Goal: Task Accomplishment & Management: Manage account settings

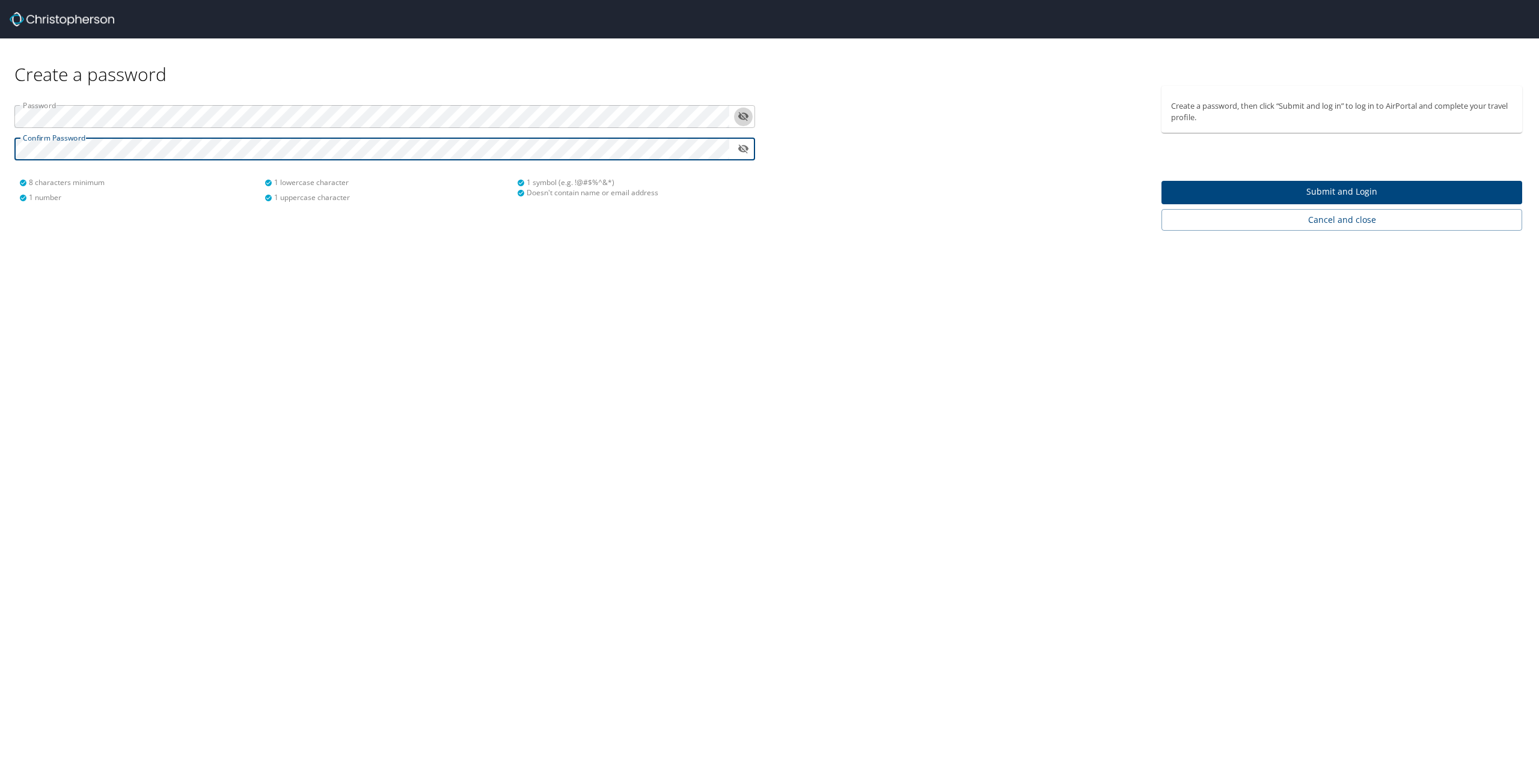
click at [745, 112] on icon "toggle password visibility" at bounding box center [744, 116] width 11 height 11
click at [1359, 187] on span "Submit and Login" at bounding box center [1342, 192] width 342 height 15
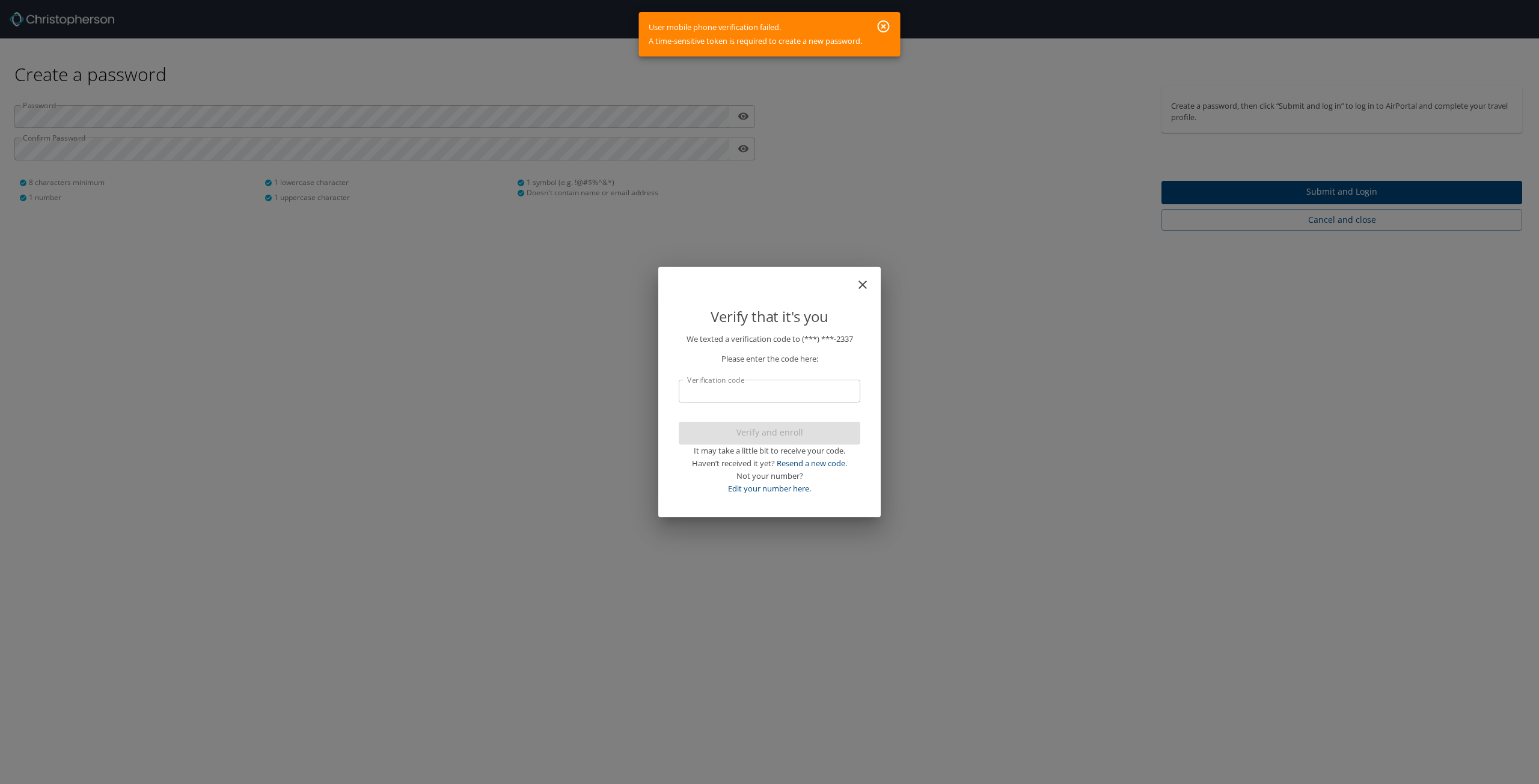
click at [833, 469] on div "Haven’t received it yet? Resend a new code." at bounding box center [770, 464] width 181 height 13
click at [833, 465] on link "Resend a new code." at bounding box center [812, 464] width 70 height 11
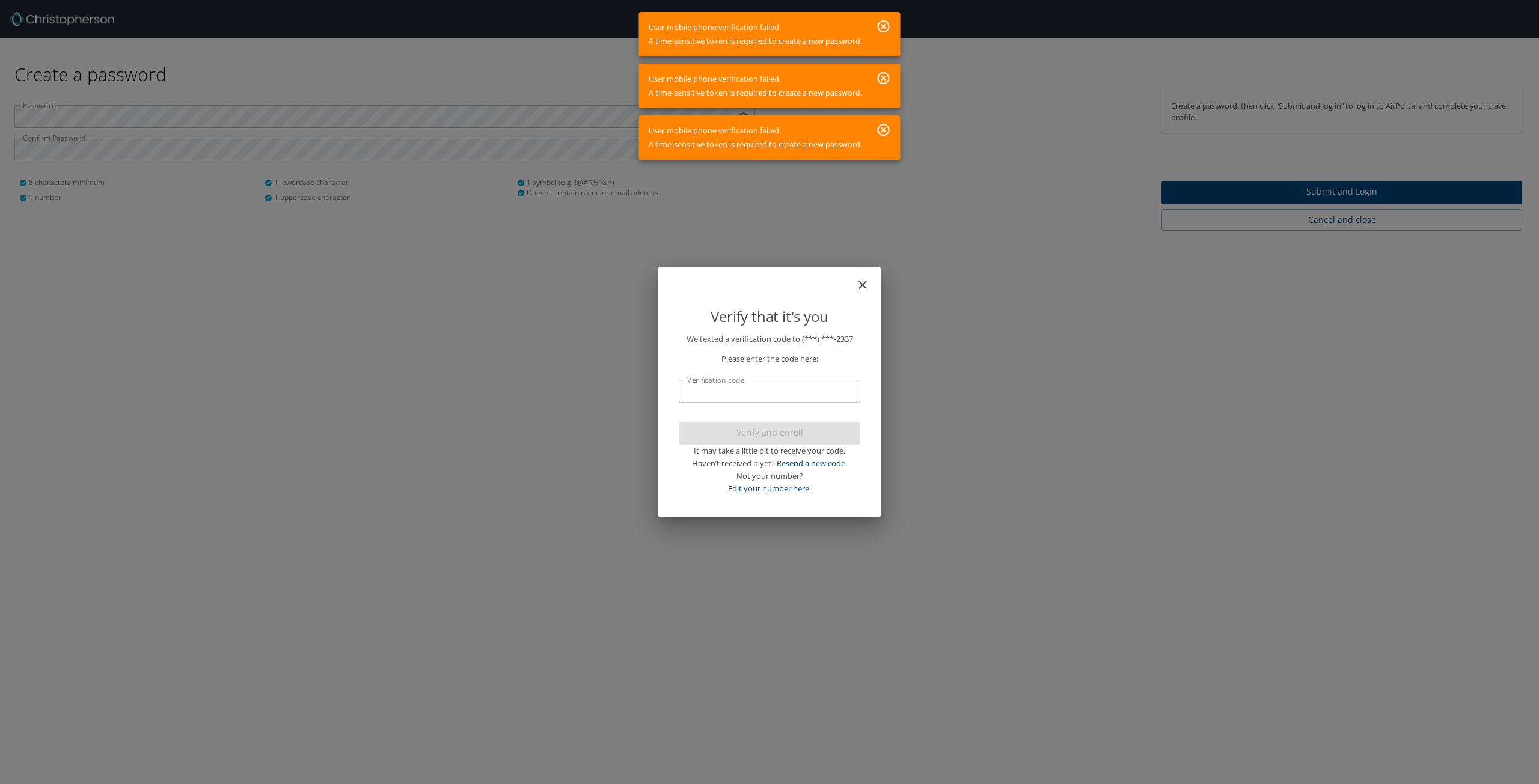
click at [863, 280] on icon "close" at bounding box center [863, 285] width 15 height 15
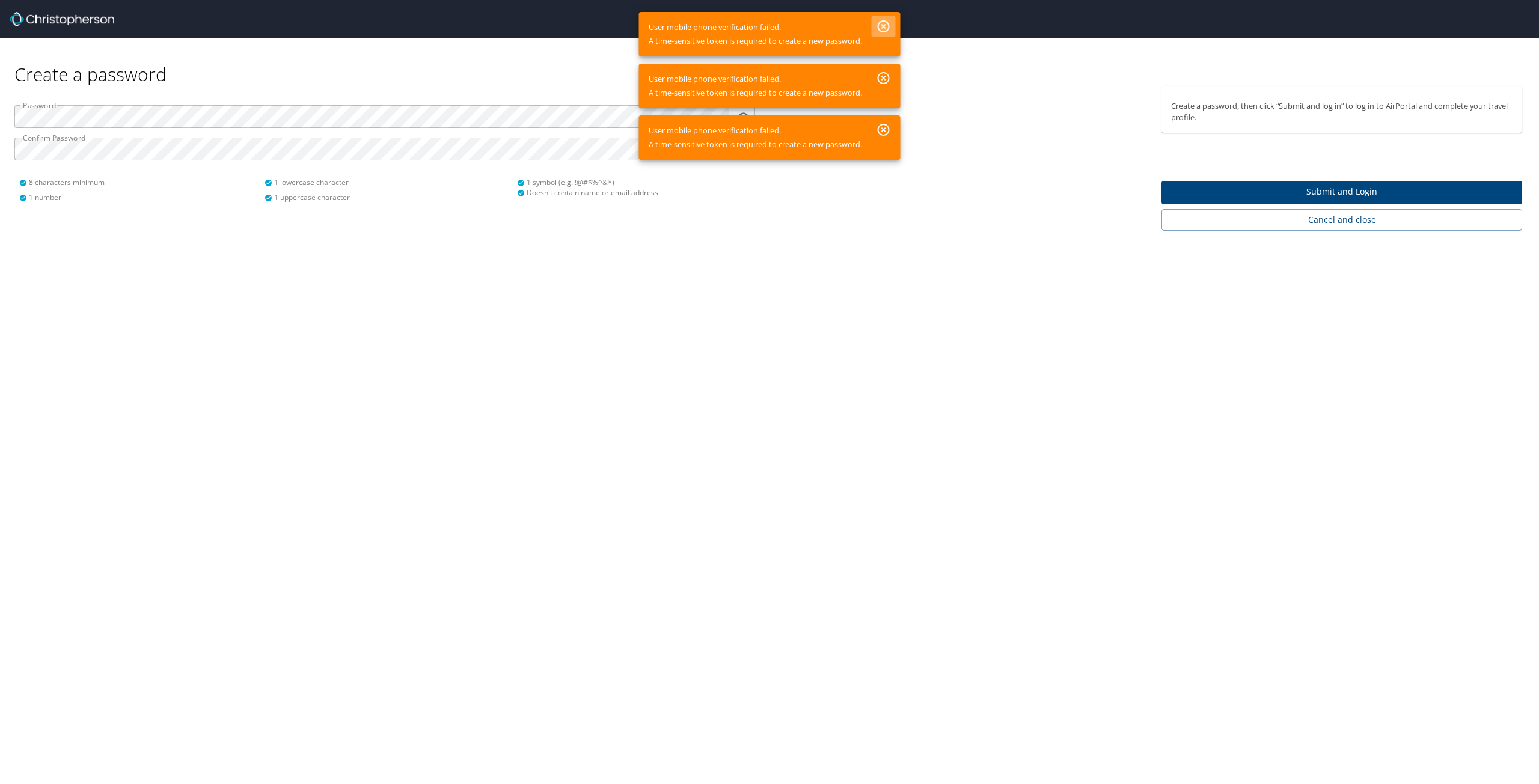
click at [887, 18] on button "button" at bounding box center [884, 26] width 24 height 21
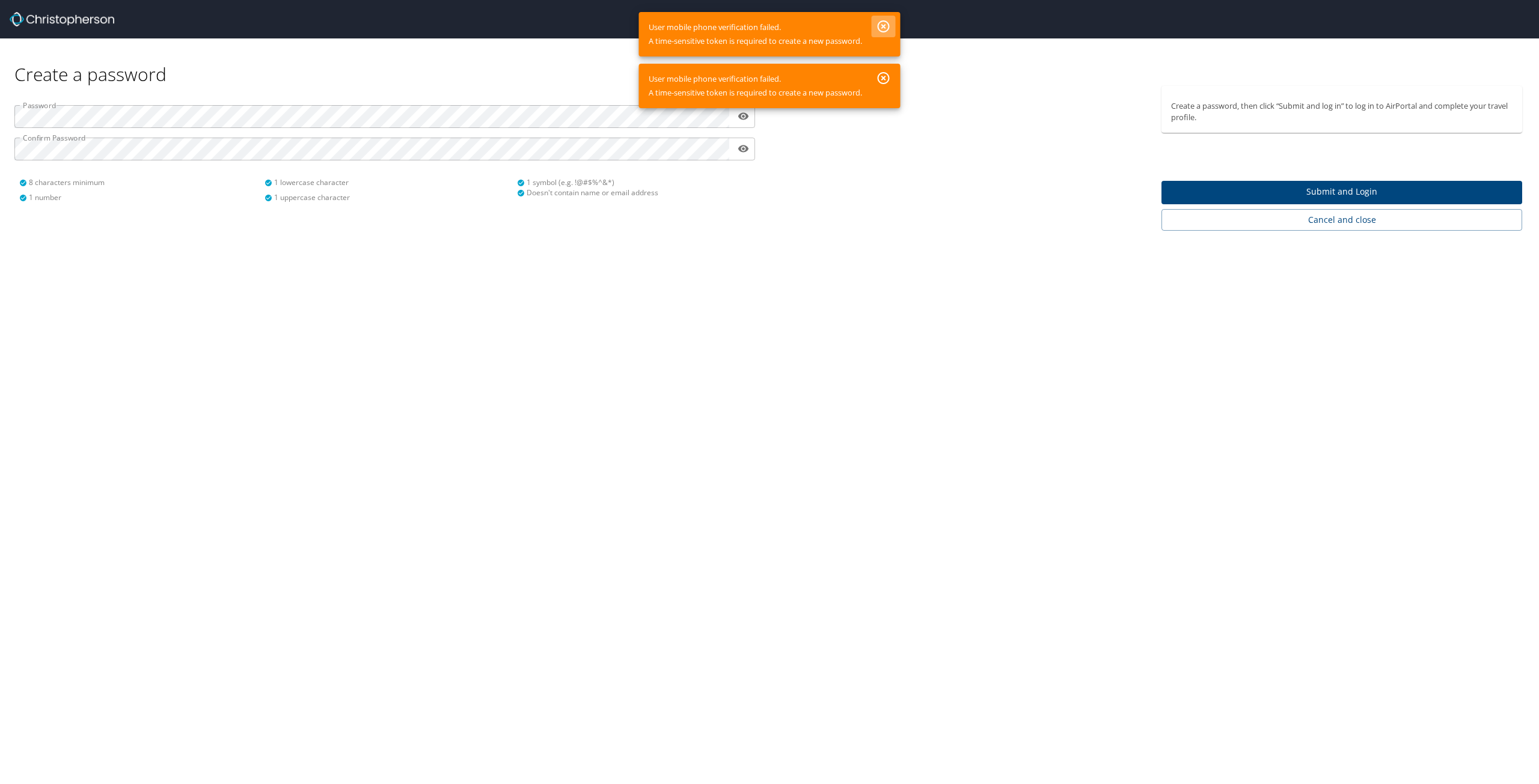
click at [881, 18] on button "button" at bounding box center [884, 26] width 24 height 21
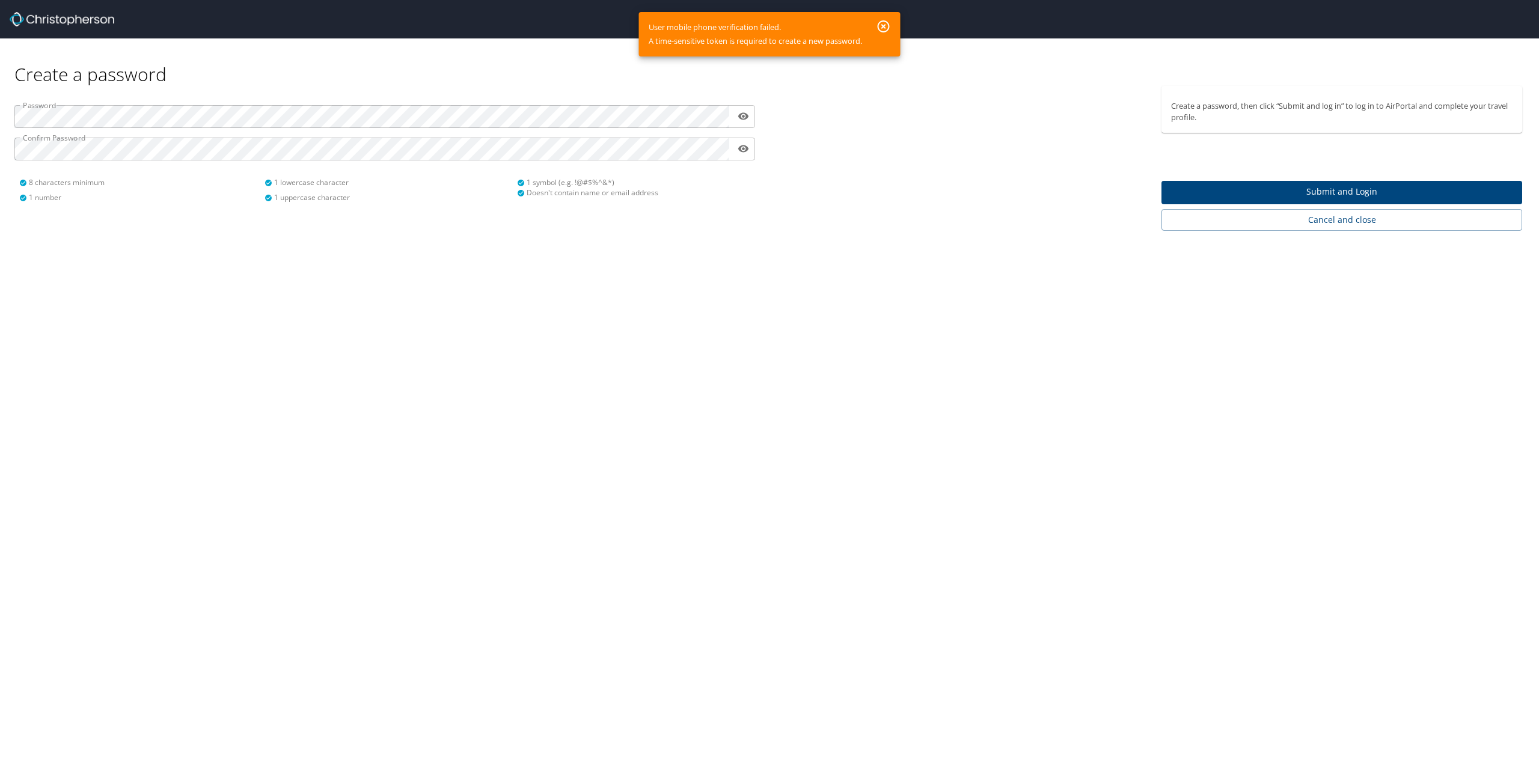
click at [882, 25] on icon "button" at bounding box center [883, 26] width 12 height 12
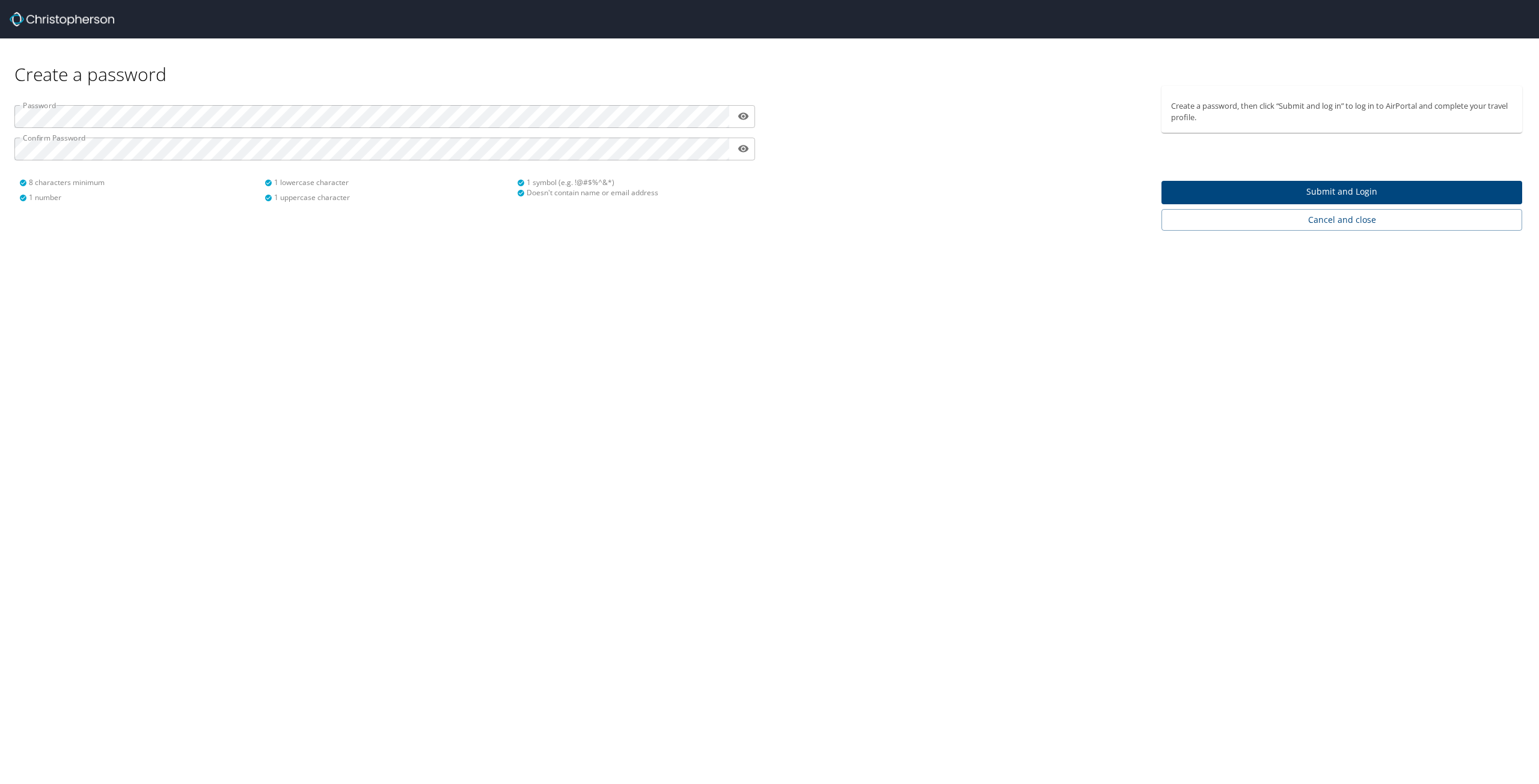
click at [1335, 194] on span "Submit and Login" at bounding box center [1342, 192] width 342 height 15
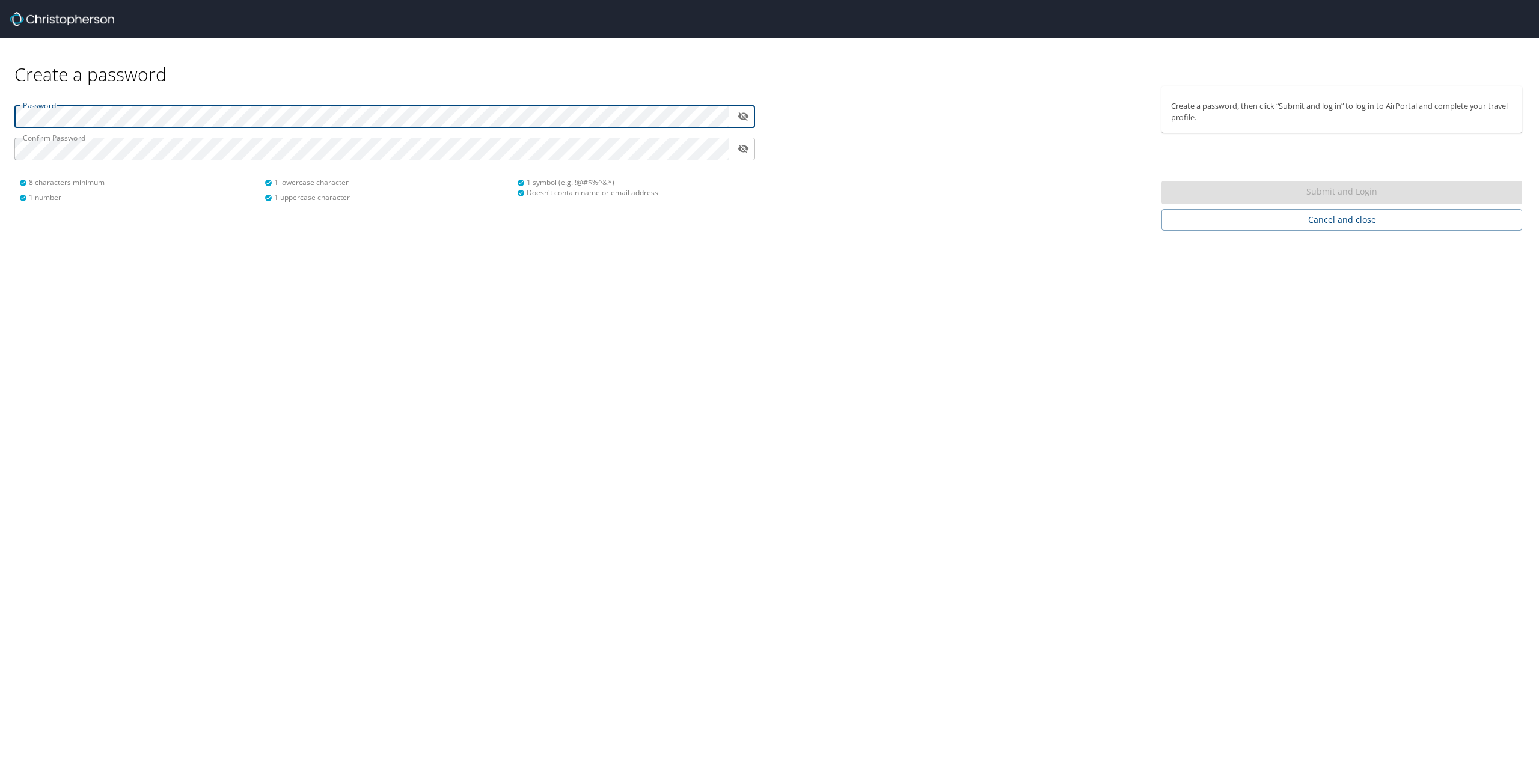
click at [4, 76] on div "Create a password Password ​ Confirm Password ​ 8 characters minimum 1 number 1…" at bounding box center [770, 135] width 1539 height 193
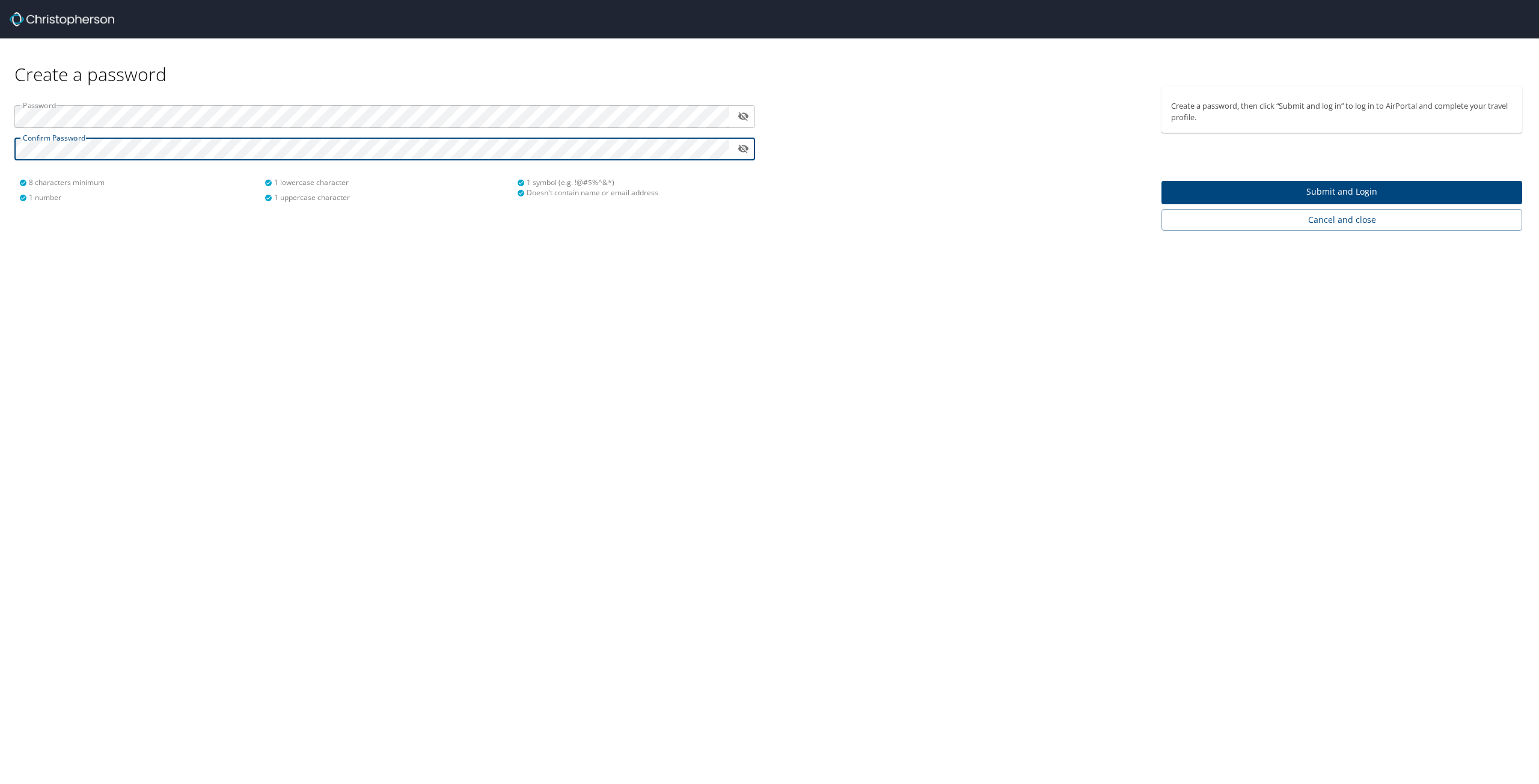
click at [744, 111] on icon "toggle password visibility" at bounding box center [744, 116] width 11 height 11
click at [1260, 191] on span "Submit and Login" at bounding box center [1342, 192] width 342 height 15
click at [738, 114] on icon "toggle password visibility" at bounding box center [744, 116] width 11 height 11
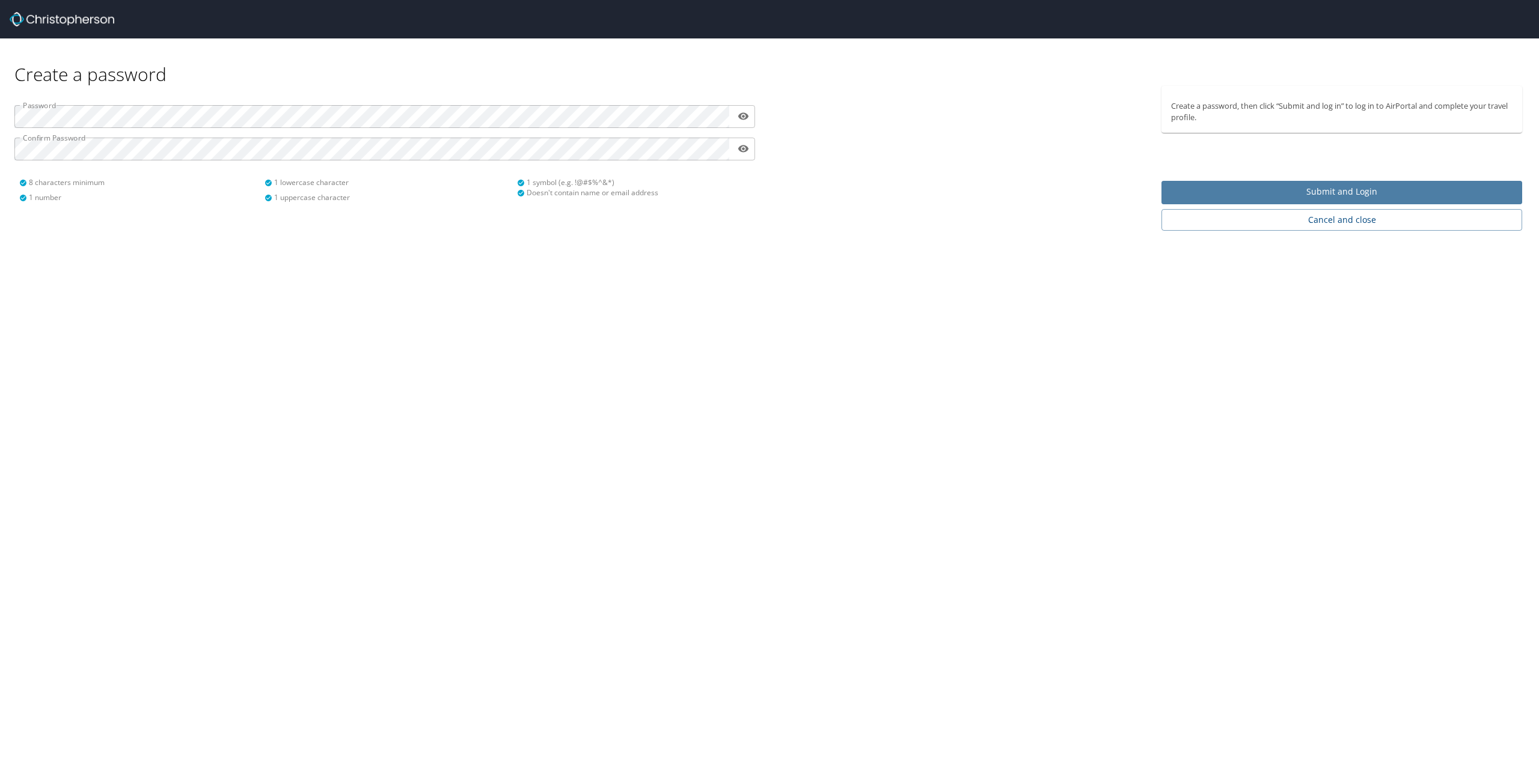
click at [1289, 191] on span "Submit and Login" at bounding box center [1342, 192] width 342 height 15
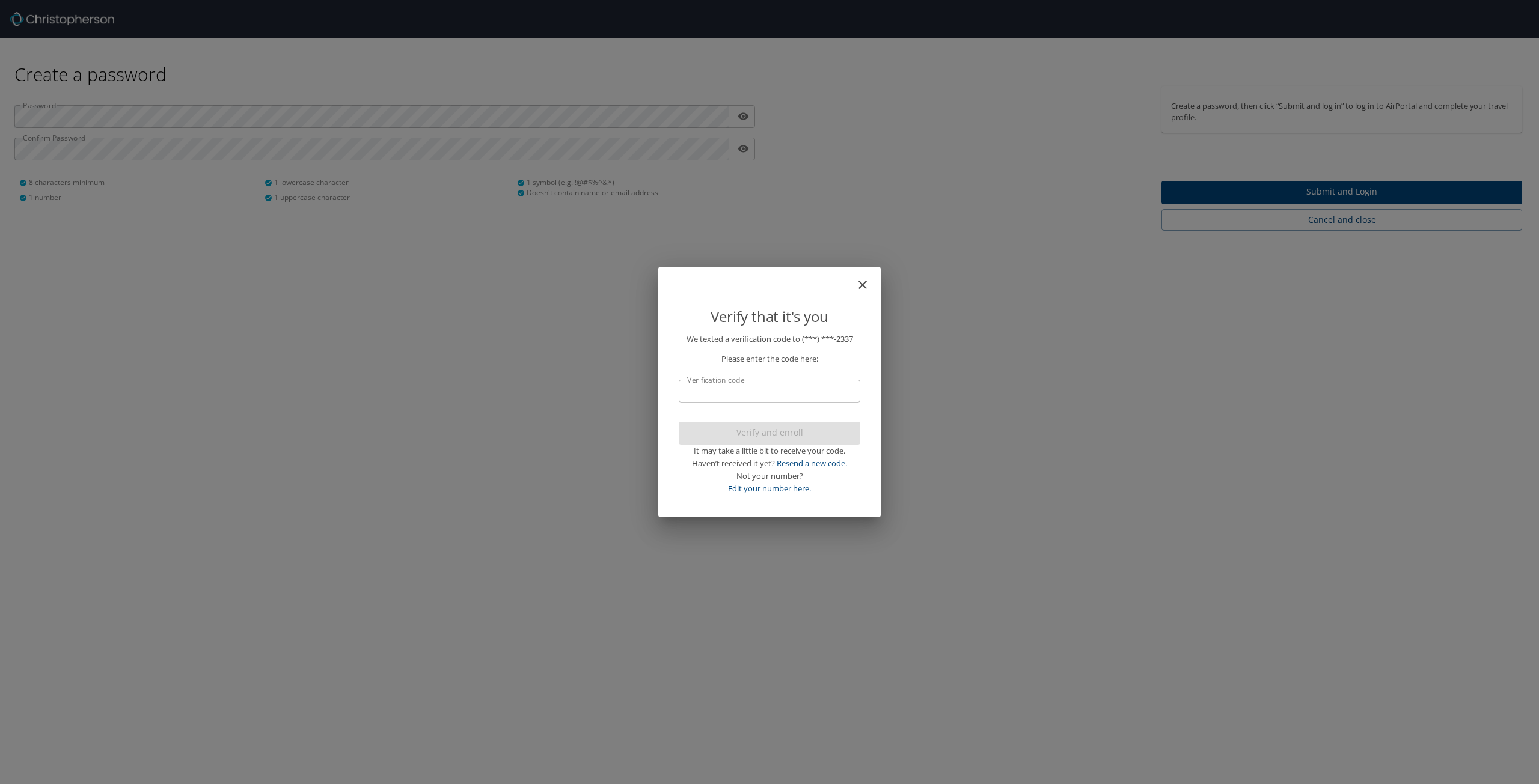
click at [739, 393] on input "Verification code" at bounding box center [770, 391] width 181 height 23
type input "543430"
click at [754, 428] on span "Verify and enroll" at bounding box center [770, 433] width 162 height 15
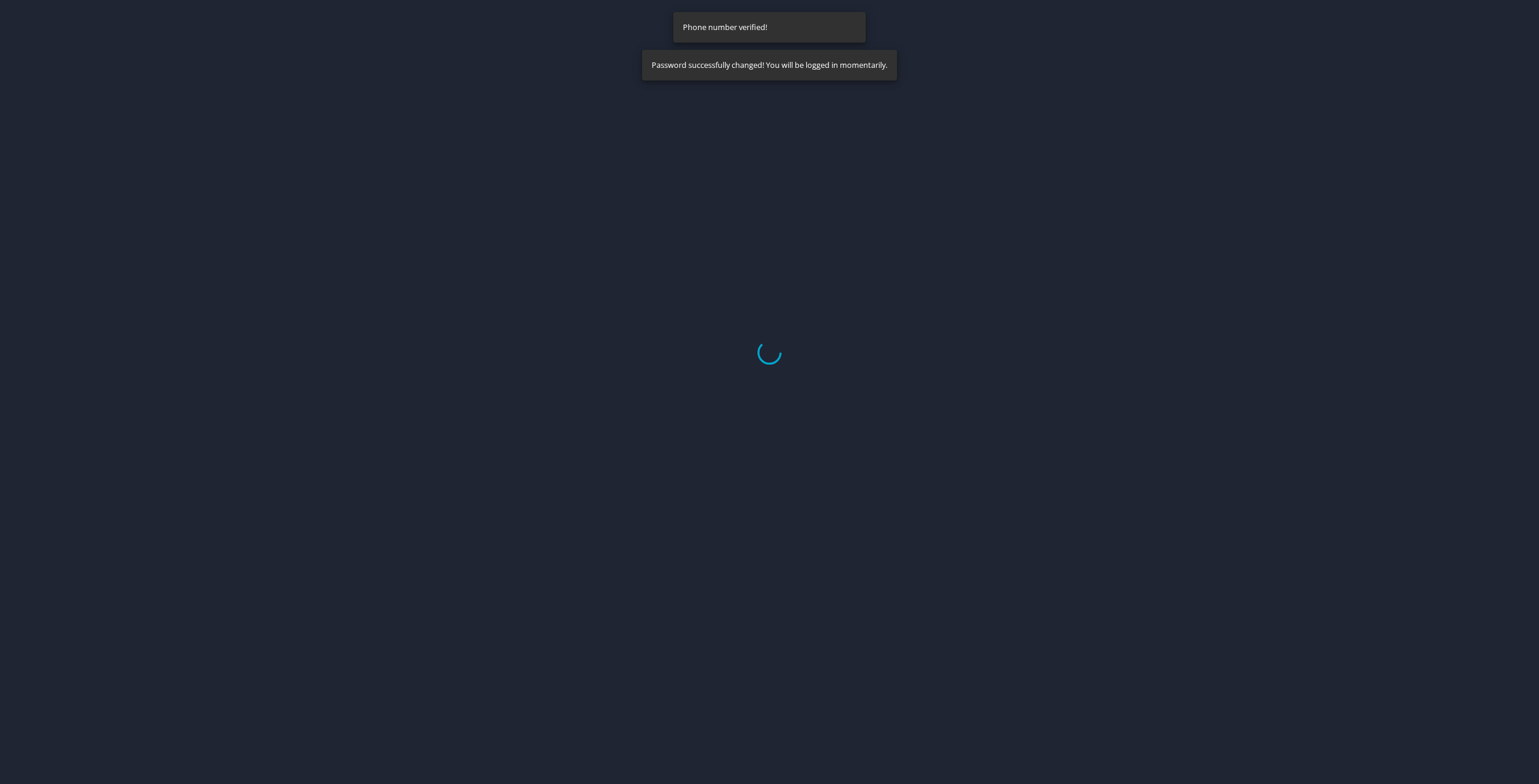
select select "US"
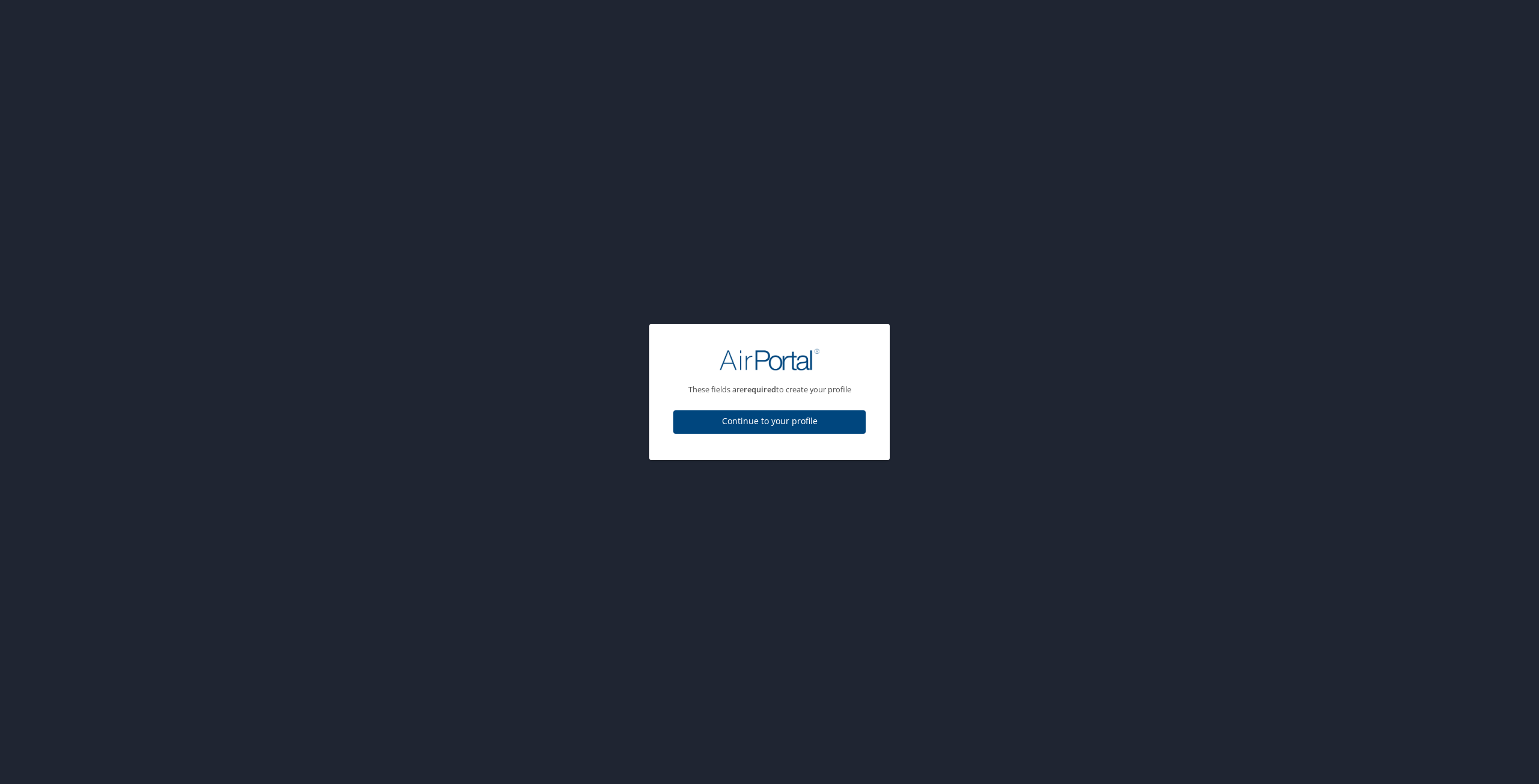
click at [786, 421] on span "Continue to your profile" at bounding box center [770, 421] width 173 height 15
select select "US"
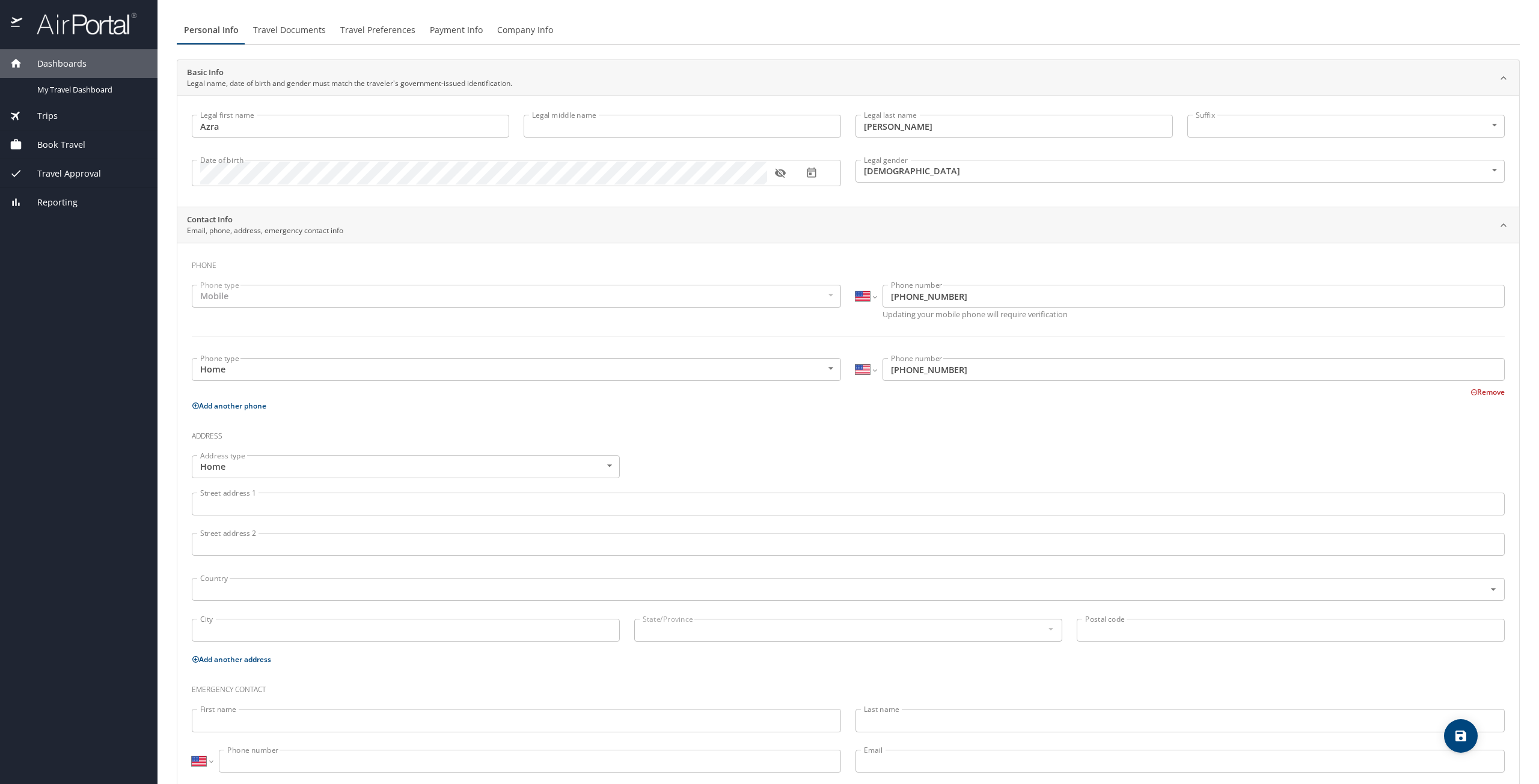
scroll to position [57, 0]
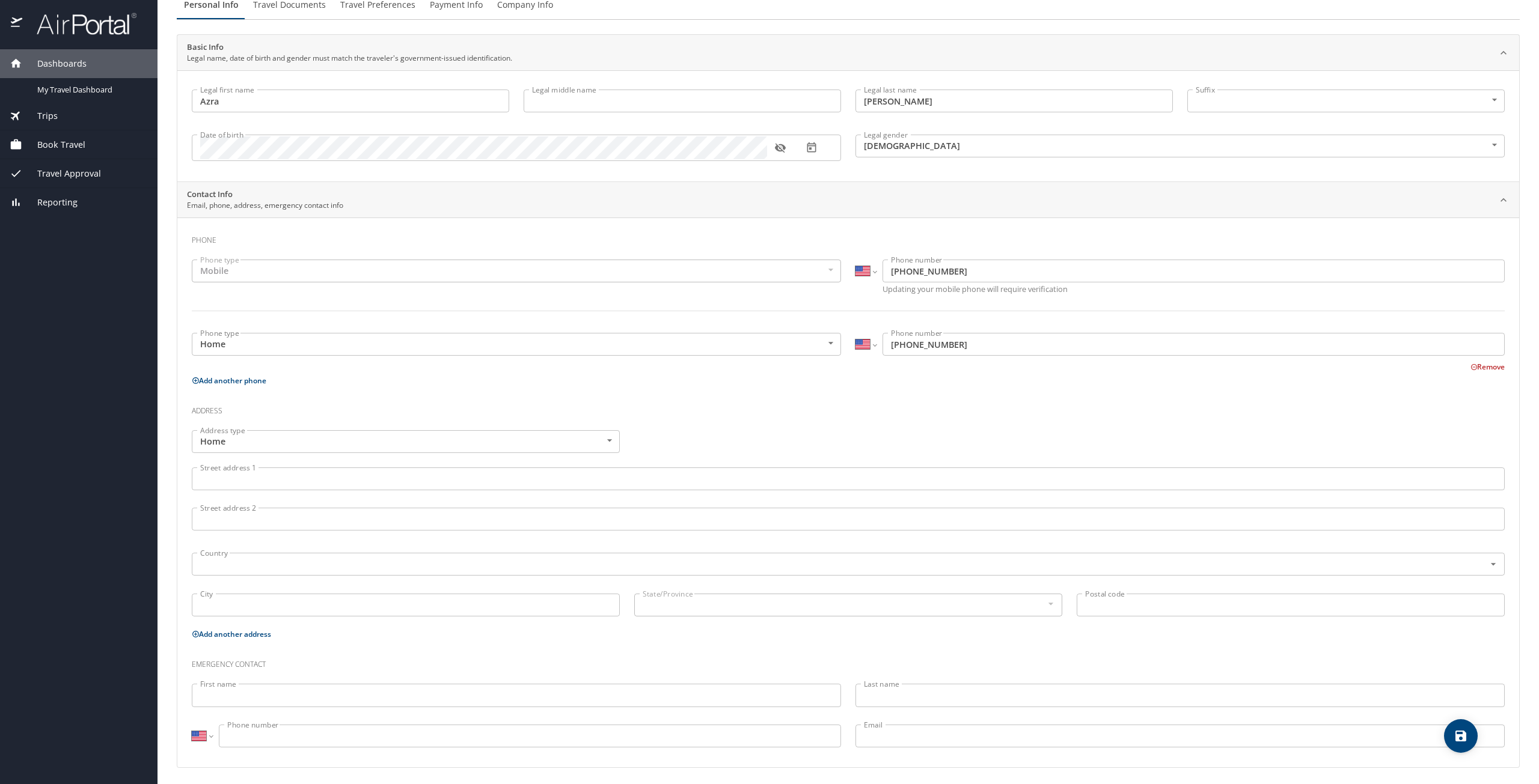
click at [287, 467] on input "Street address 1" at bounding box center [848, 479] width 1313 height 23
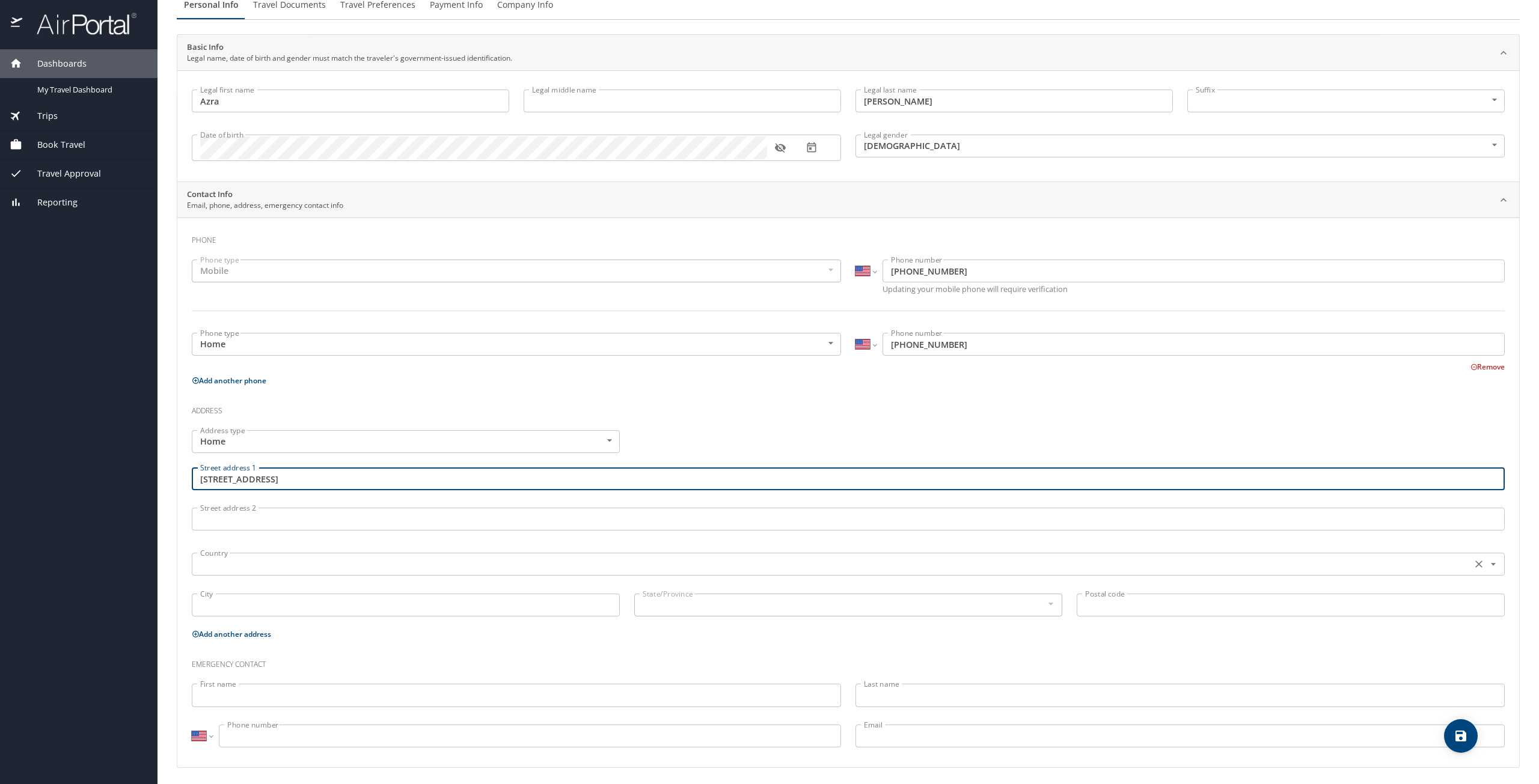
type input "[STREET_ADDRESS]"
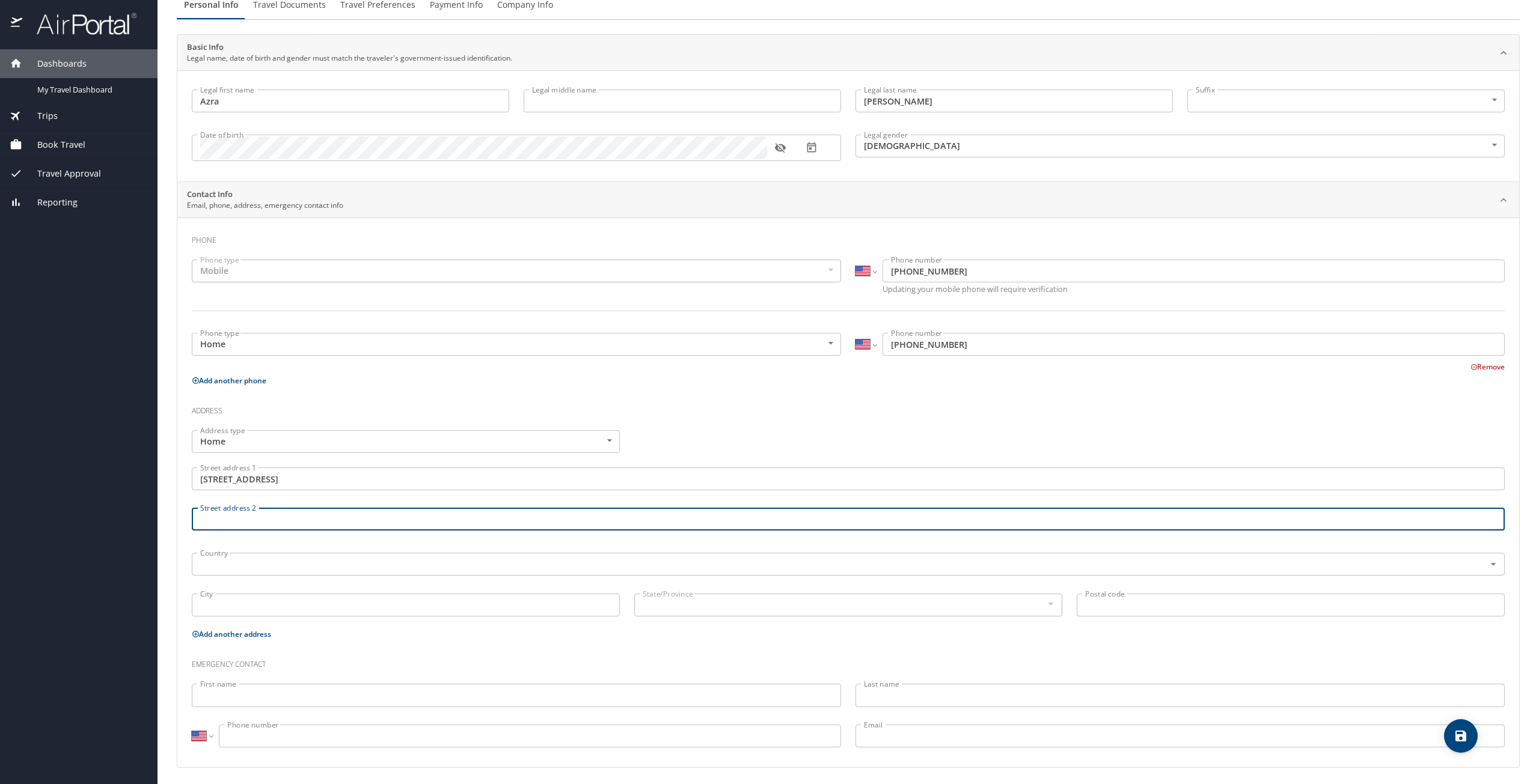
click at [303, 518] on input "Street address 2" at bounding box center [848, 519] width 1313 height 23
click at [282, 560] on input "text" at bounding box center [831, 564] width 1270 height 16
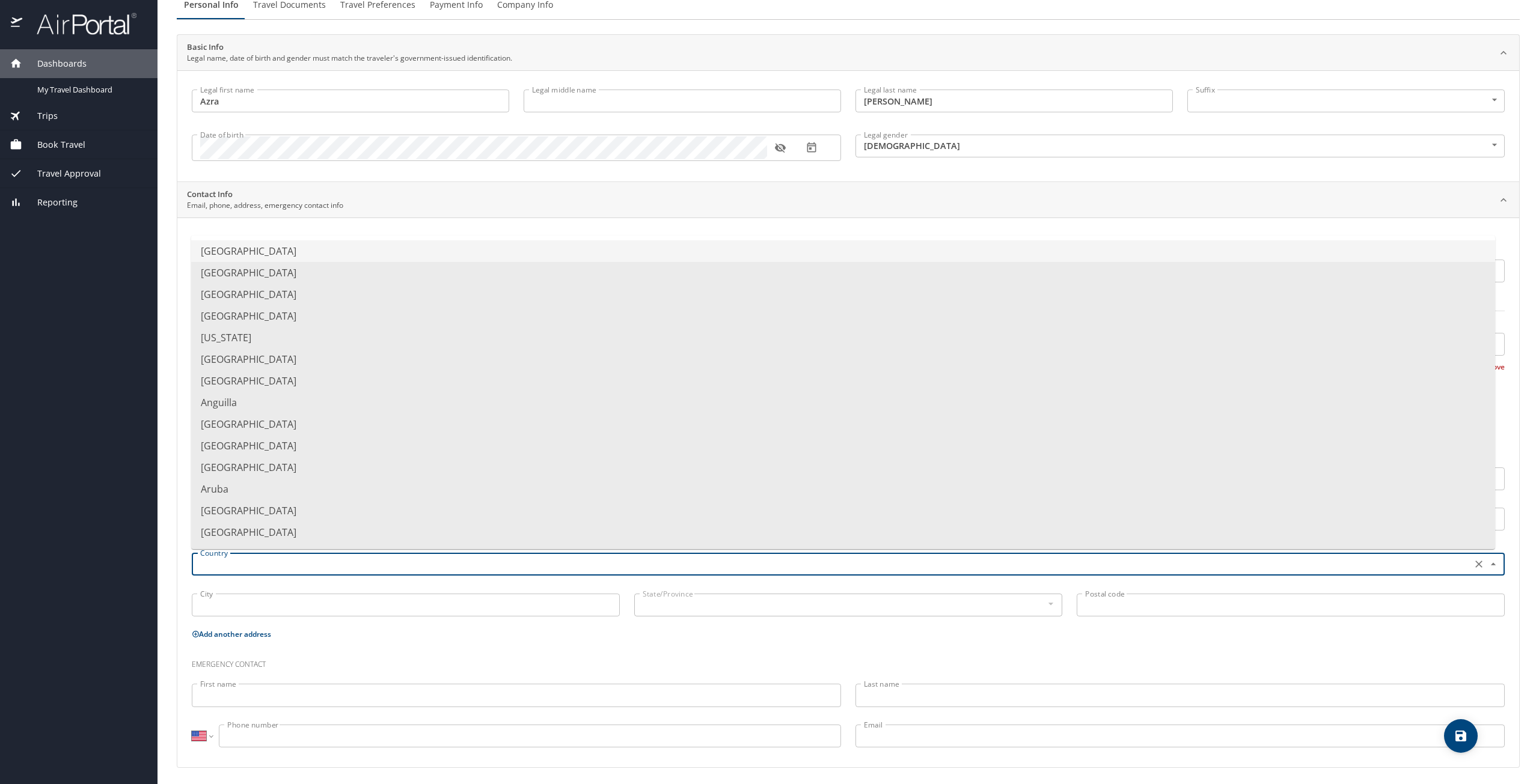
click at [261, 253] on li "United States of America" at bounding box center [843, 251] width 1304 height 21
type input "United States of America"
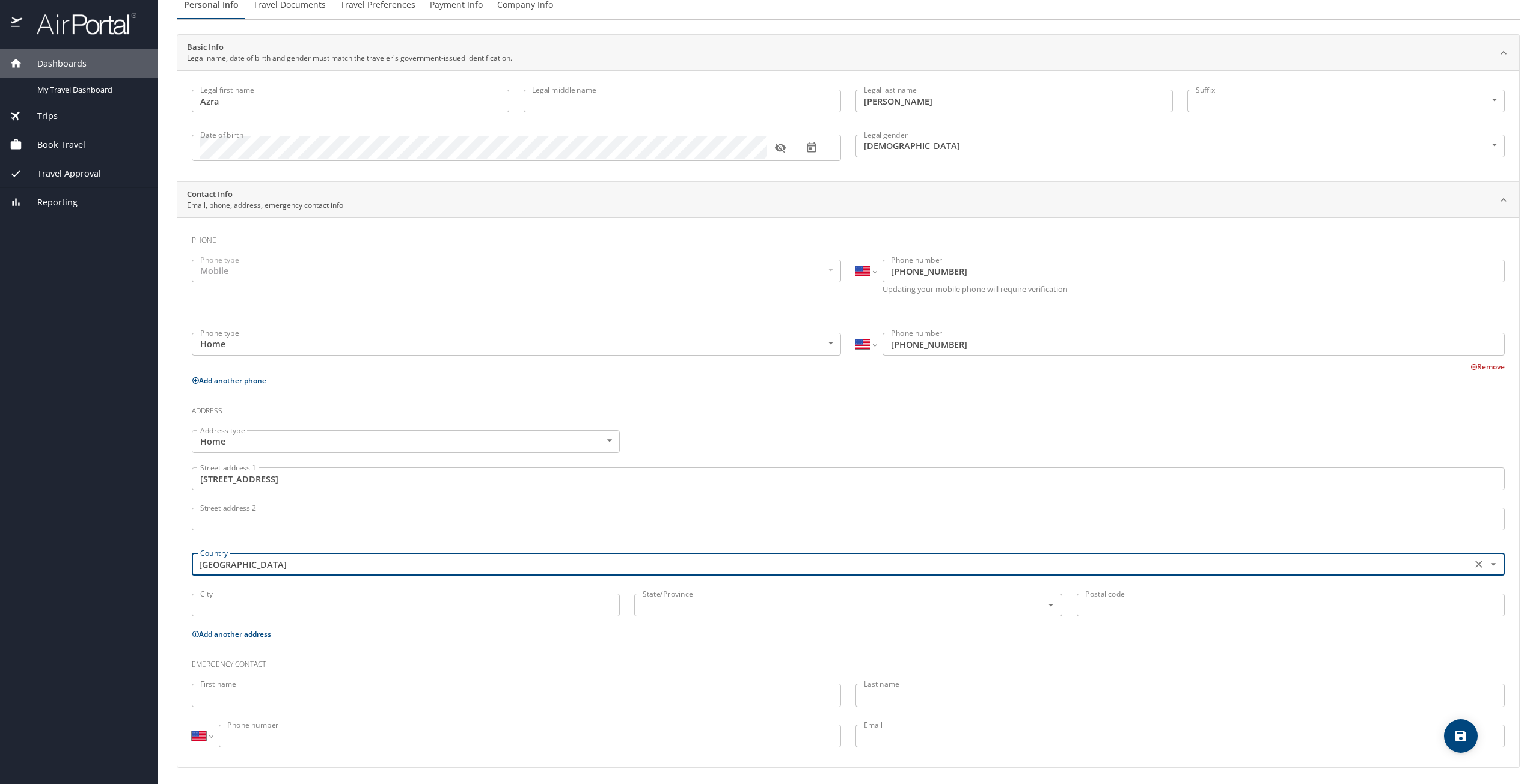
click at [359, 607] on input "City" at bounding box center [406, 605] width 428 height 23
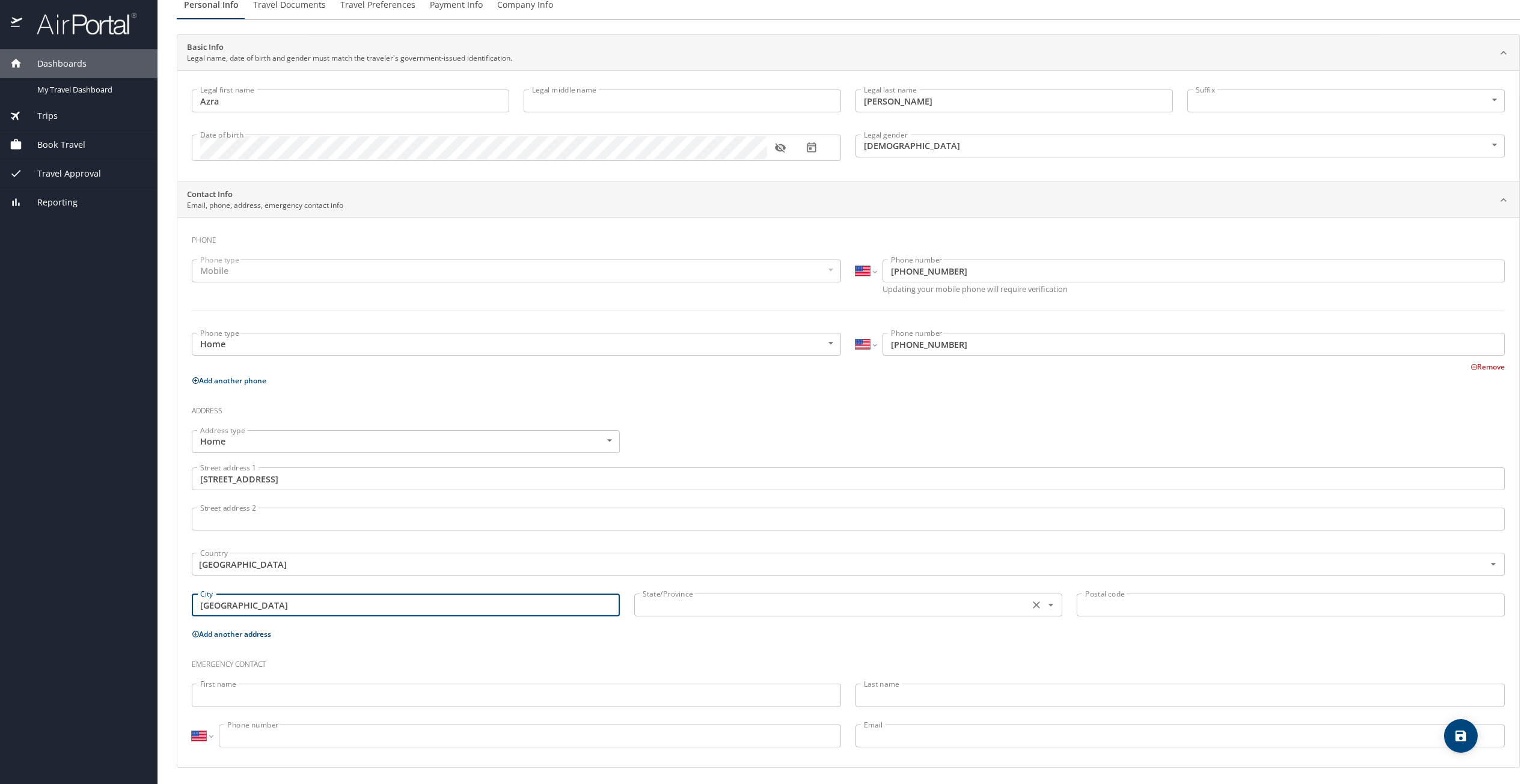
type input "Bristol"
click at [921, 601] on input "text" at bounding box center [831, 604] width 385 height 16
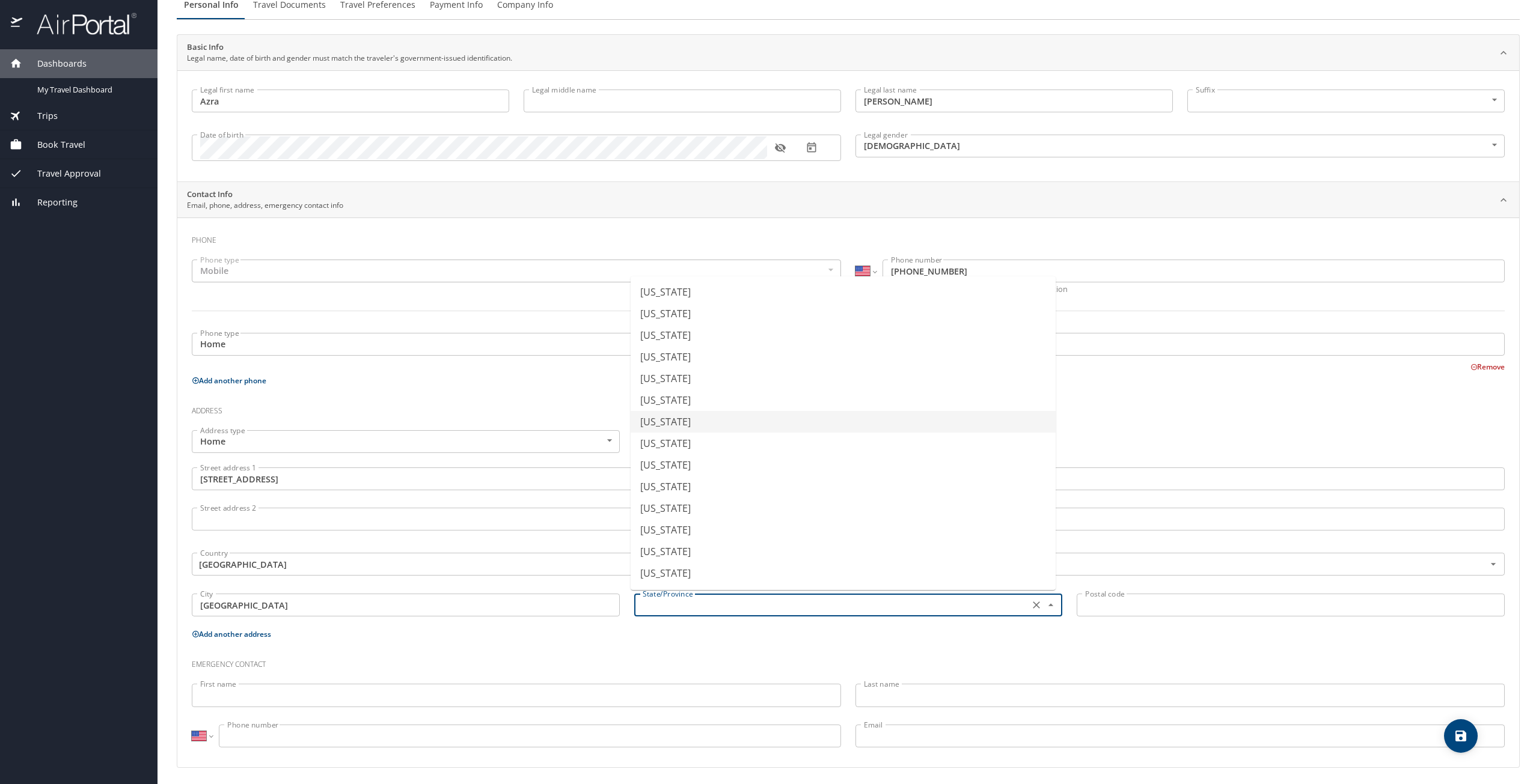
click at [700, 417] on li "Connecticut" at bounding box center [843, 421] width 425 height 21
type input "Connecticut"
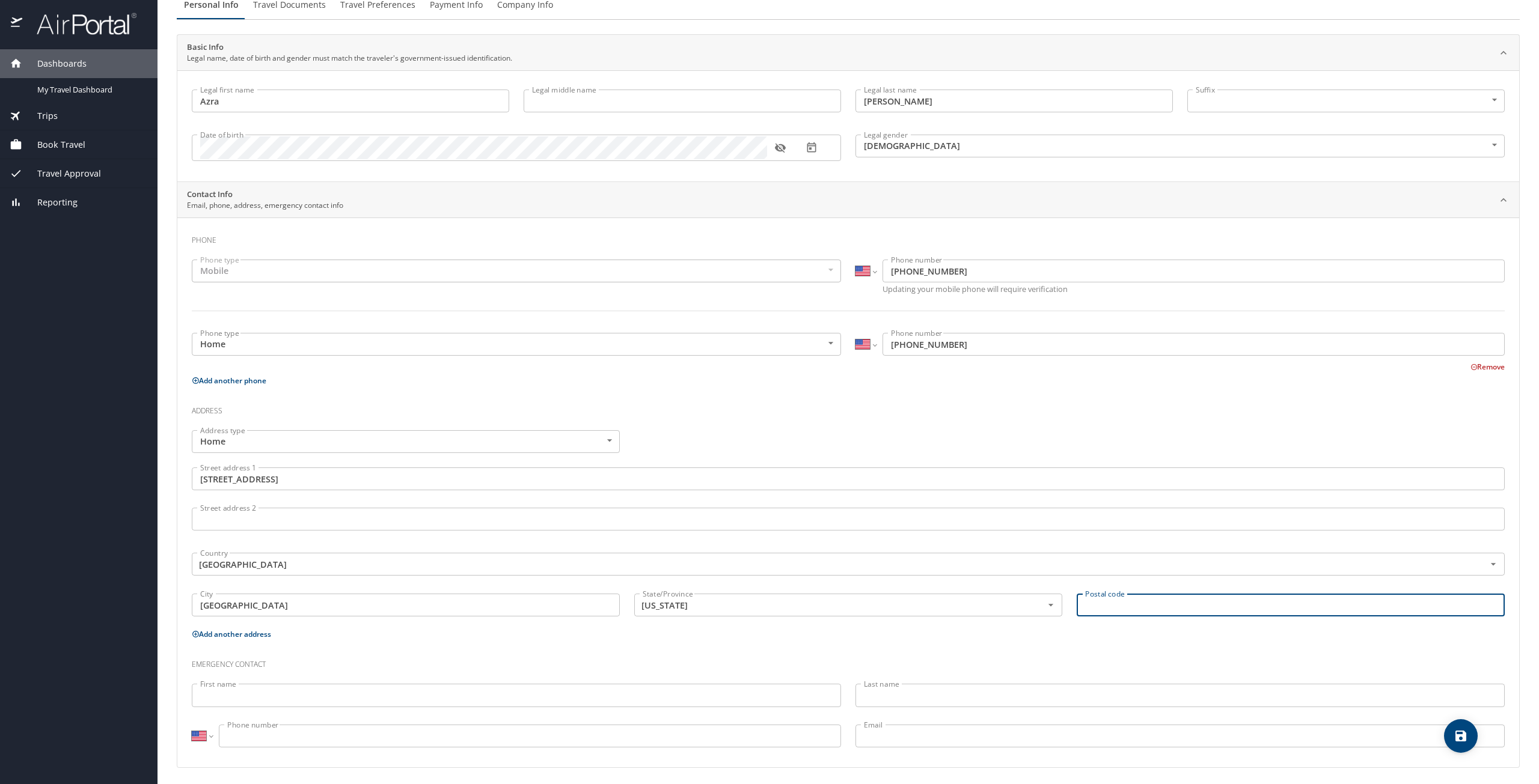
click at [1140, 611] on input "Postal code" at bounding box center [1291, 605] width 428 height 23
type input "06010"
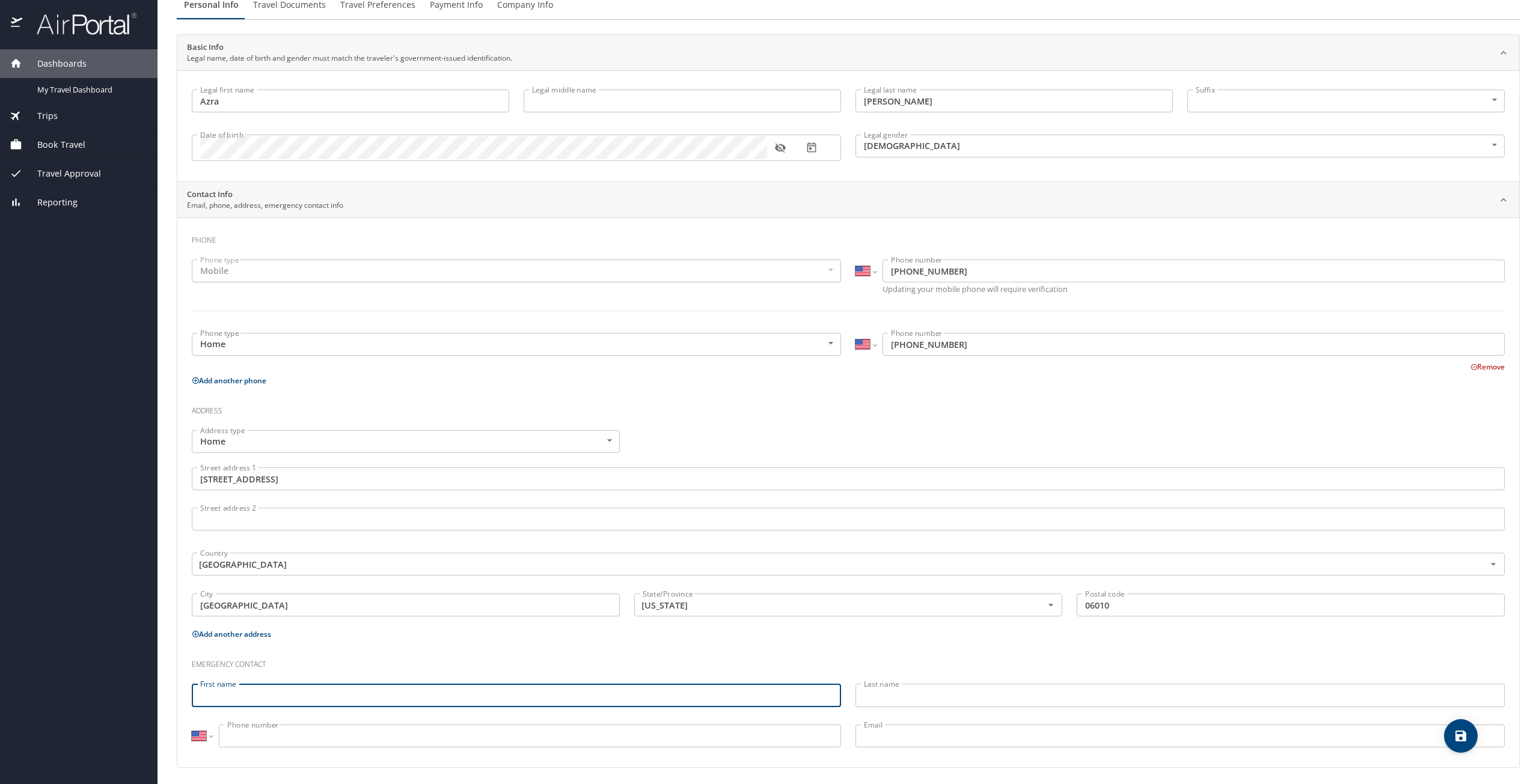
click at [400, 690] on input "First name" at bounding box center [516, 695] width 649 height 23
type input "Luis"
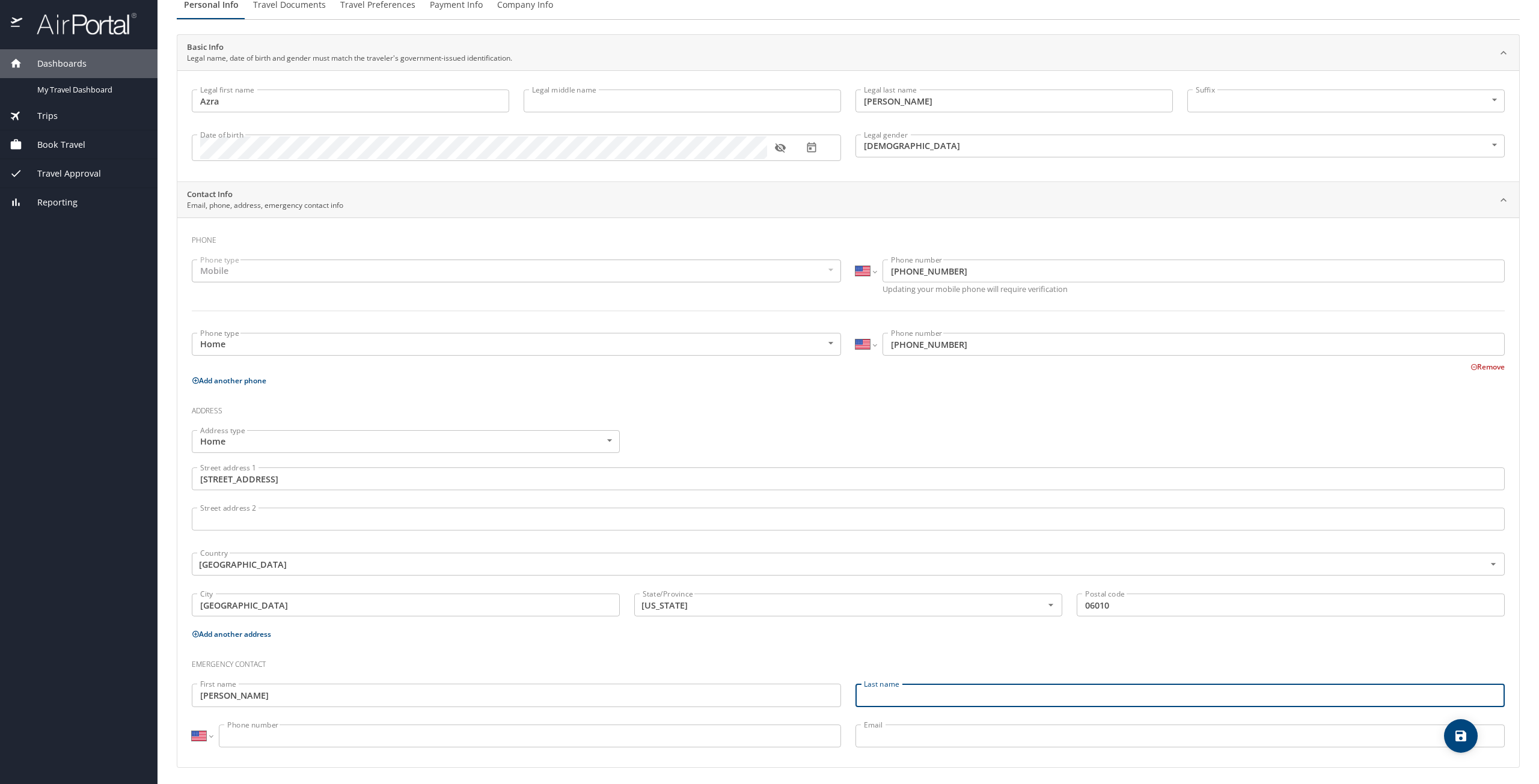
click at [983, 692] on input "Last name" at bounding box center [1180, 695] width 649 height 23
type input "r"
type input "T"
type input "Rojas"
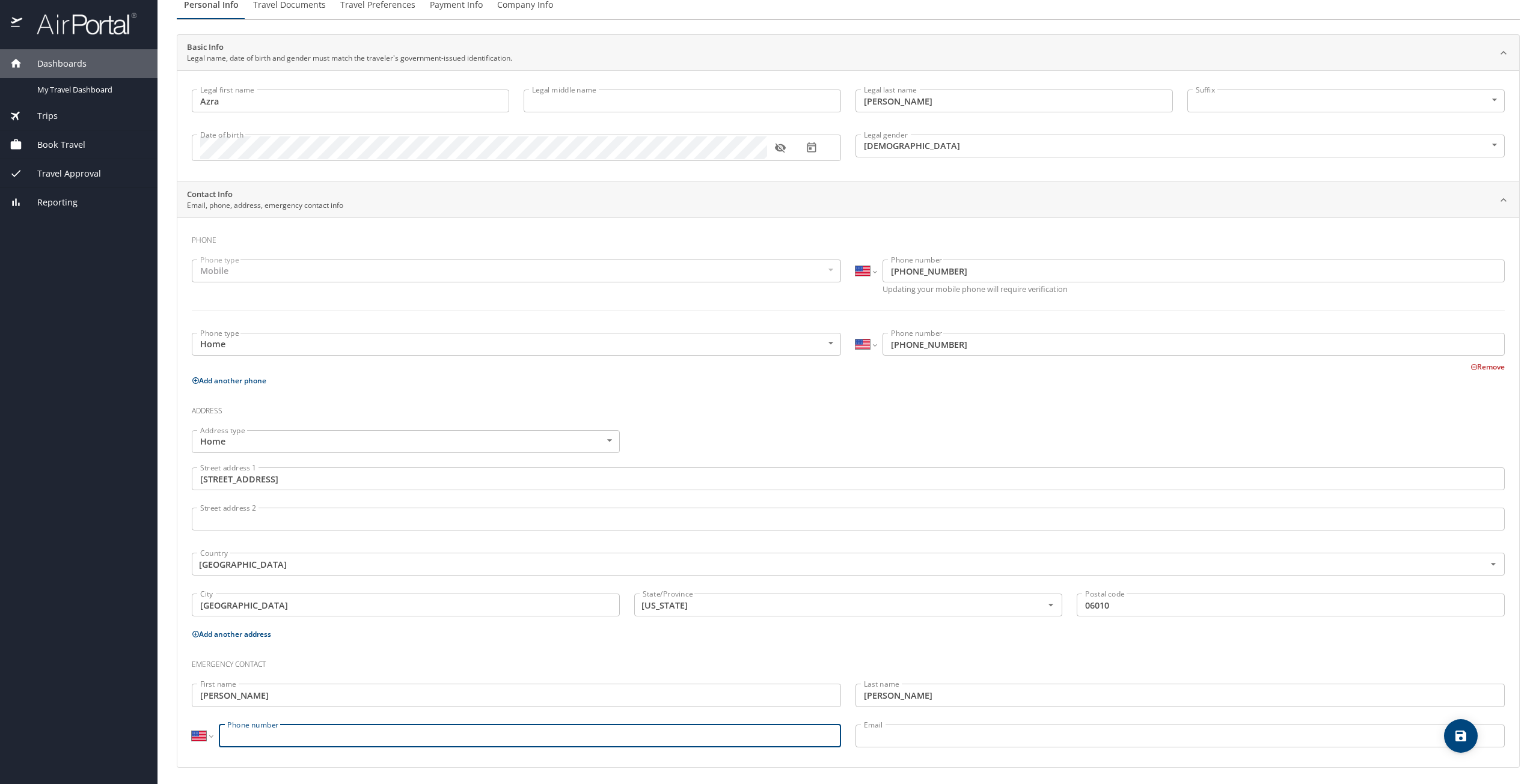
click at [397, 735] on input "Phone number" at bounding box center [530, 736] width 622 height 23
type input "(813) 422-4162"
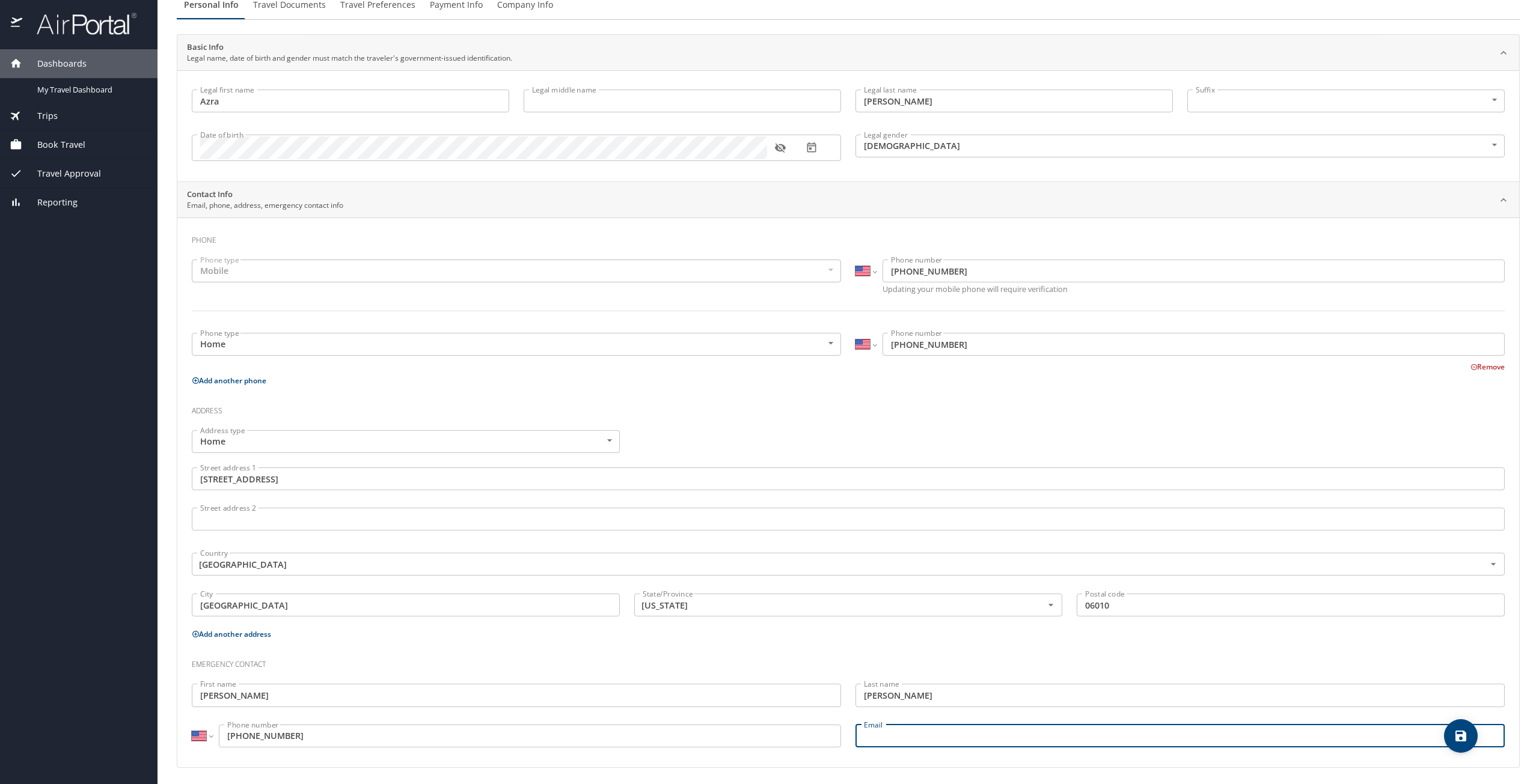
click at [882, 740] on input "Email" at bounding box center [1180, 736] width 649 height 23
type input "luis.alfonso.rojas@gmail.com"
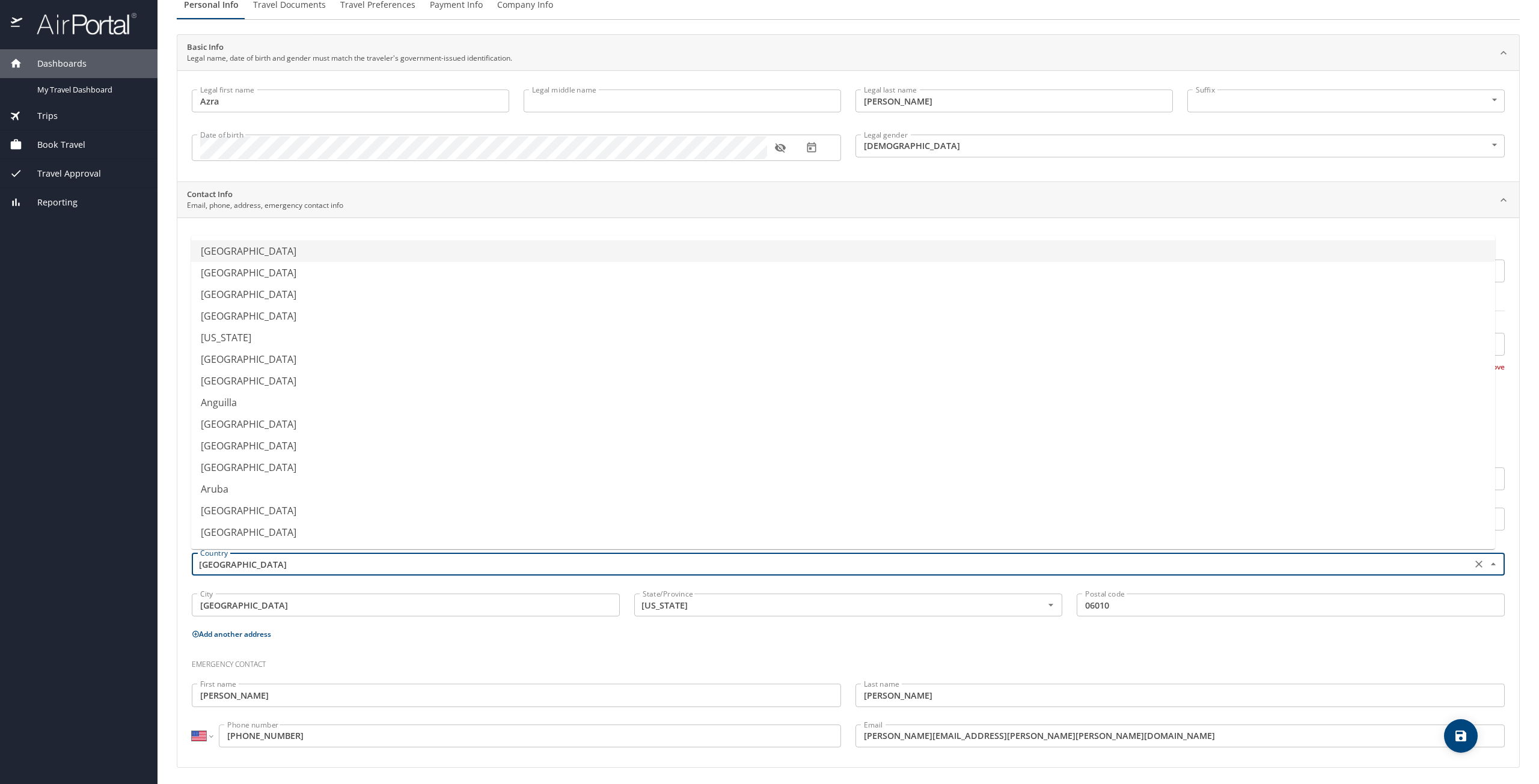
click at [1298, 563] on input "United States of America" at bounding box center [831, 564] width 1270 height 16
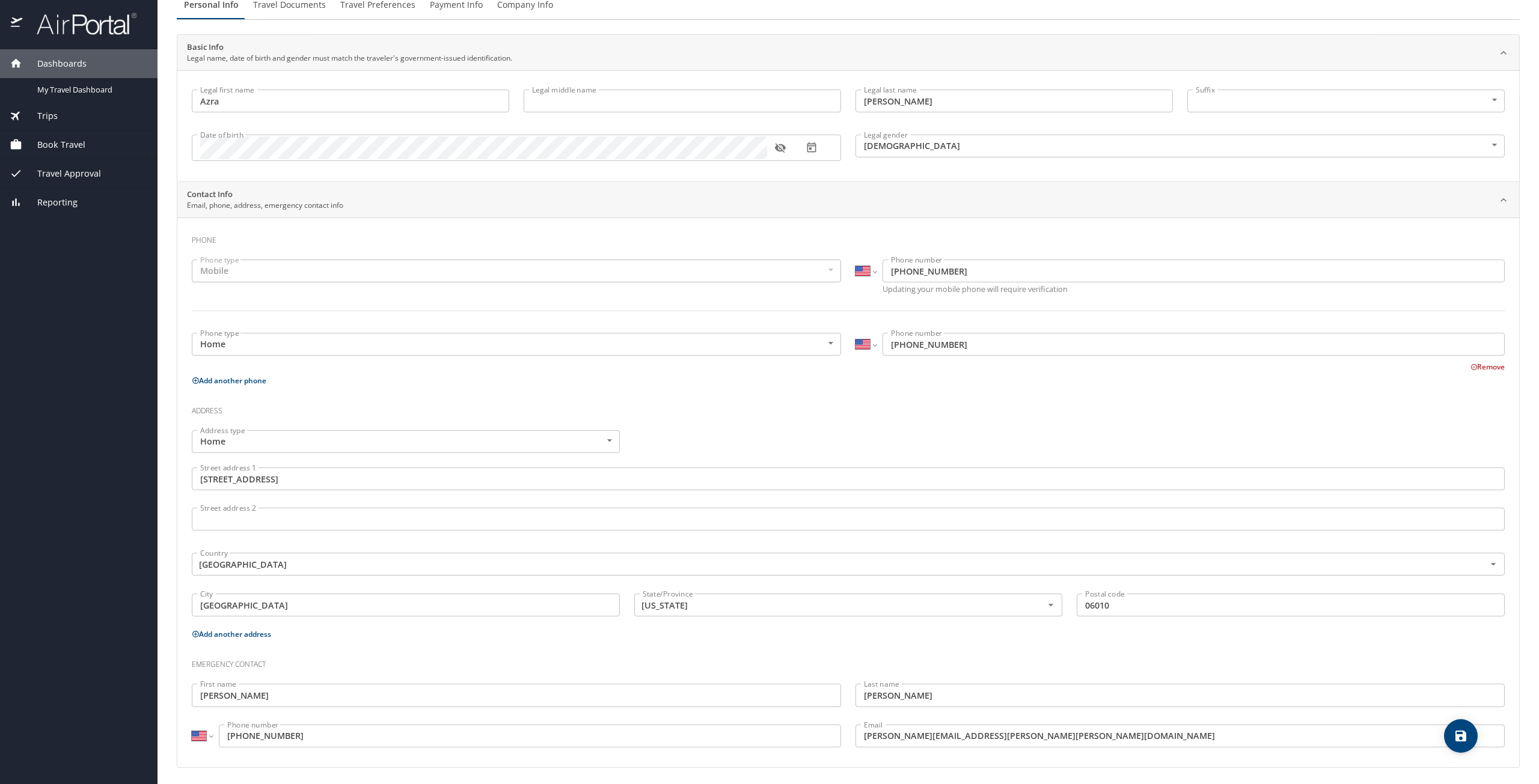
click at [1277, 644] on div "Emergency contact" at bounding box center [848, 660] width 1328 height 32
click at [1458, 740] on icon "save" at bounding box center [1461, 737] width 11 height 11
select select "US"
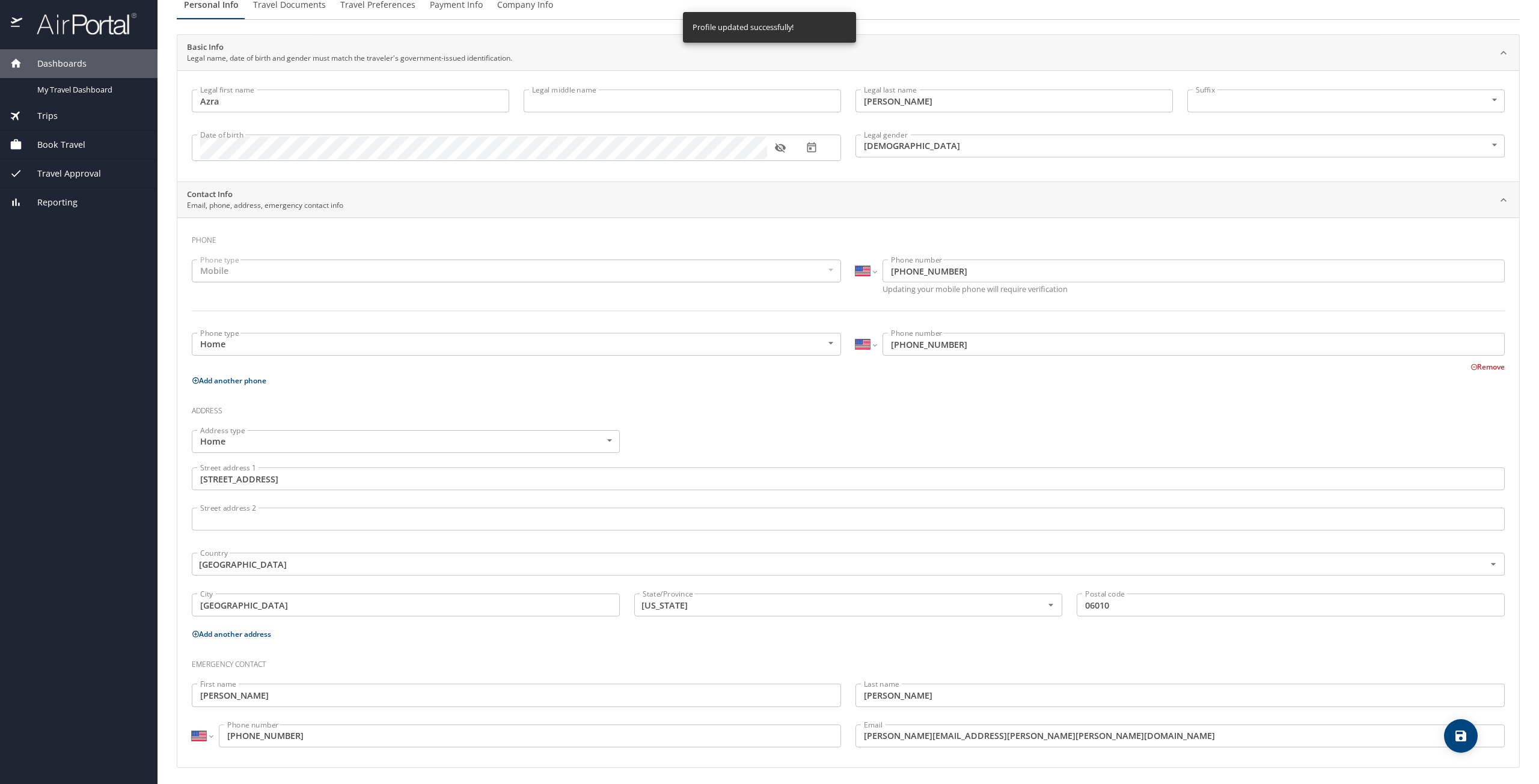
select select "US"
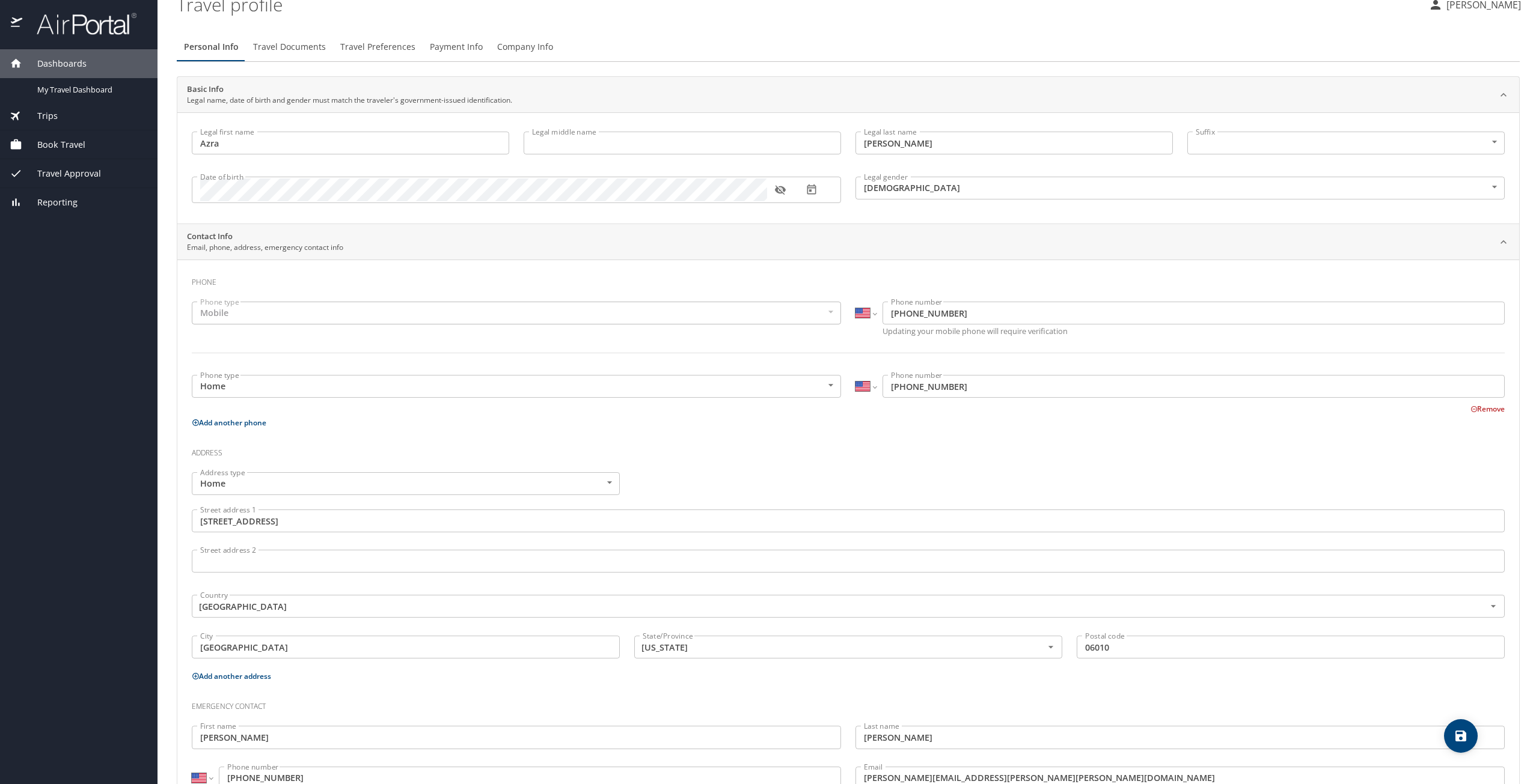
scroll to position [0, 0]
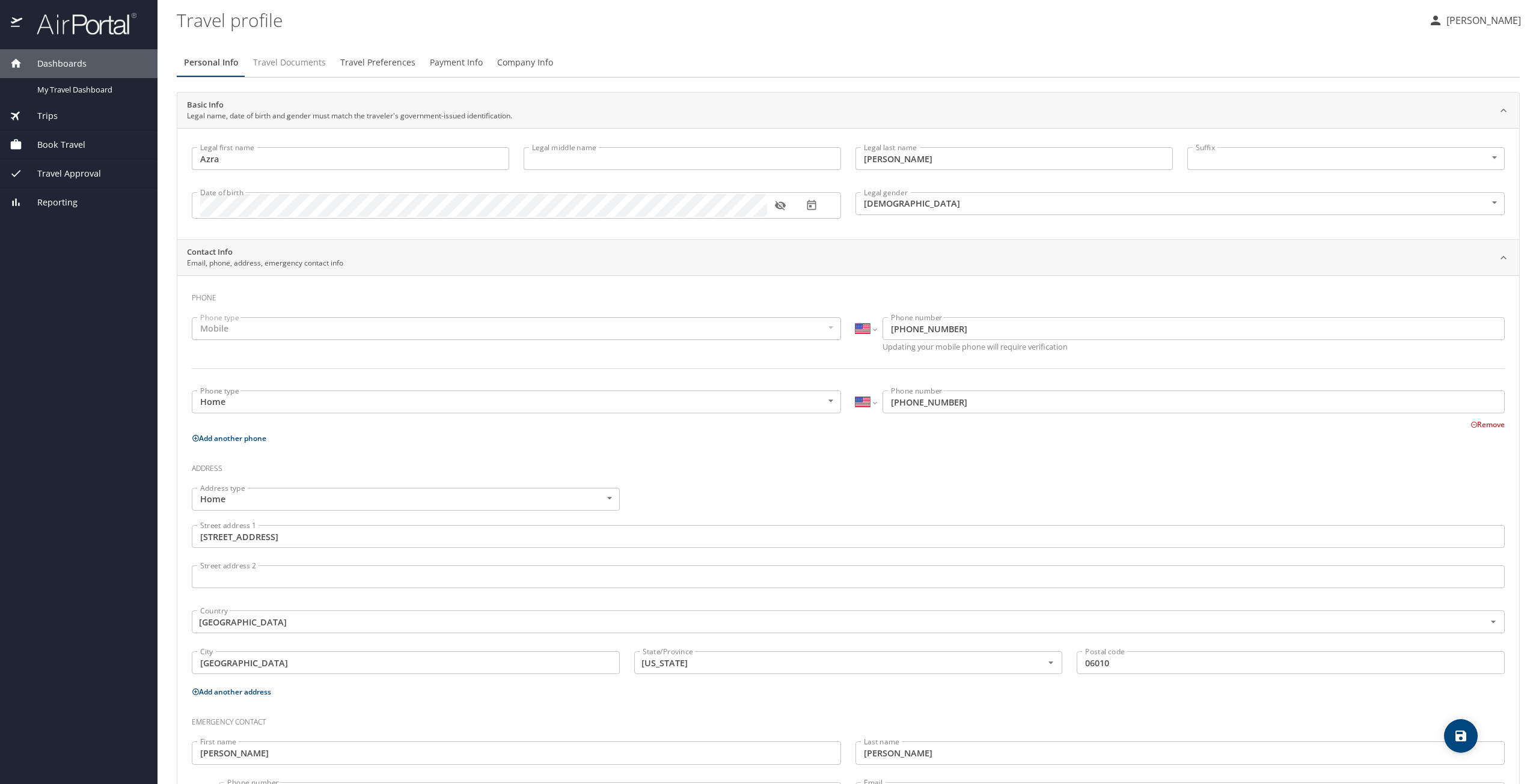
click at [289, 59] on span "Travel Documents" at bounding box center [289, 63] width 73 height 15
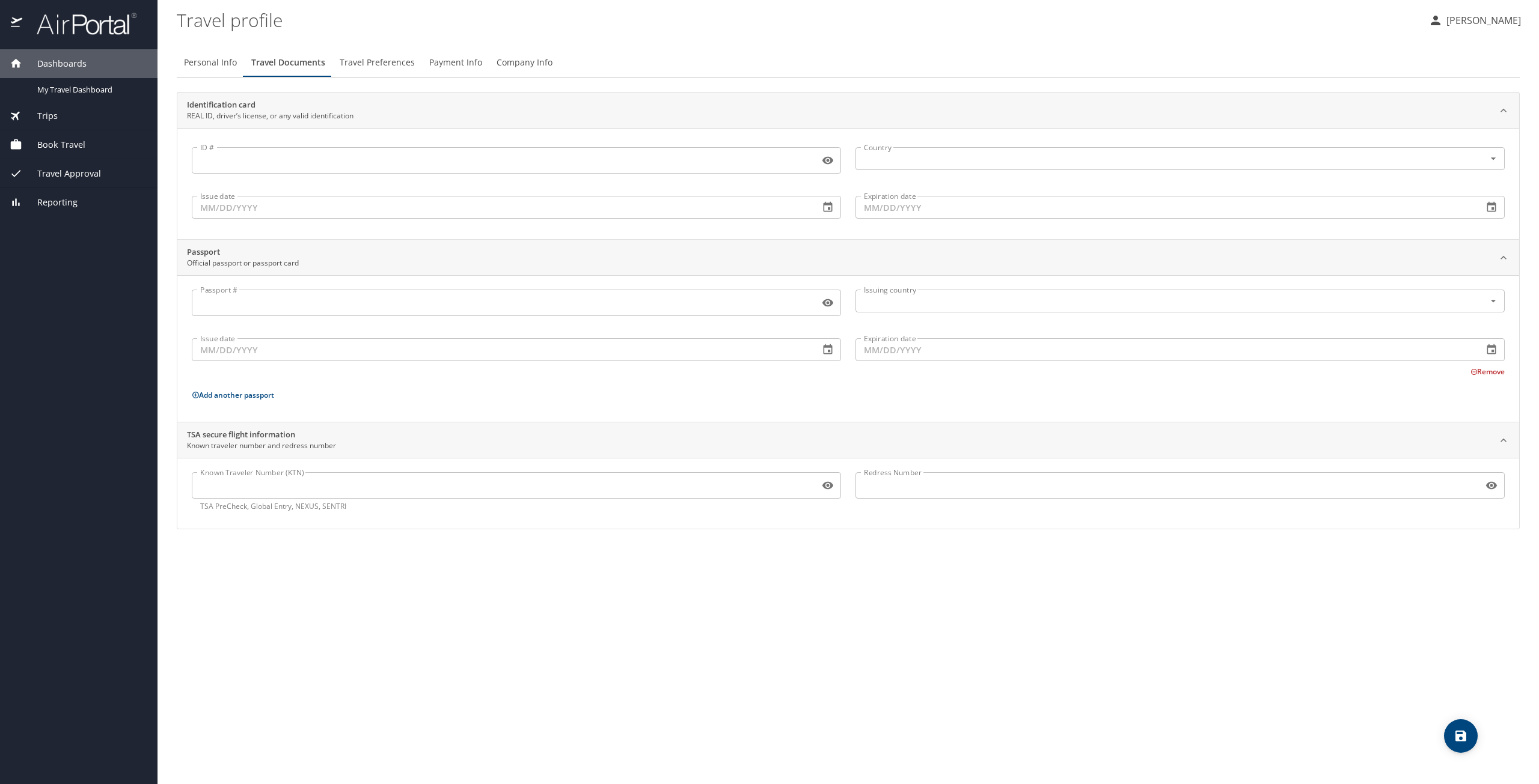
click at [378, 68] on span "Travel Preferences" at bounding box center [377, 63] width 75 height 15
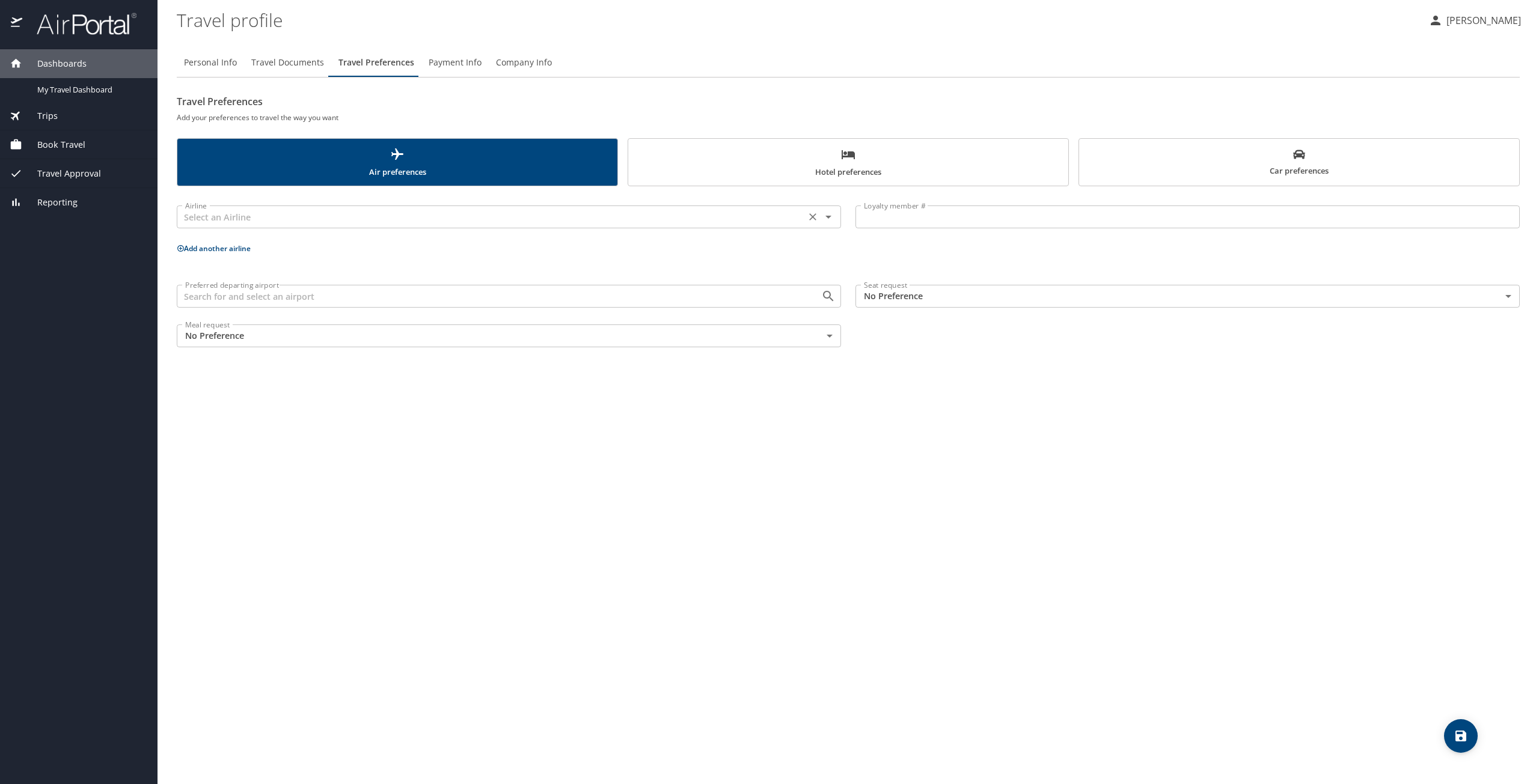
click at [836, 210] on div "Airline" at bounding box center [509, 217] width 665 height 23
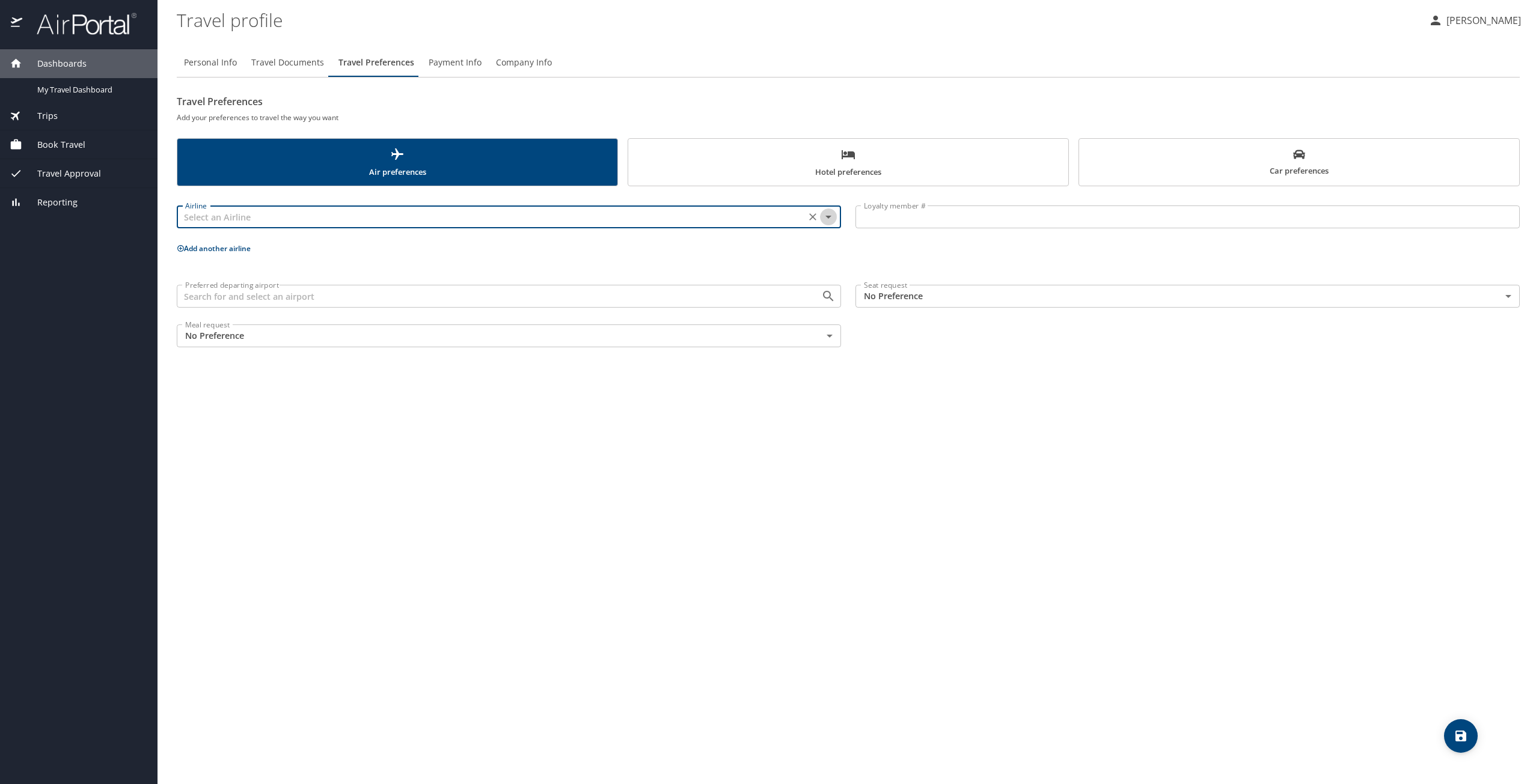
click at [834, 215] on icon "Open" at bounding box center [829, 218] width 15 height 15
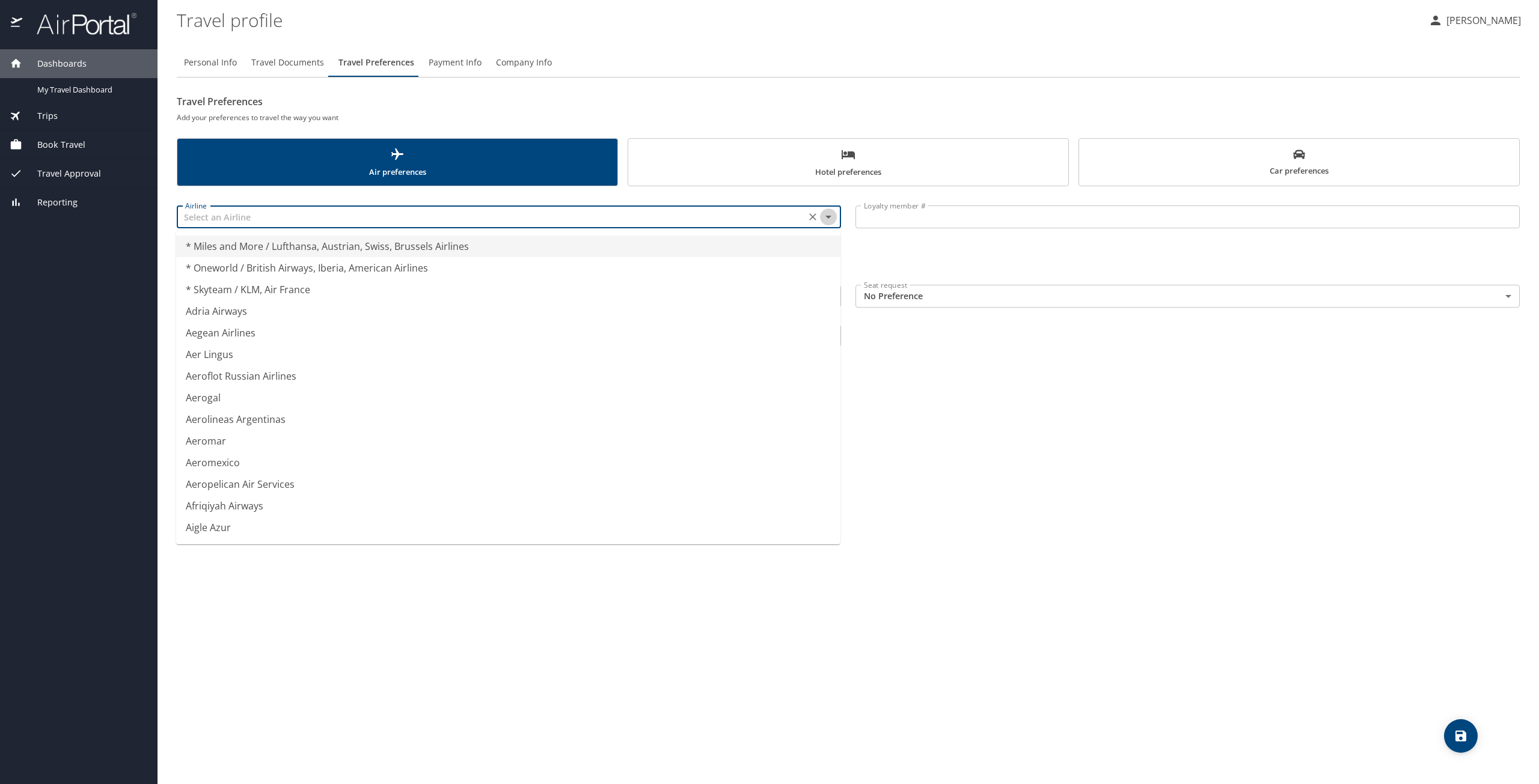
click at [834, 215] on icon "Close" at bounding box center [829, 218] width 15 height 15
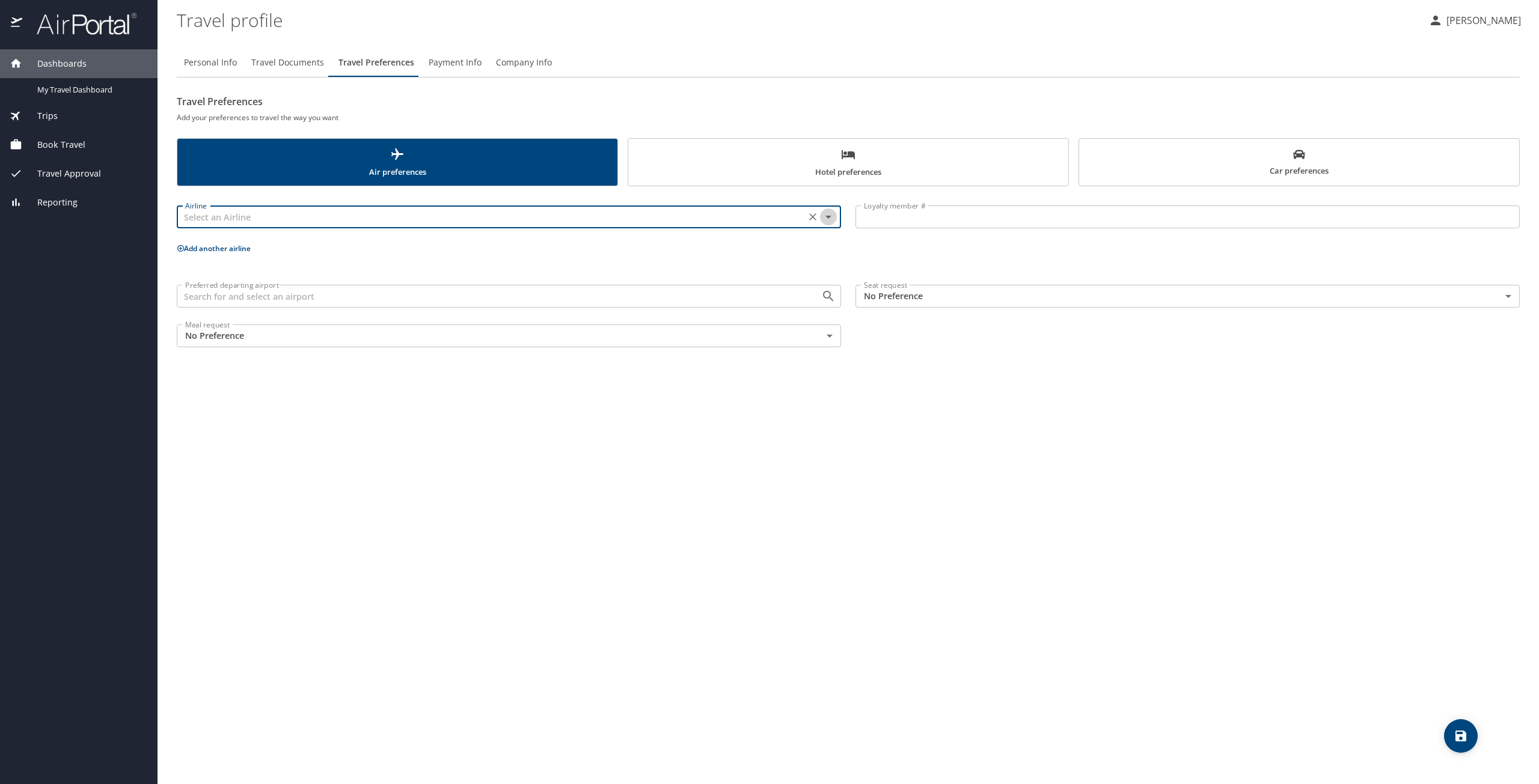
click at [834, 215] on icon "Open" at bounding box center [829, 218] width 15 height 15
click at [326, 312] on li "Delta Air Lines" at bounding box center [508, 311] width 665 height 21
type input "Delta Air Lines"
click at [390, 294] on input "Preferred departing airport" at bounding box center [491, 296] width 621 height 16
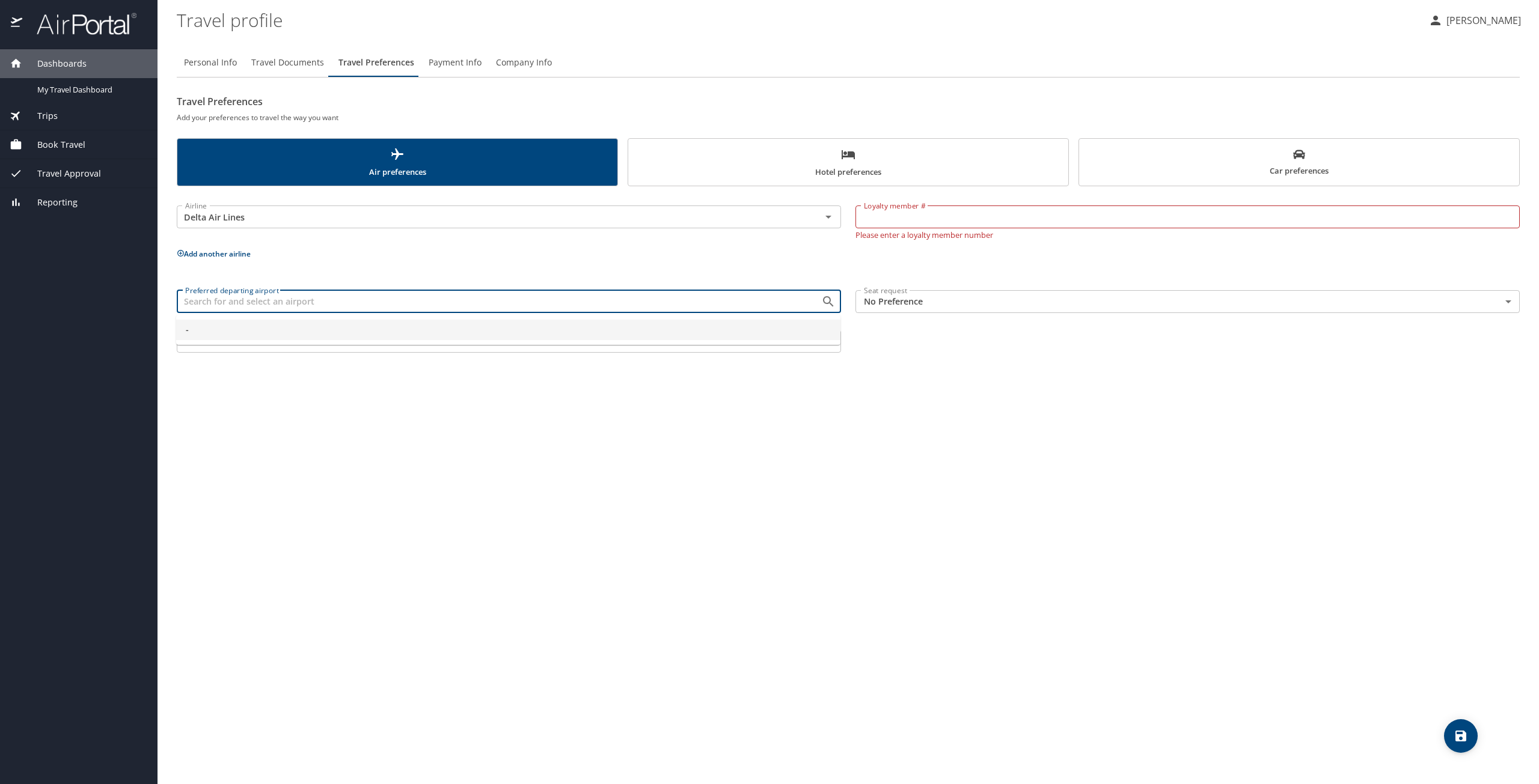
click at [357, 324] on span "-" at bounding box center [508, 330] width 645 height 13
type input "-"
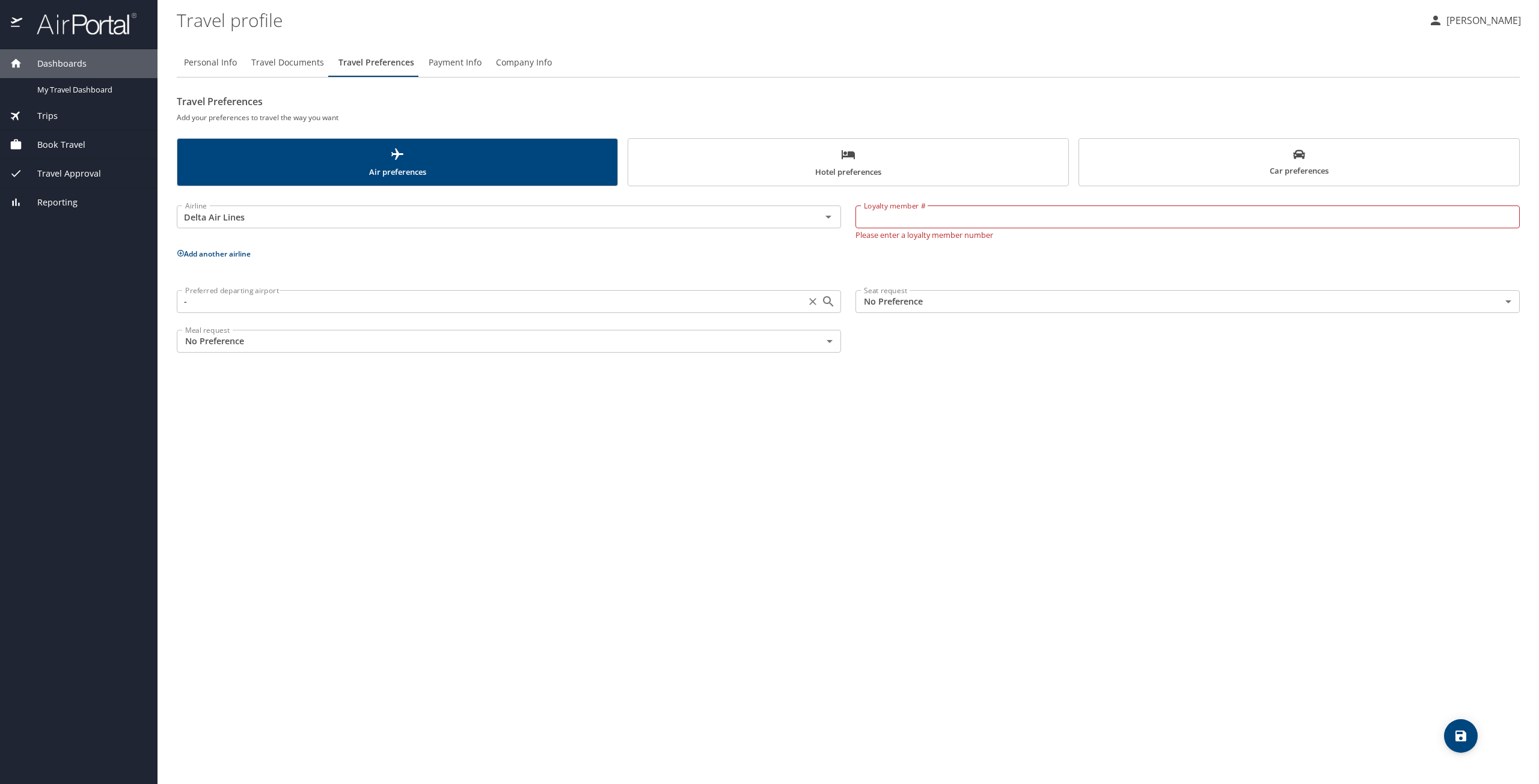
click at [714, 294] on input "-" at bounding box center [491, 302] width 621 height 16
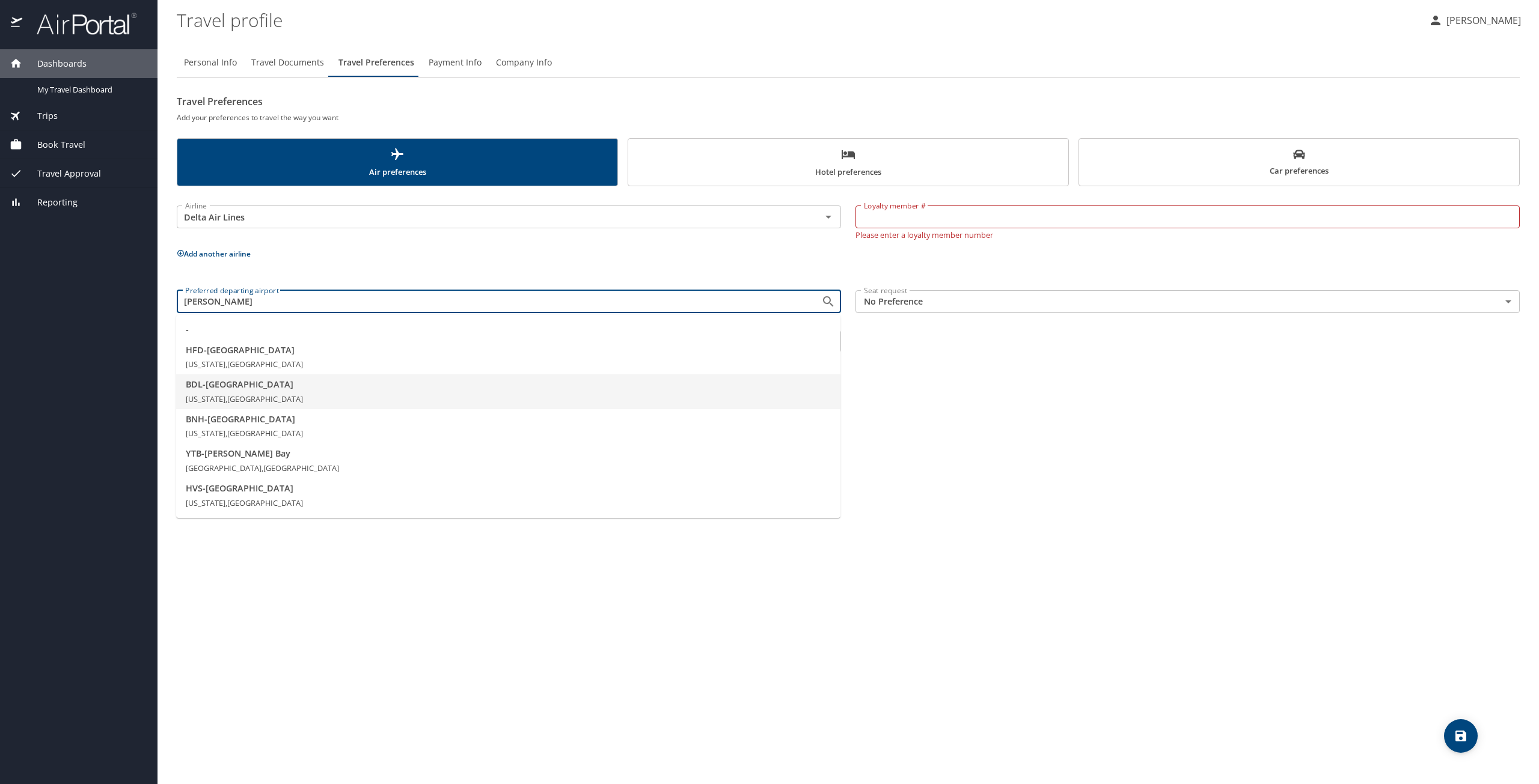
click at [543, 397] on li "BDL - Hartford Connecticut, United States of America" at bounding box center [508, 392] width 665 height 35
type input "BDL - Hartford"
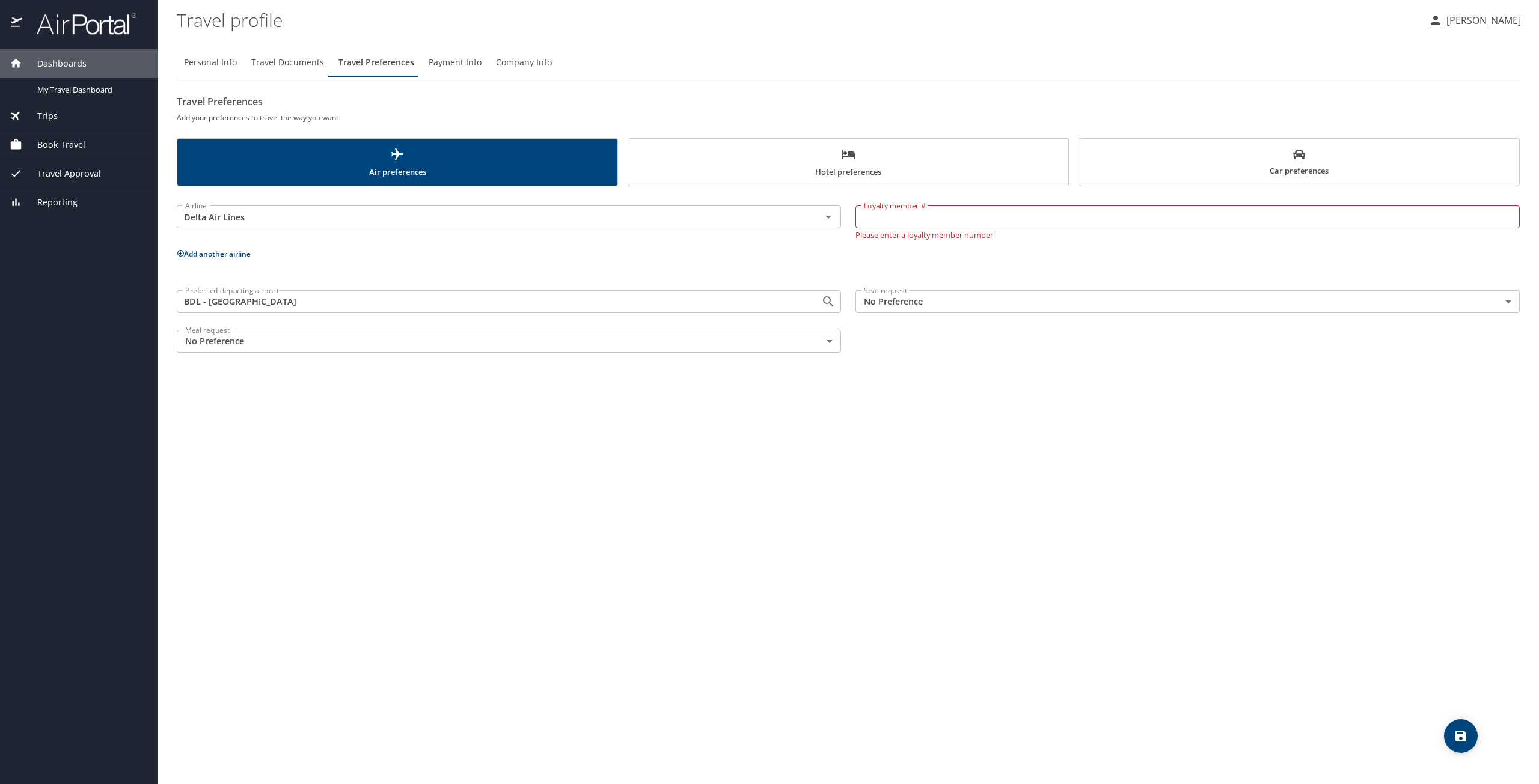
click at [829, 333] on body "Dashboards My Travel Dashboard Trips Current / Future Trips Past Trips Trips Mi…" at bounding box center [770, 392] width 1539 height 784
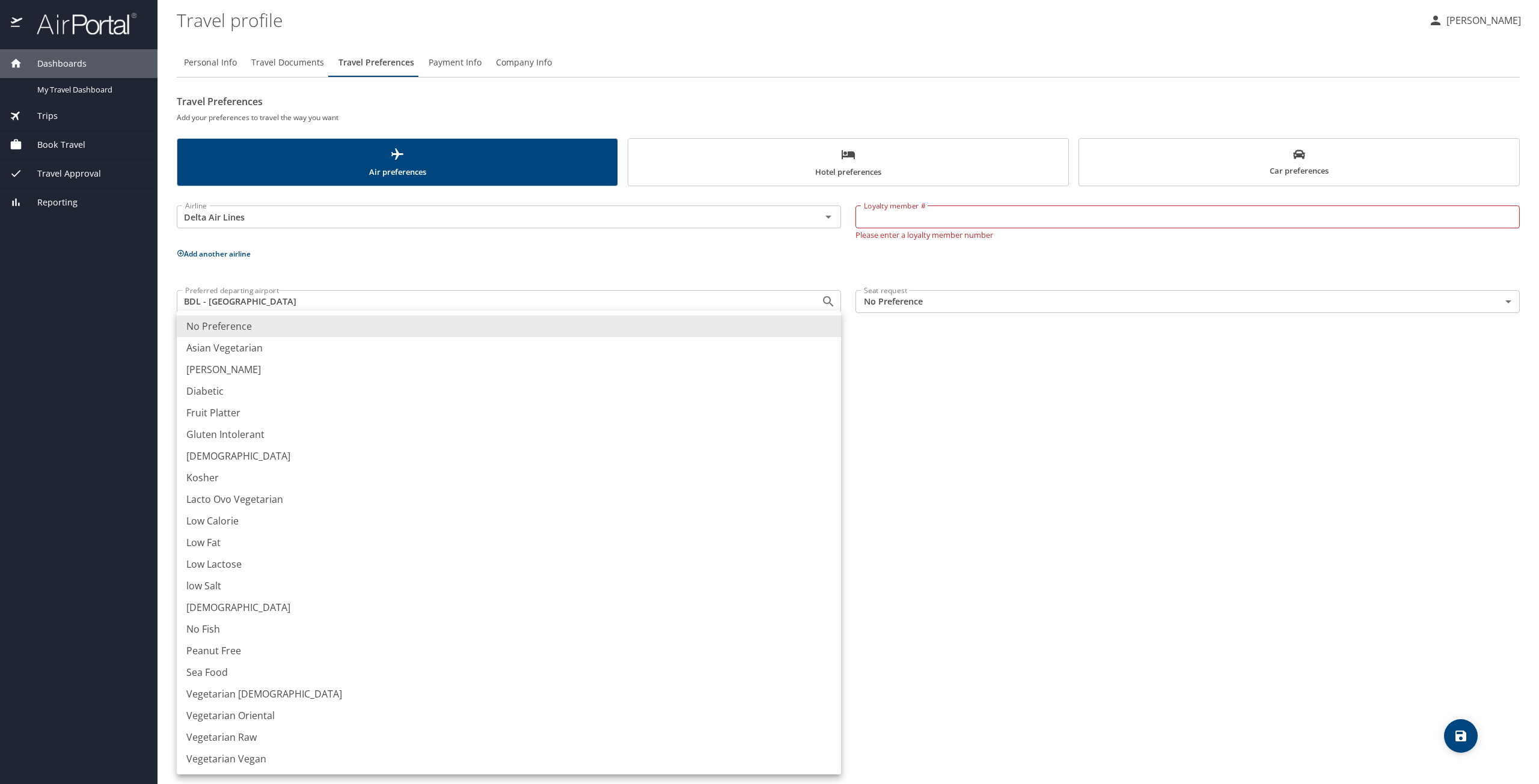
click at [1007, 432] on div at bounding box center [770, 392] width 1539 height 784
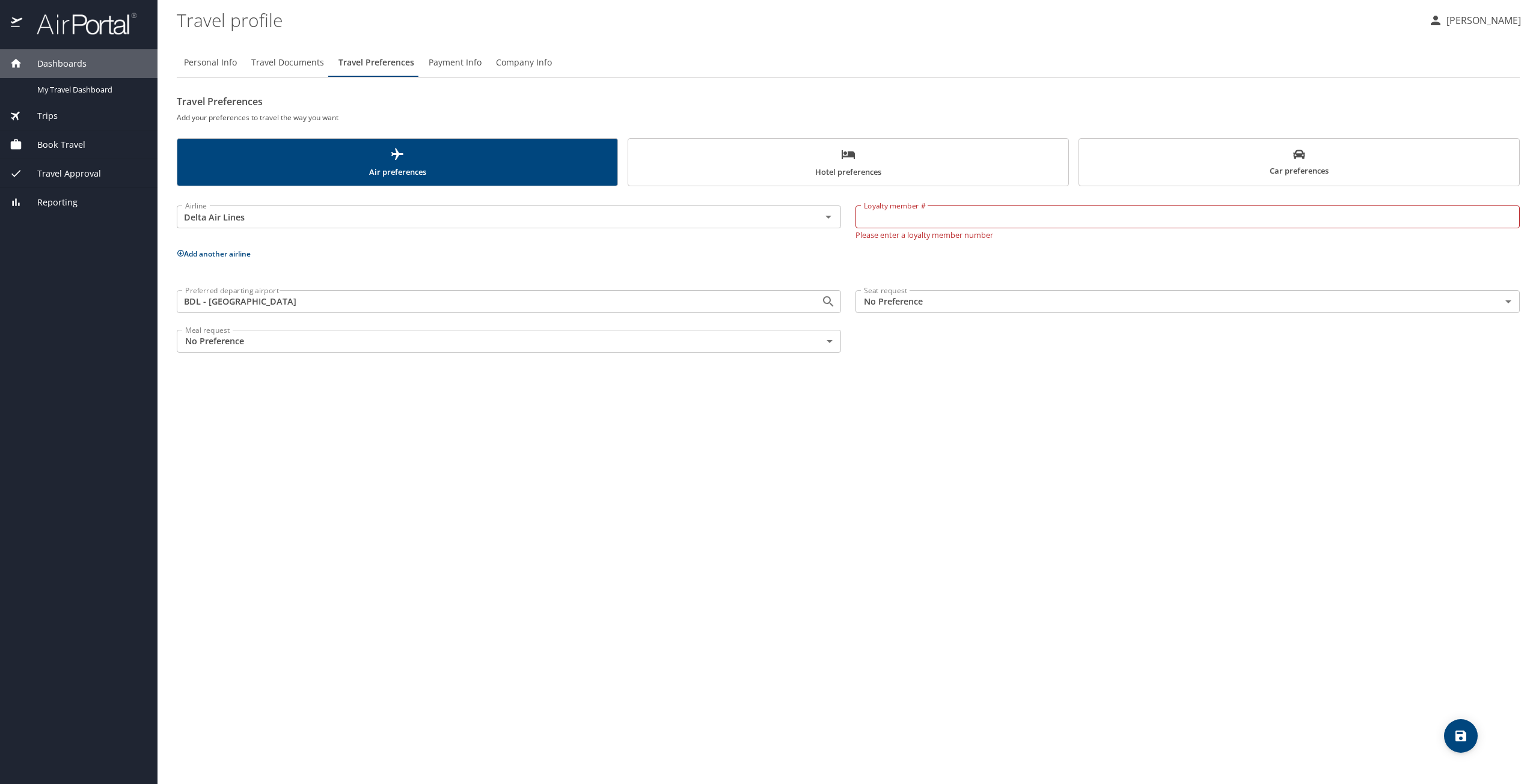
click at [864, 192] on div "Travel Preferences Add your preferences to travel the way you want Air preferen…" at bounding box center [848, 226] width 1344 height 268
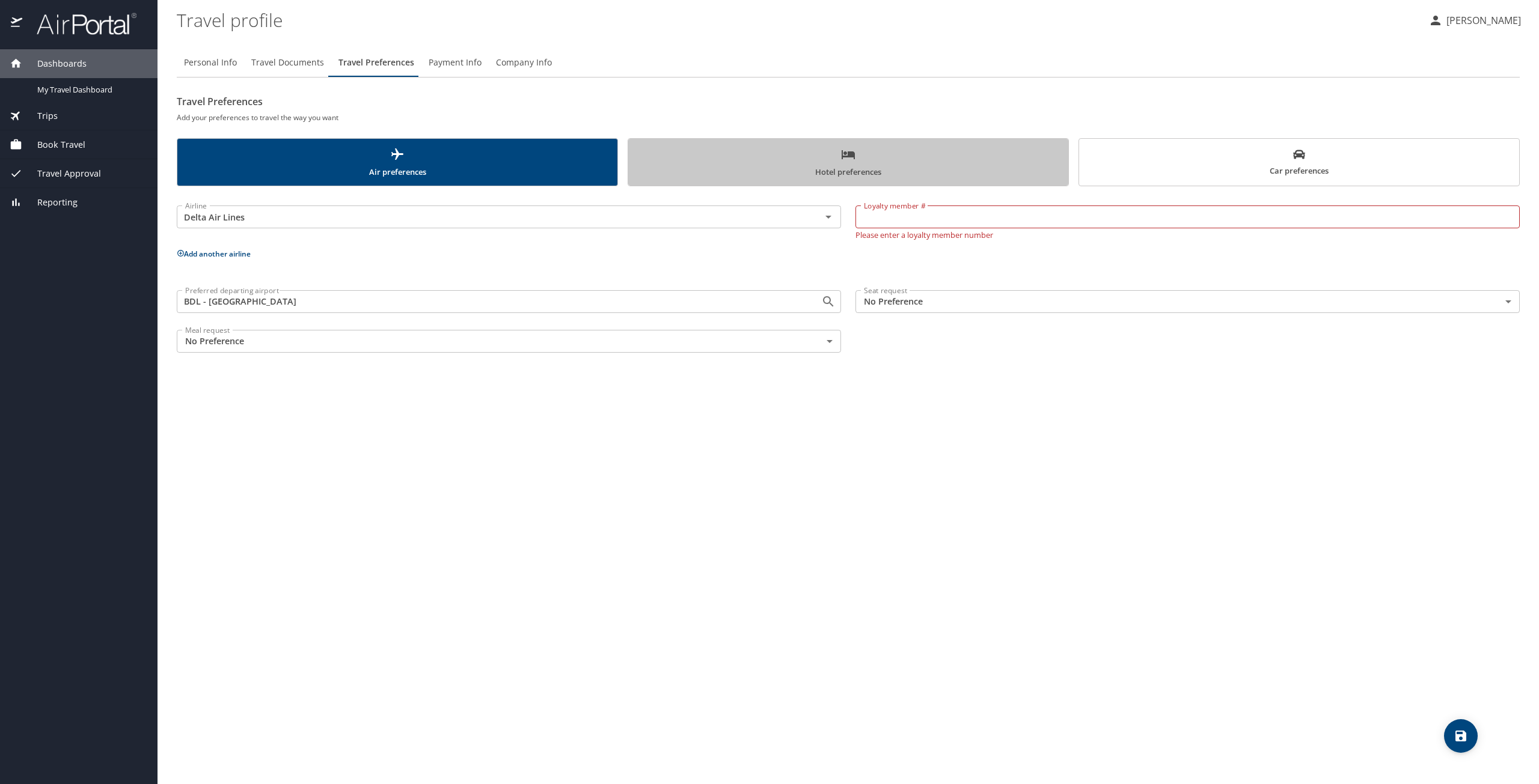
click at [855, 168] on span "Hotel preferences" at bounding box center [848, 163] width 426 height 31
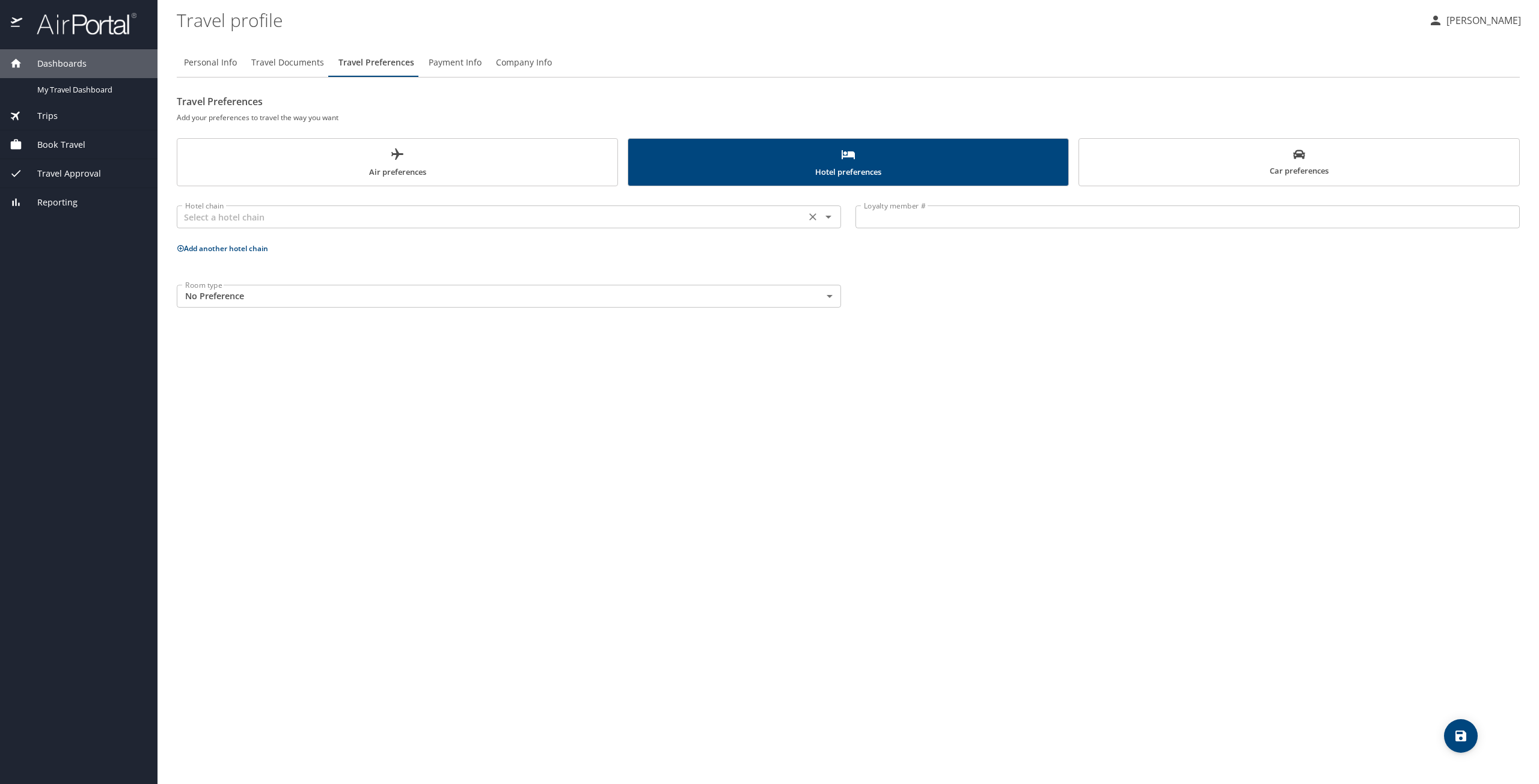
click at [512, 219] on input "text" at bounding box center [491, 217] width 621 height 16
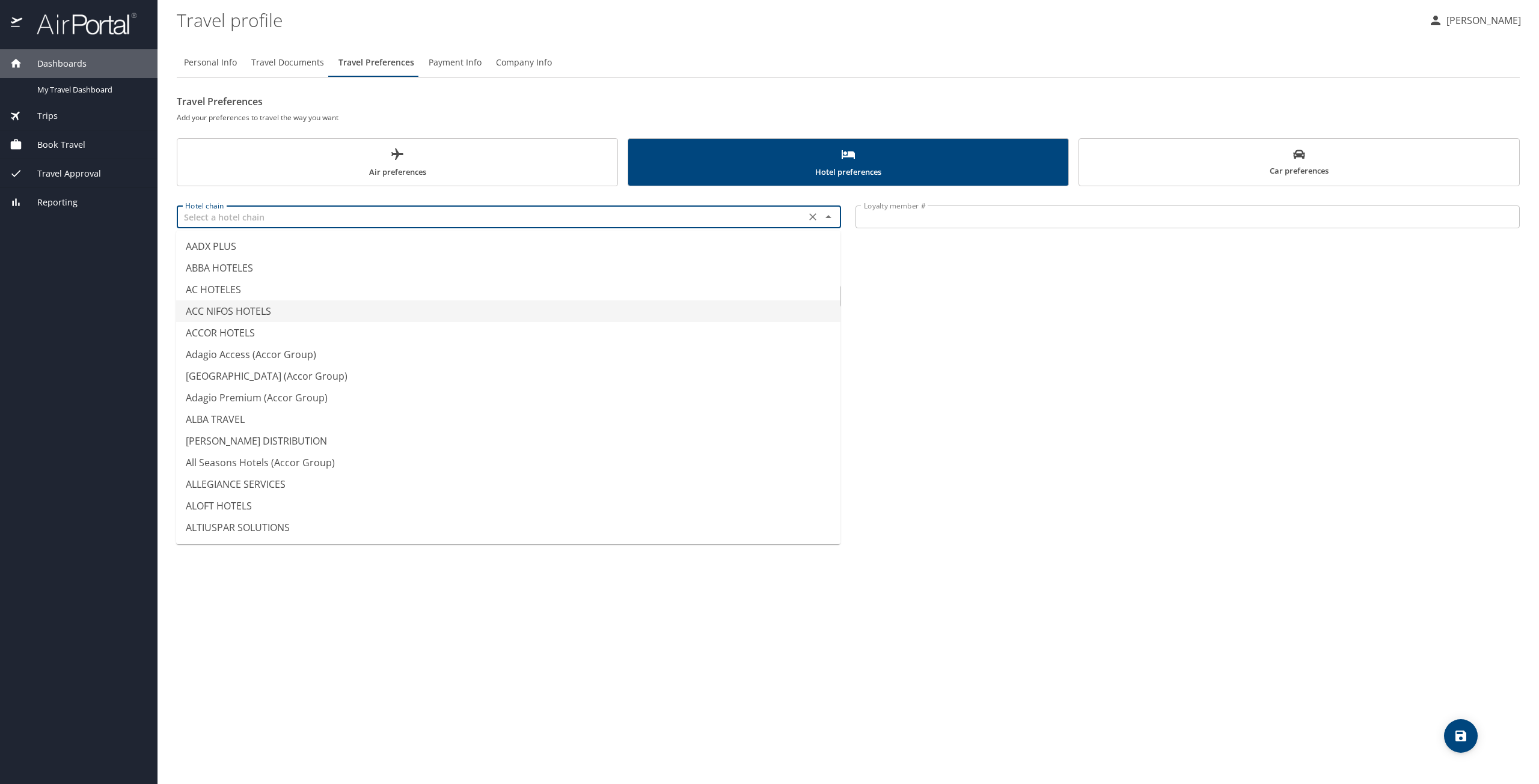
type input "ACC NIFOS HOTELS"
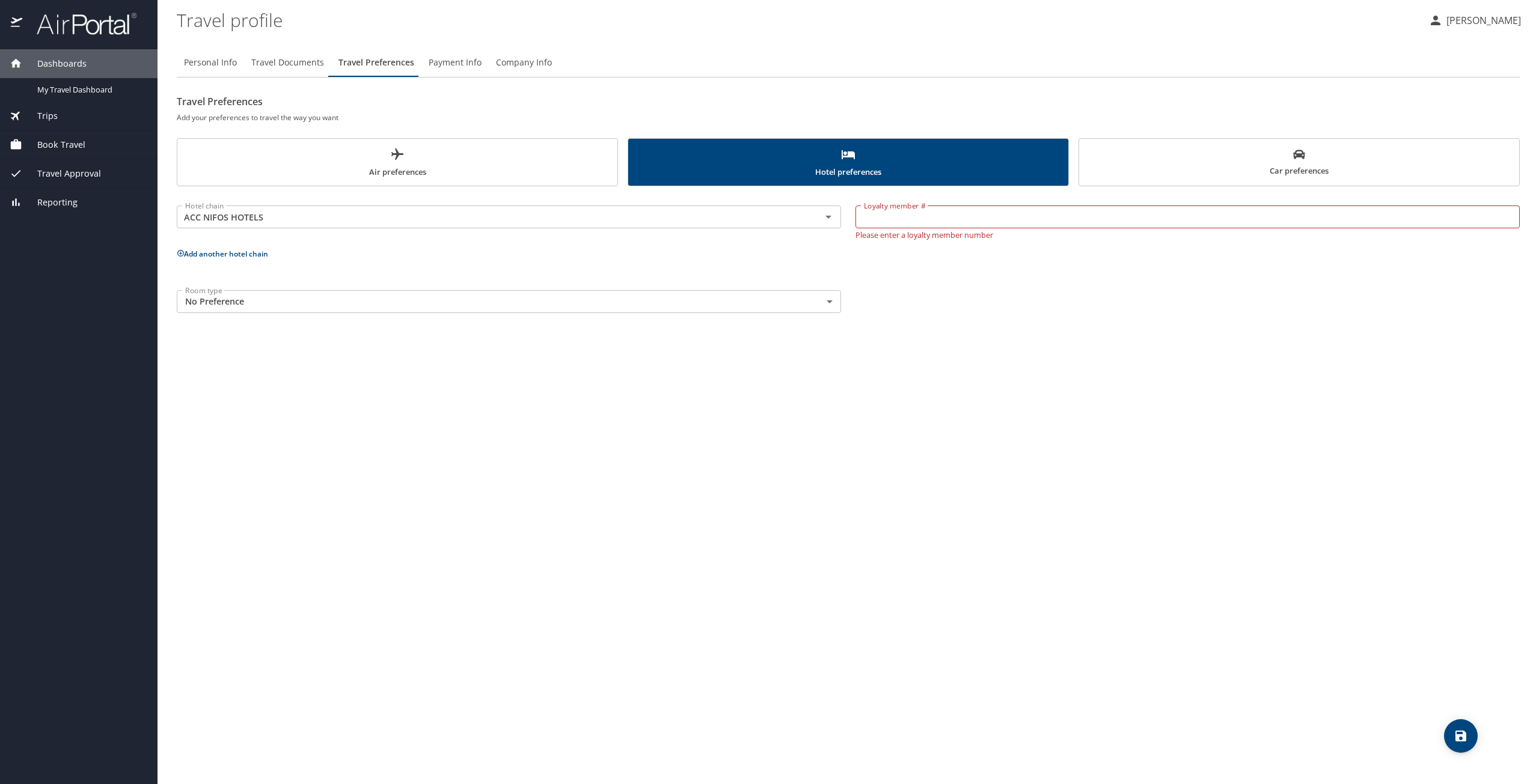
click at [1031, 381] on div "Personal Info Travel Documents Travel Preferences Payment Info Company Info Tra…" at bounding box center [848, 412] width 1344 height 746
click at [998, 208] on input "Loyalty member #" at bounding box center [1188, 217] width 665 height 23
click at [515, 152] on span "Air preferences" at bounding box center [397, 163] width 426 height 31
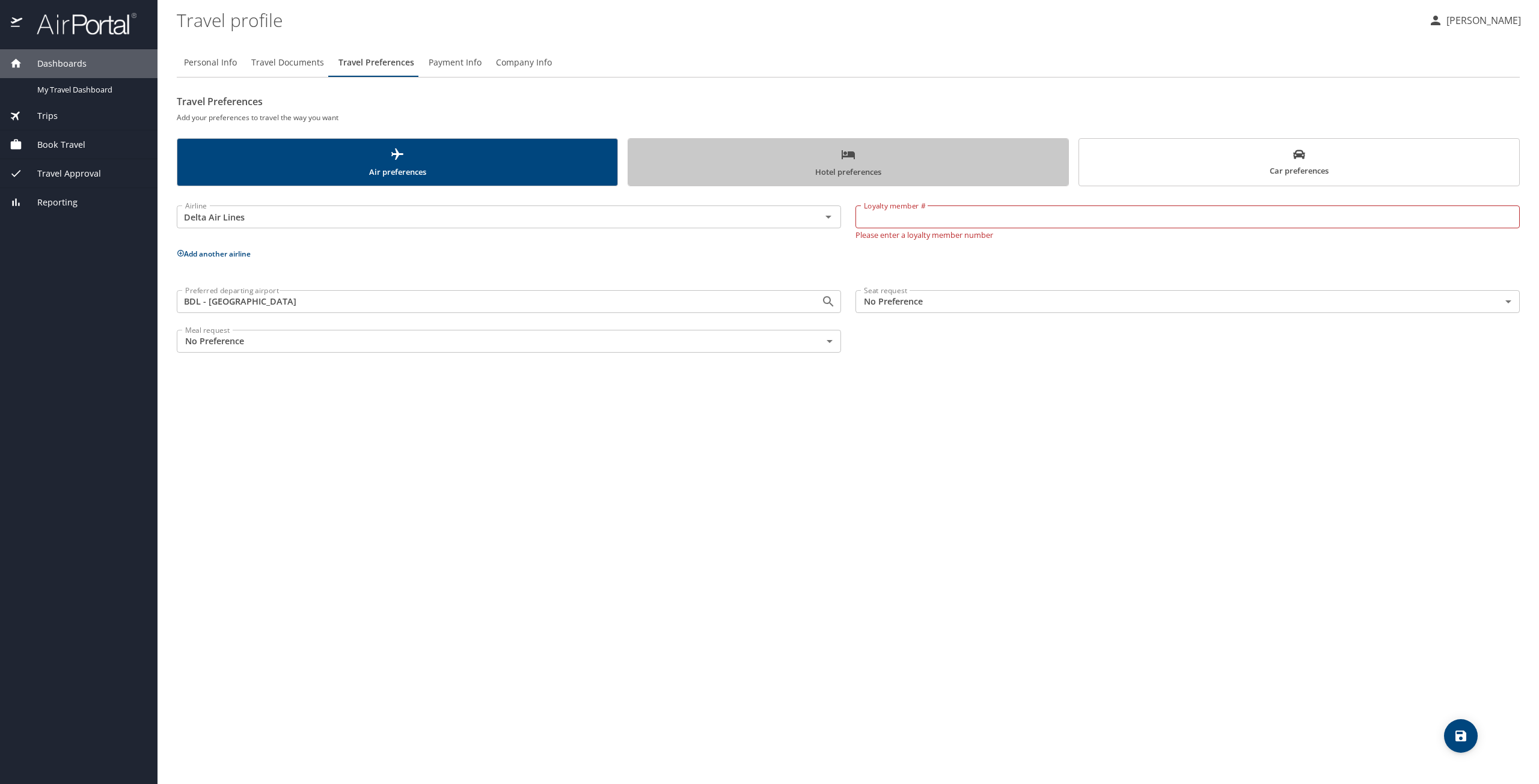
click at [788, 164] on span "Hotel preferences" at bounding box center [848, 163] width 426 height 31
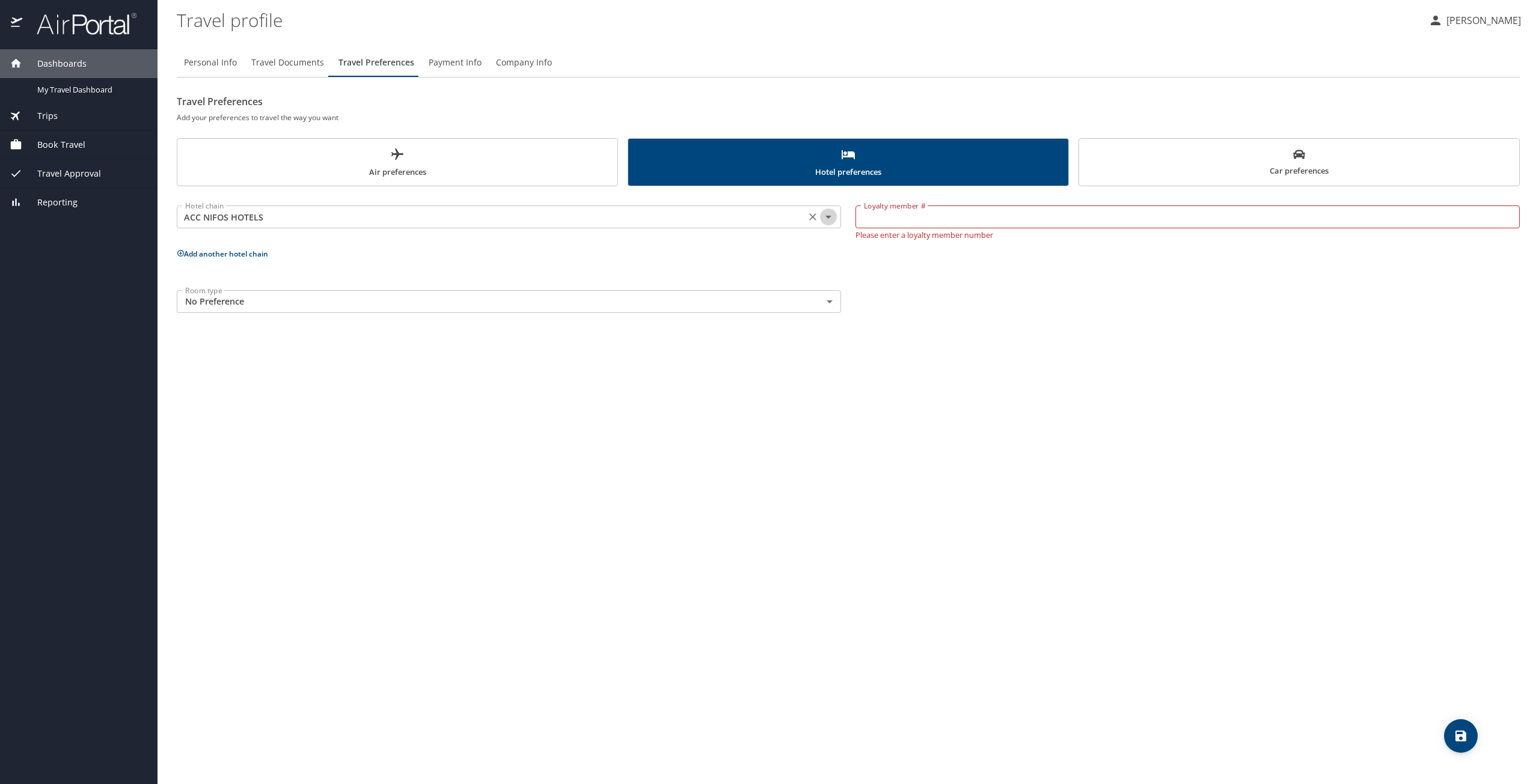
click at [829, 214] on icon "Open" at bounding box center [829, 218] width 15 height 15
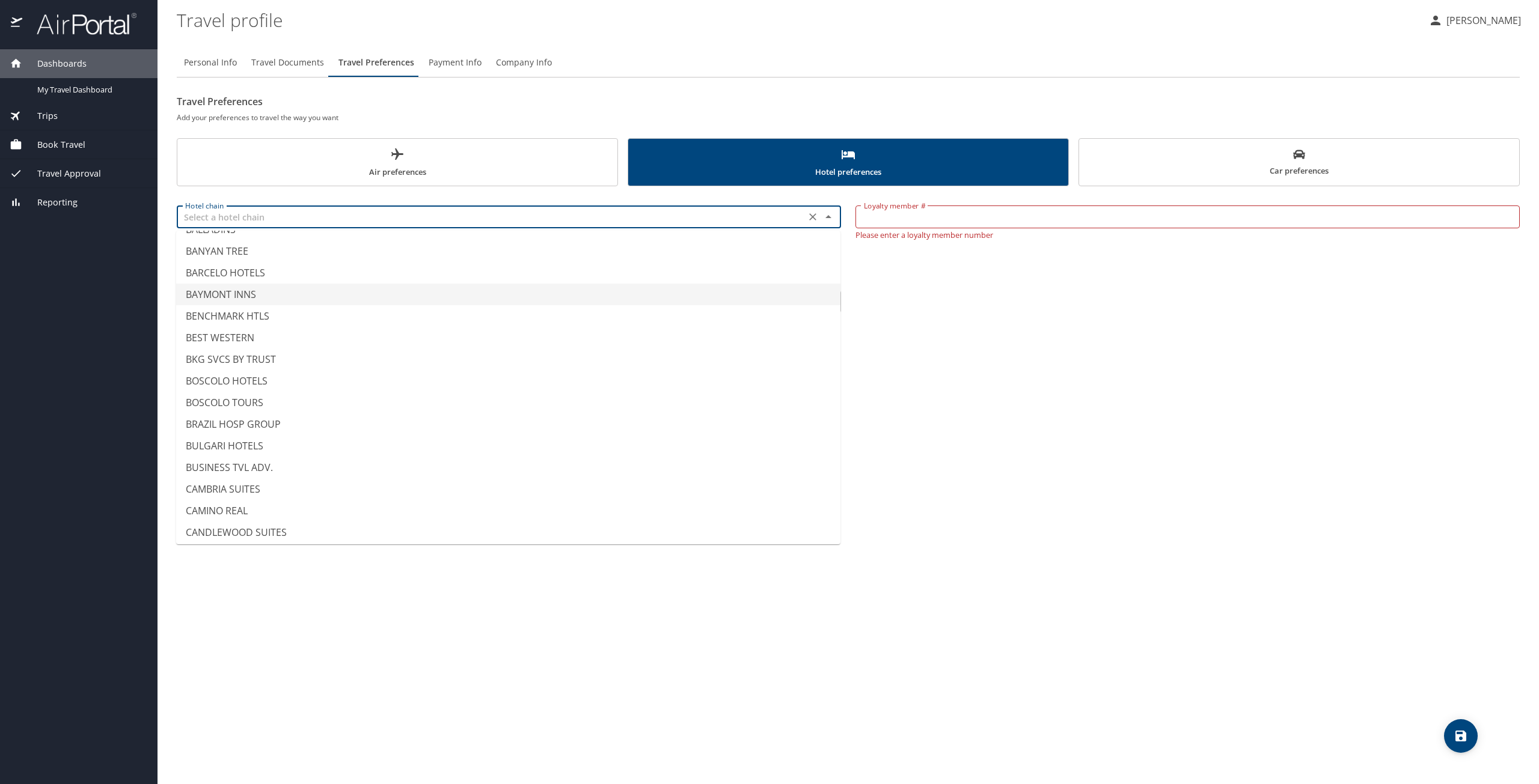
scroll to position [7, 0]
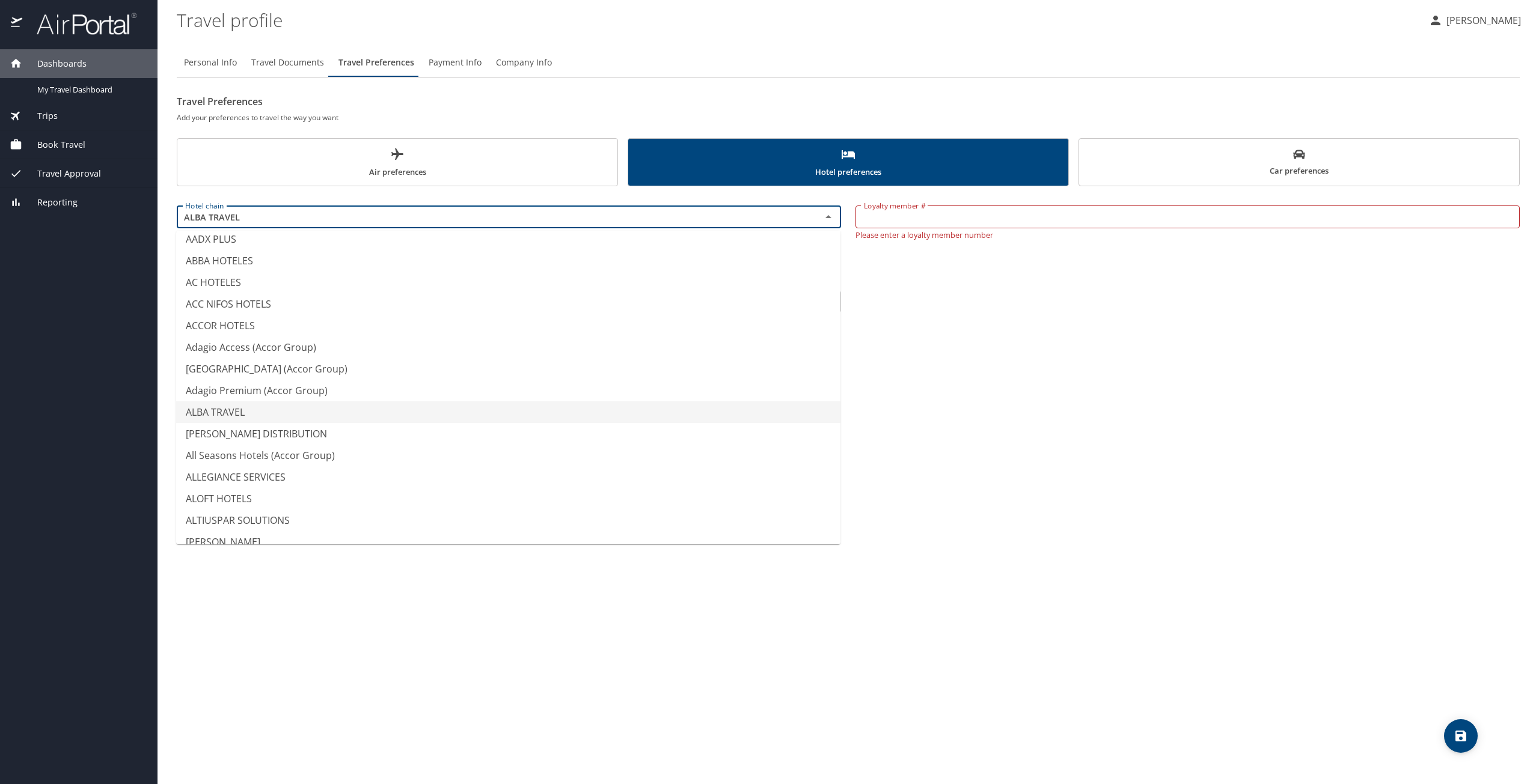
click at [921, 305] on div "Room type No Preference NotApplicable Room type" at bounding box center [848, 302] width 1358 height 37
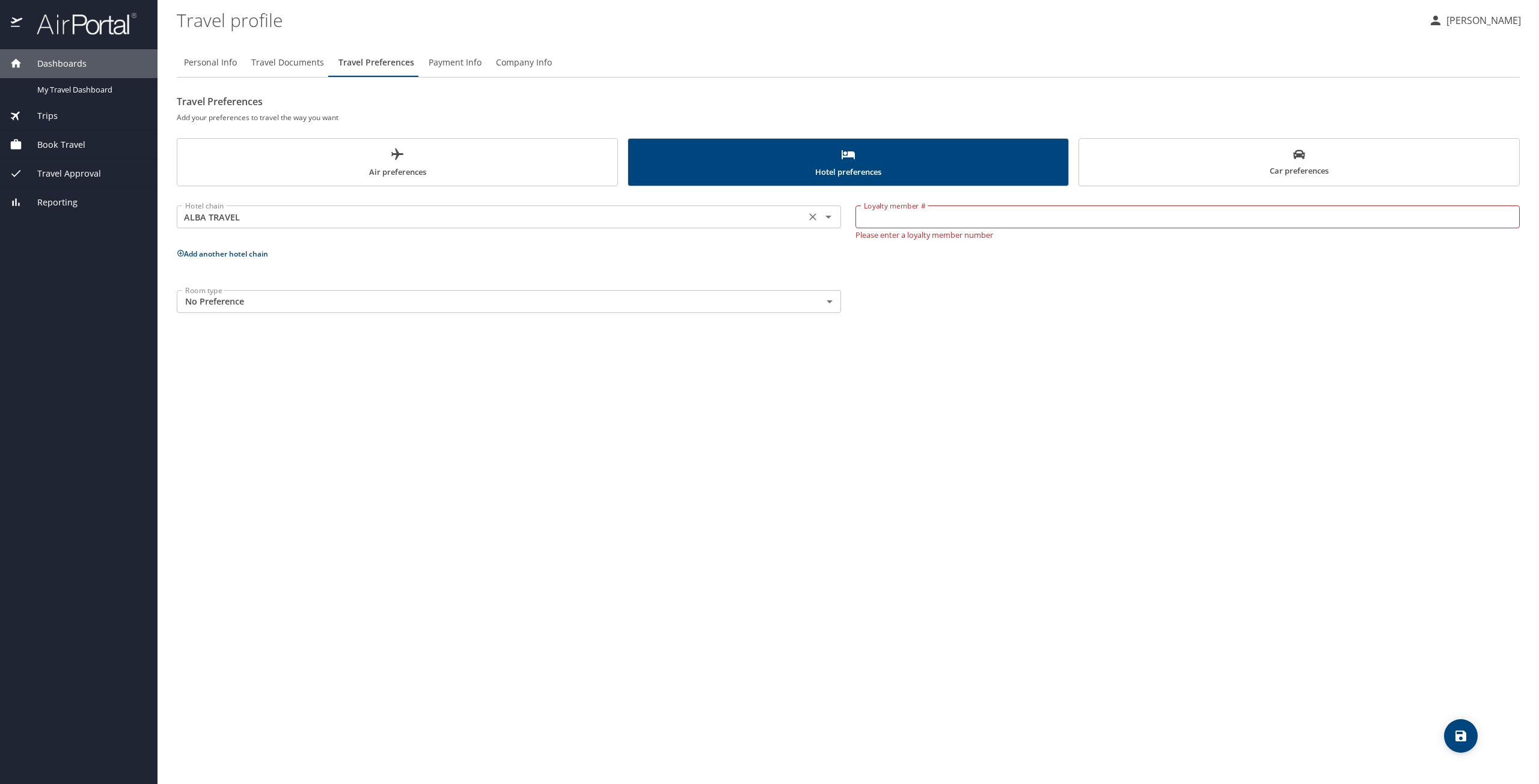
click at [822, 215] on icon "Open" at bounding box center [829, 218] width 15 height 15
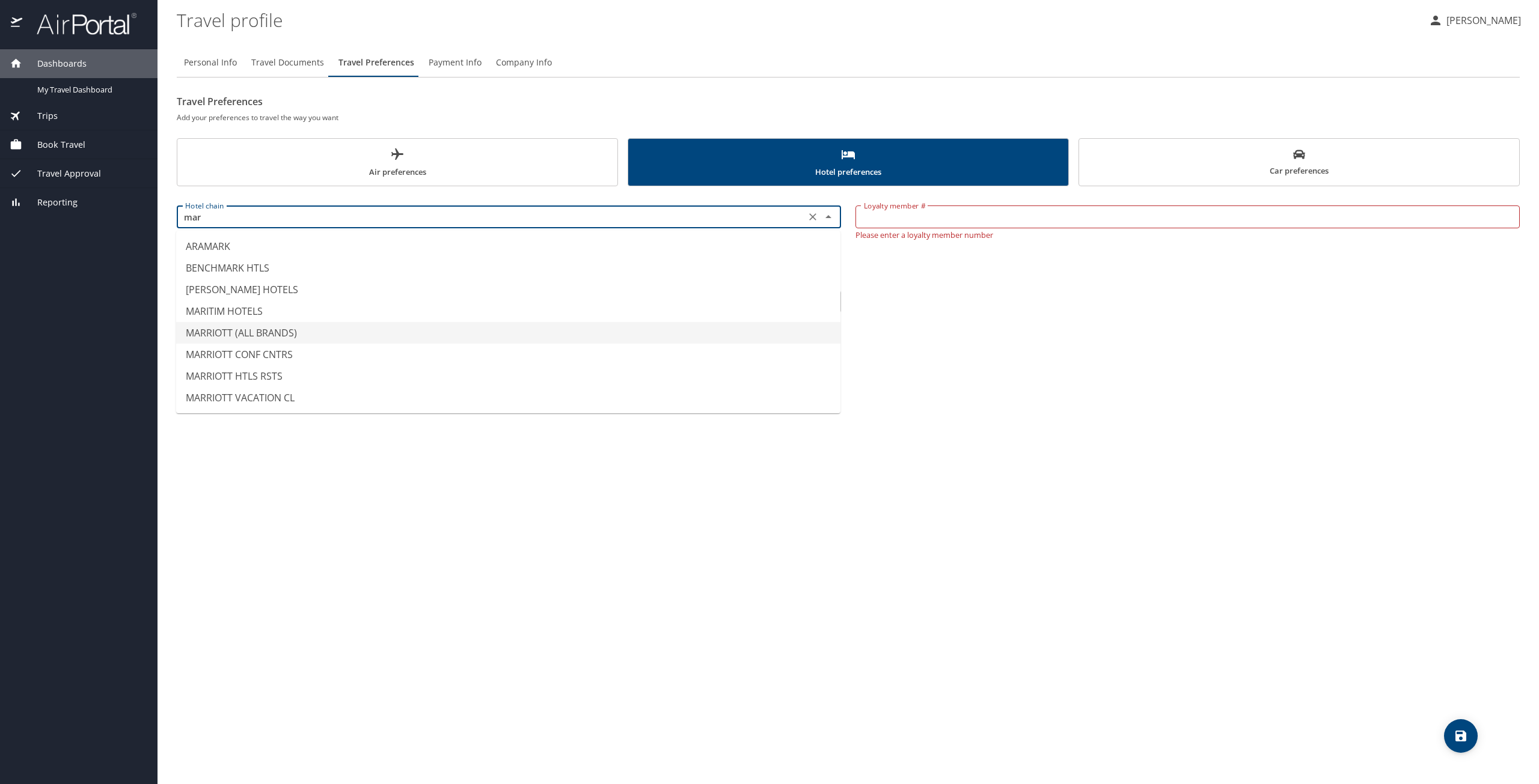
click at [291, 329] on li "MARRIOTT (ALL BRANDS)" at bounding box center [508, 332] width 665 height 21
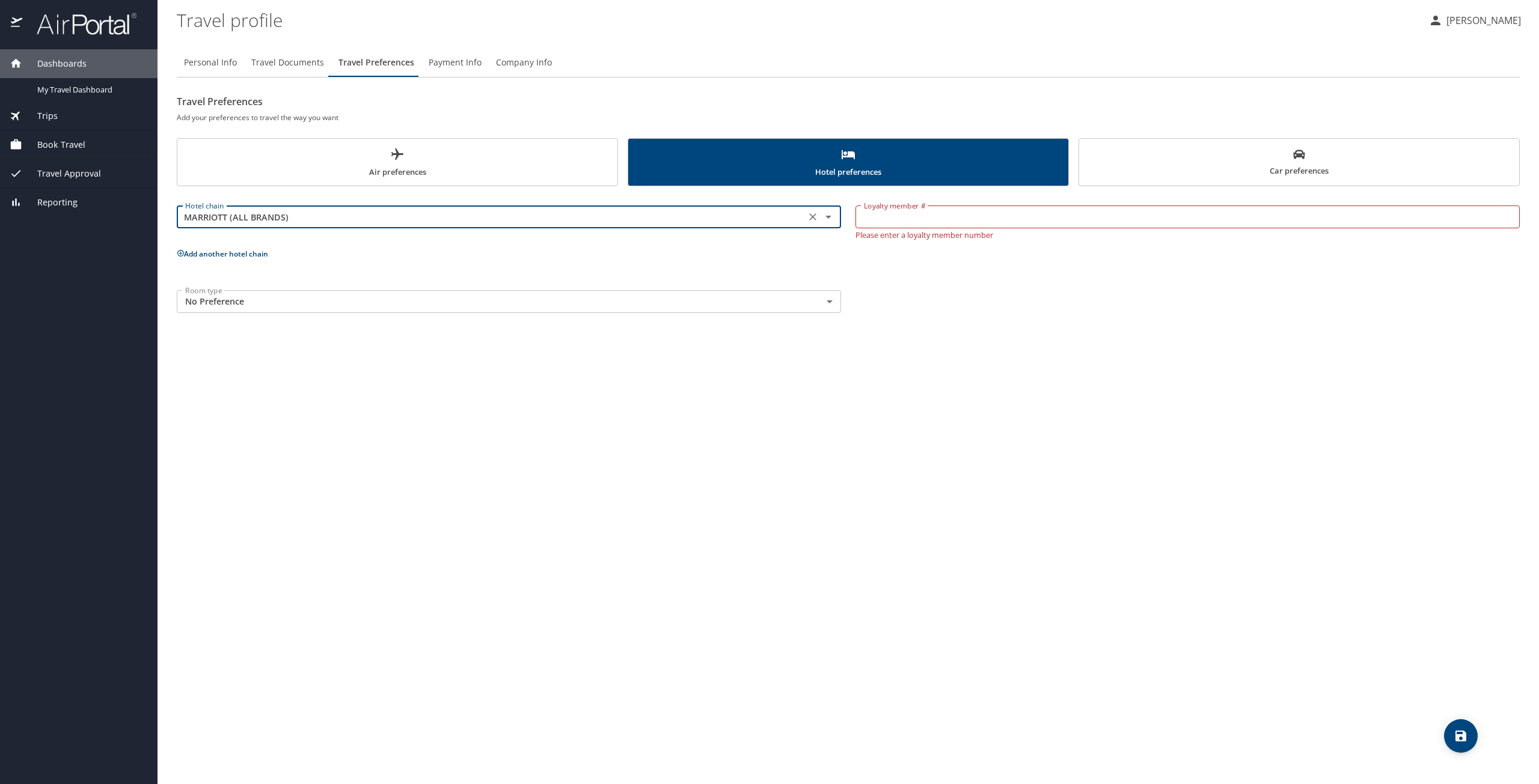
type input "MARRIOTT (ALL BRANDS)"
click at [293, 305] on body "Dashboards My Travel Dashboard Trips Current / Future Trips Past Trips Trips Mi…" at bounding box center [770, 392] width 1539 height 784
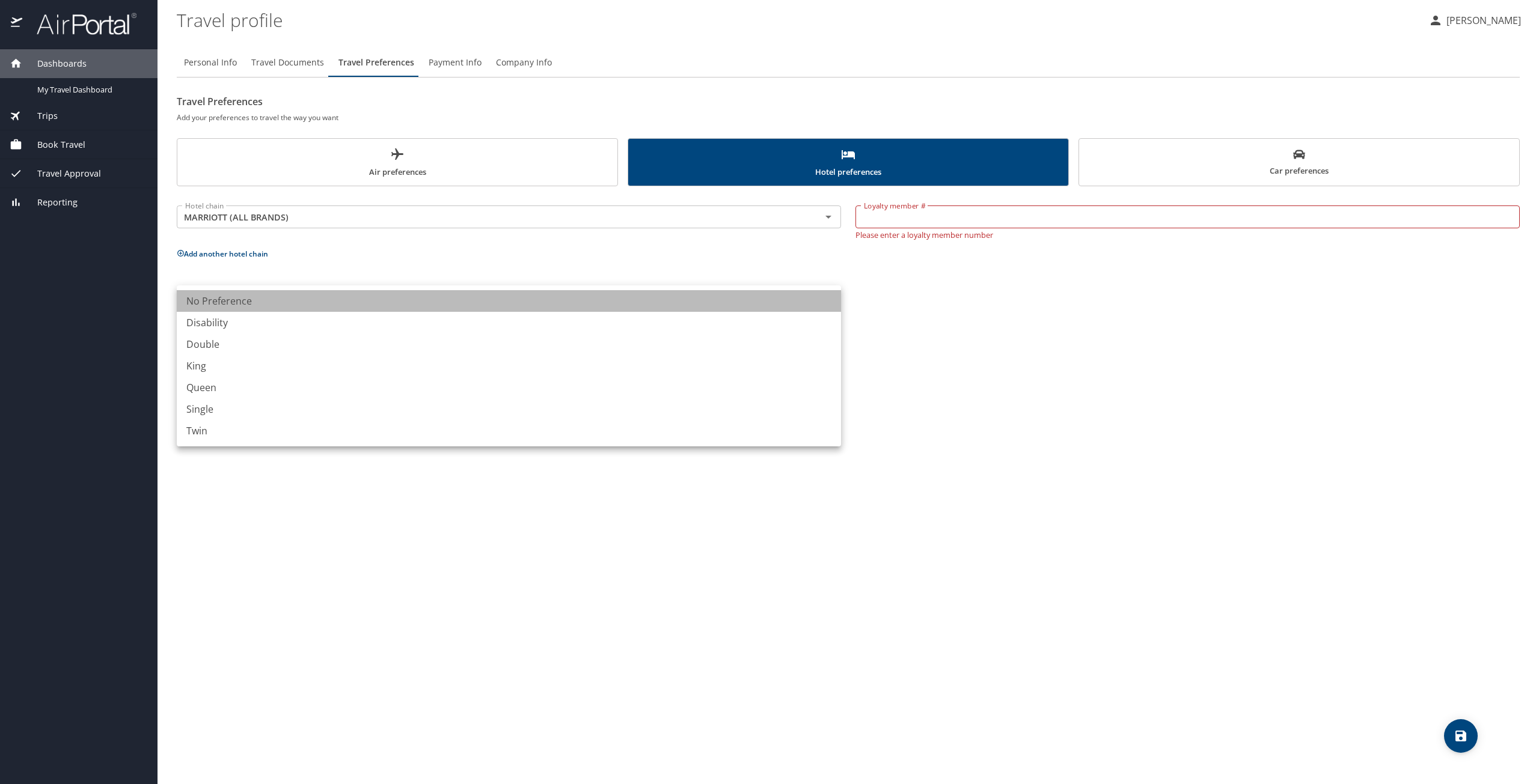
click at [293, 305] on li "No Preference" at bounding box center [509, 301] width 665 height 21
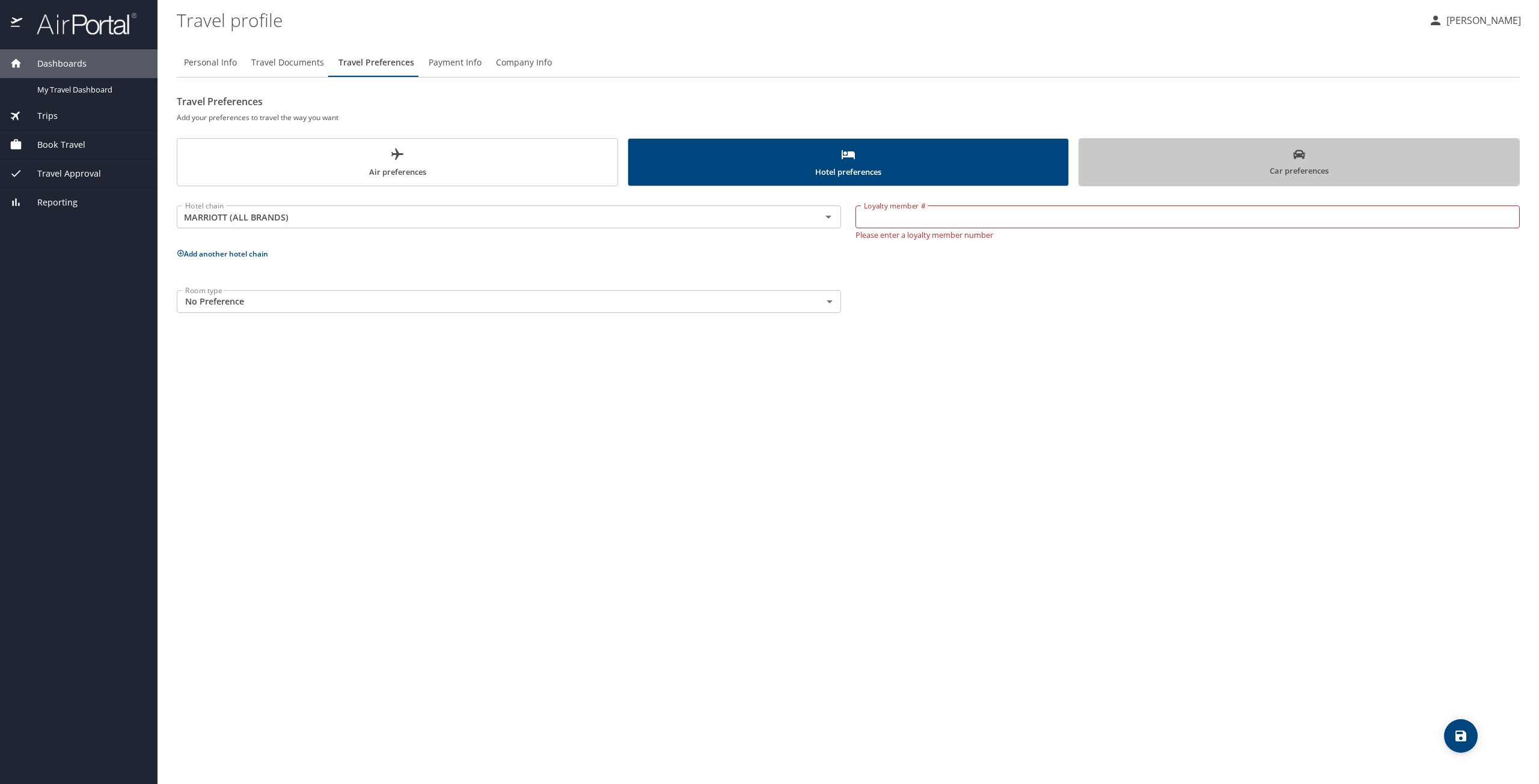
click at [1224, 151] on span "Car preferences" at bounding box center [1299, 163] width 426 height 30
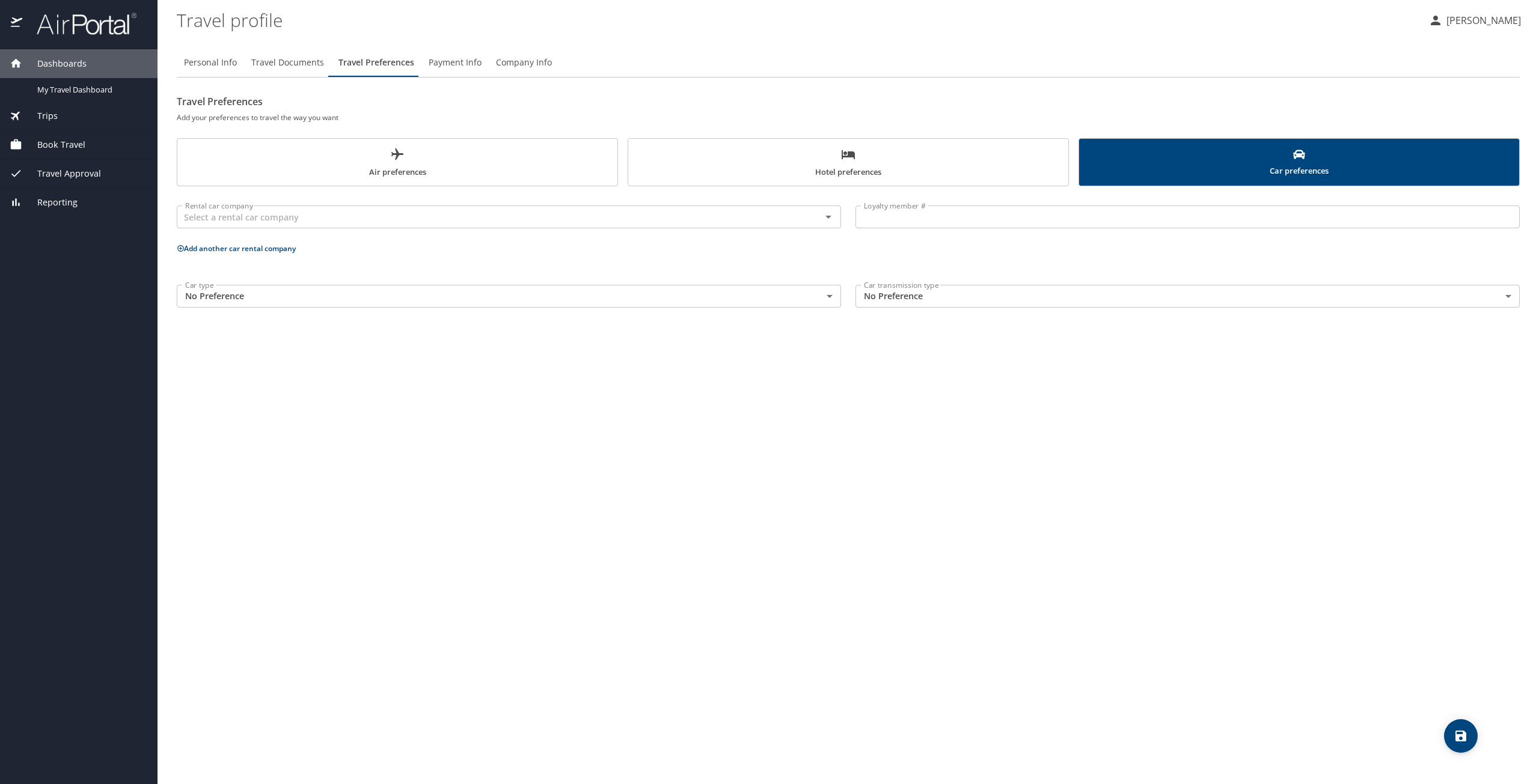
click at [462, 160] on span "Air preferences" at bounding box center [397, 163] width 426 height 31
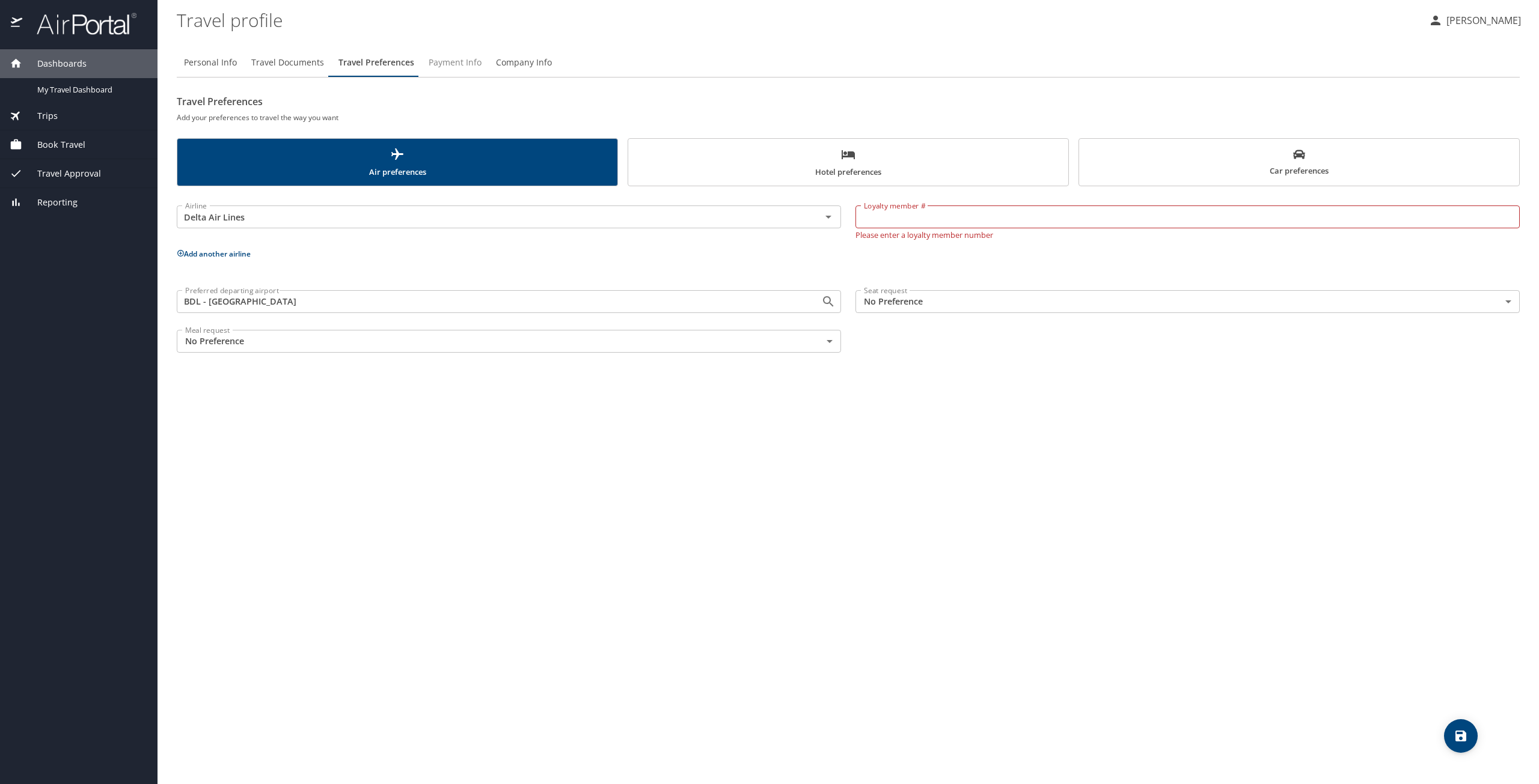
click at [456, 56] on span "Payment Info" at bounding box center [455, 63] width 53 height 15
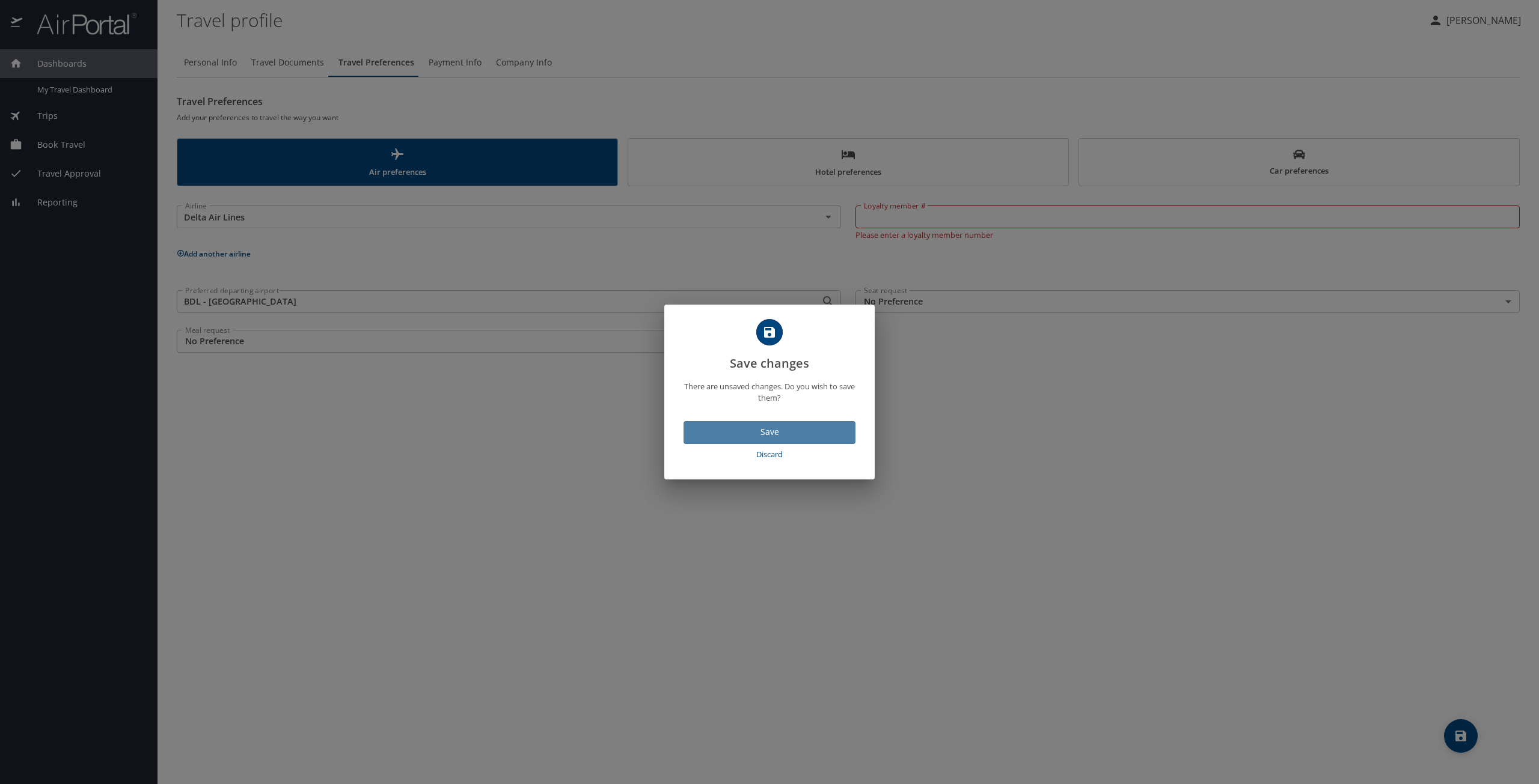
click at [757, 429] on span "Save" at bounding box center [770, 432] width 153 height 15
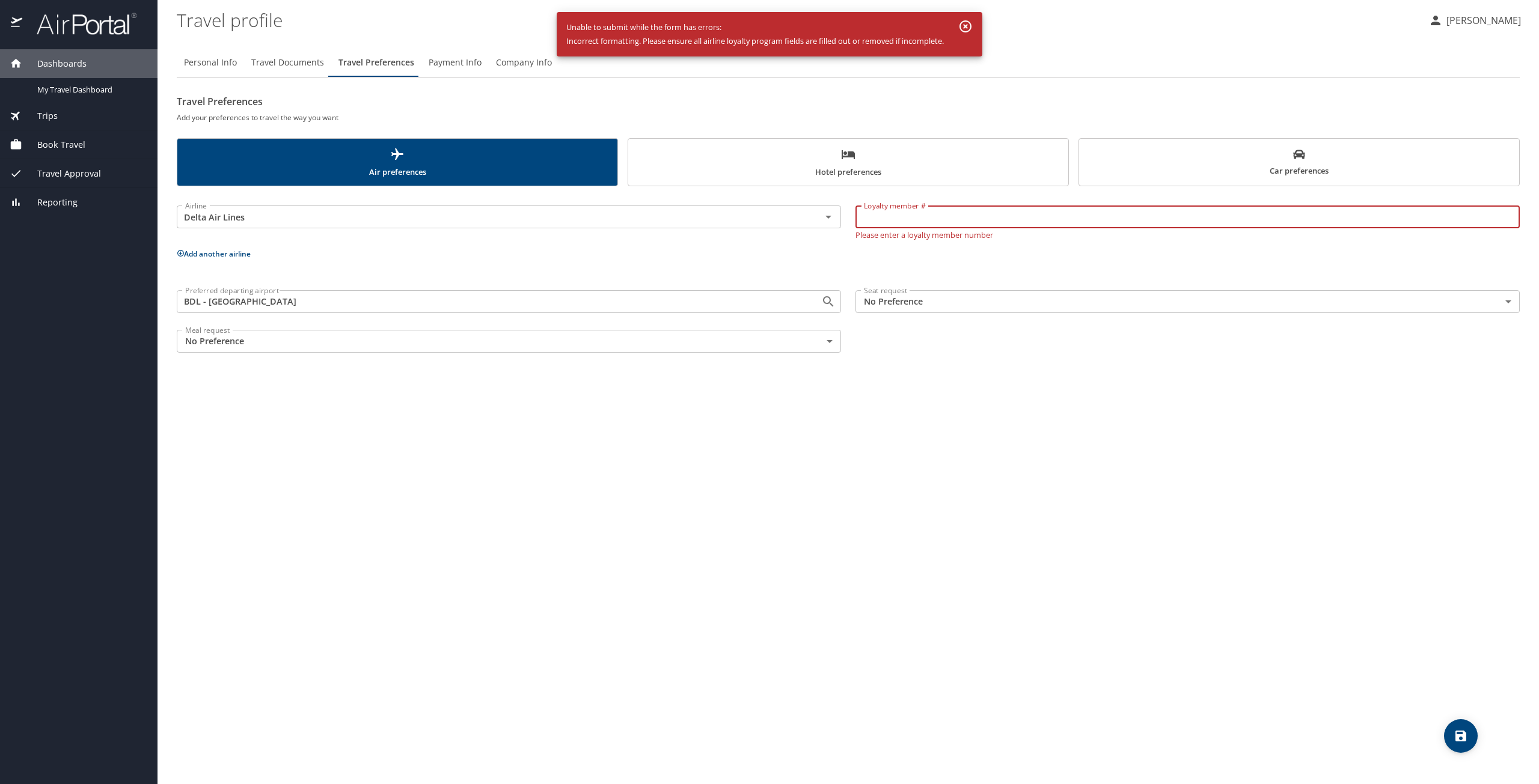
click at [934, 215] on input "Loyalty member #" at bounding box center [1188, 217] width 665 height 23
type input "0000"
click at [793, 172] on span "Hotel preferences" at bounding box center [848, 163] width 426 height 31
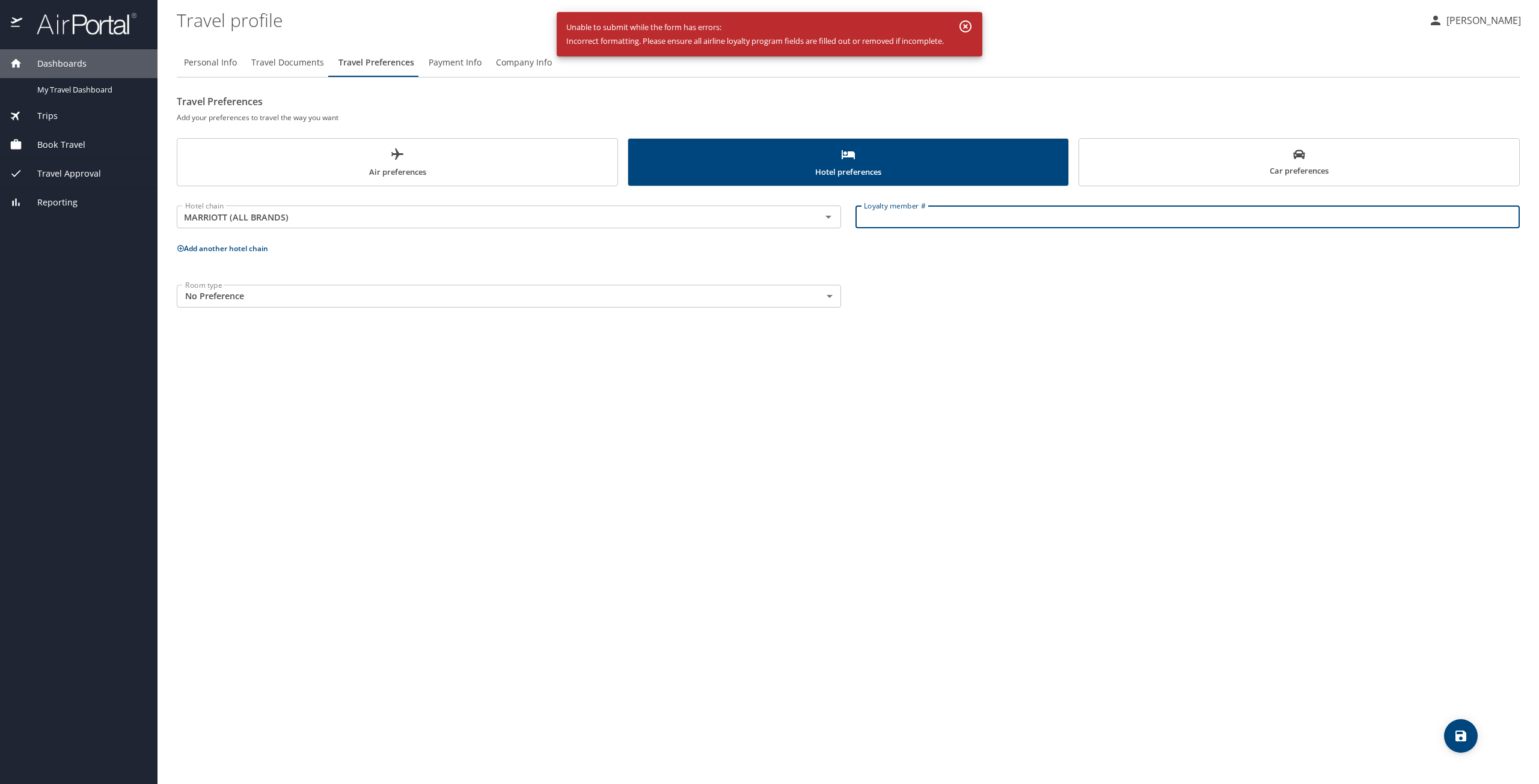
click at [892, 211] on input "Loyalty member #" at bounding box center [1188, 217] width 665 height 23
type input "0000"
click at [988, 321] on div "Personal Info Travel Documents Travel Preferences Payment Info Company Info Tra…" at bounding box center [848, 412] width 1344 height 746
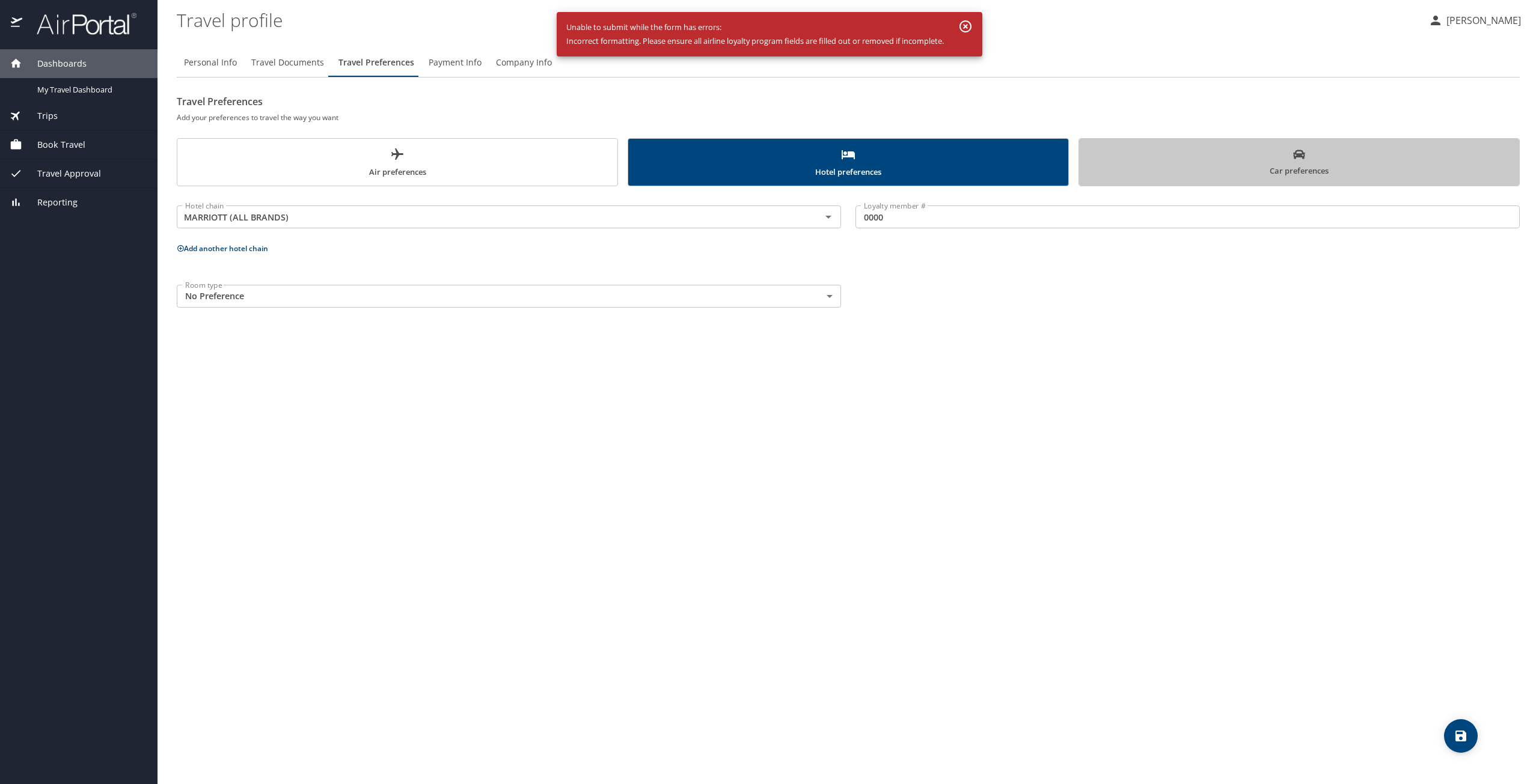
click at [1184, 172] on span "Car preferences" at bounding box center [1299, 163] width 426 height 30
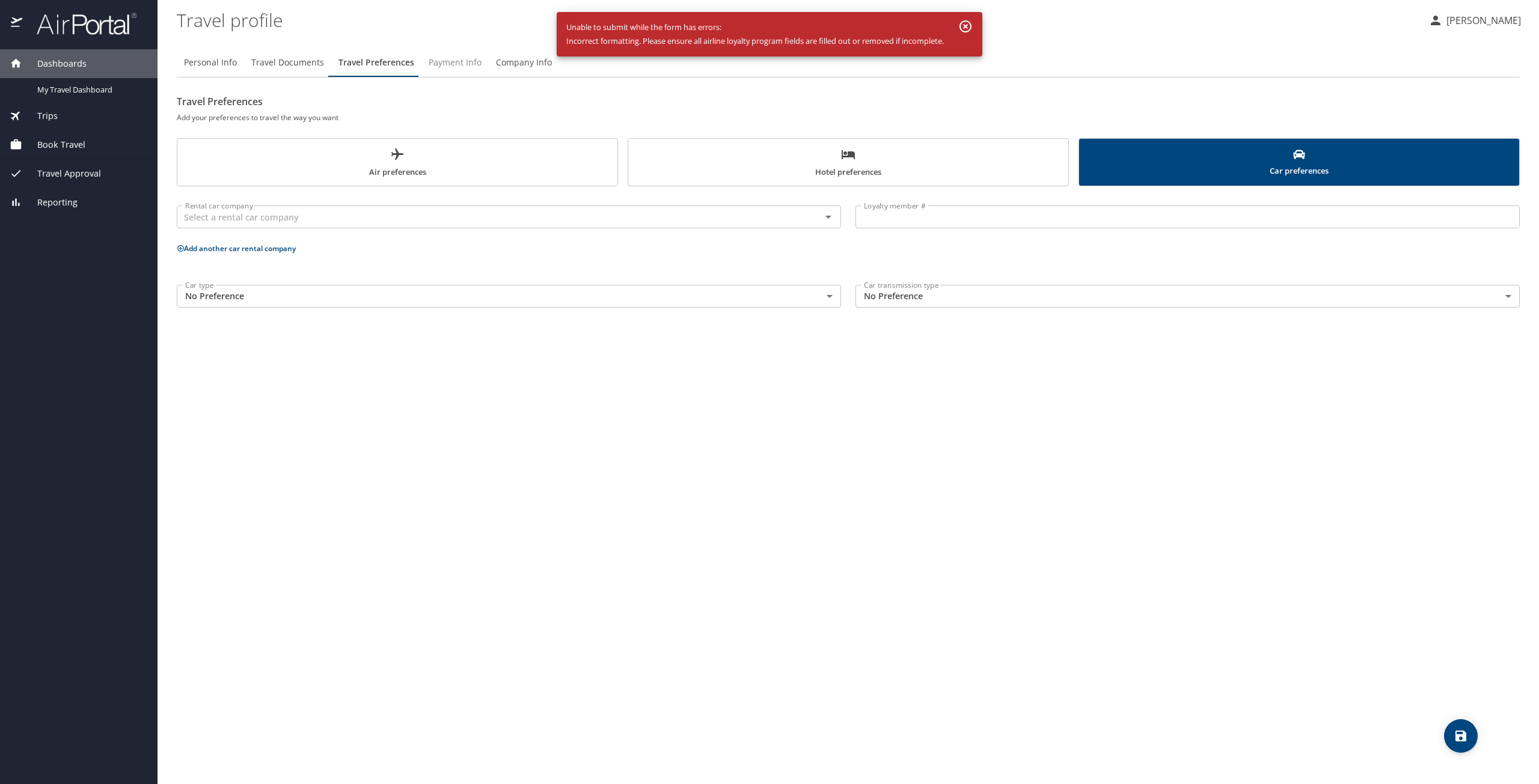
click at [444, 61] on span "Payment Info" at bounding box center [455, 63] width 53 height 15
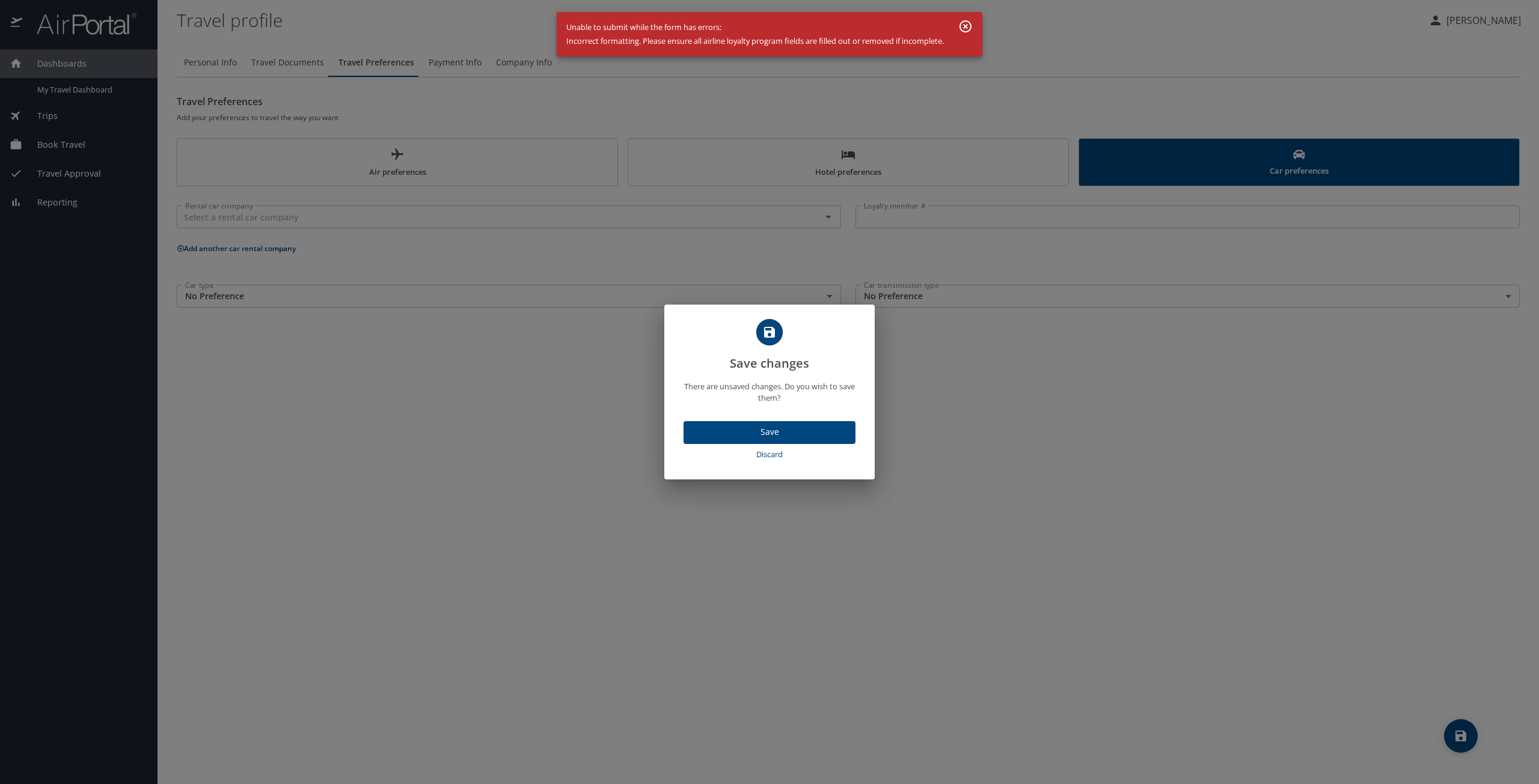
click at [770, 434] on span "Save" at bounding box center [770, 432] width 153 height 15
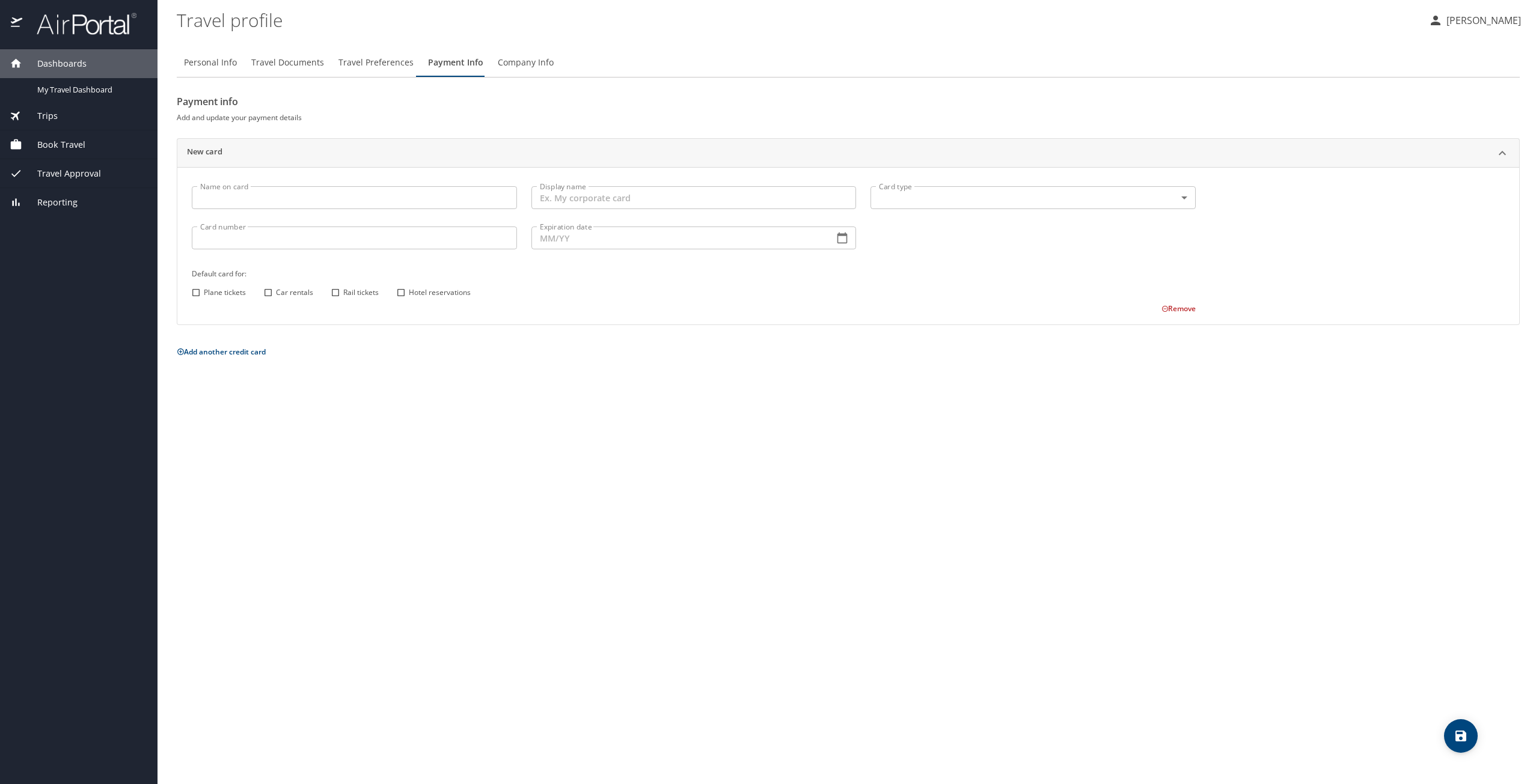
click at [508, 61] on span "Company Info" at bounding box center [526, 63] width 56 height 15
click at [208, 57] on span "Personal Info" at bounding box center [210, 63] width 53 height 15
select select "US"
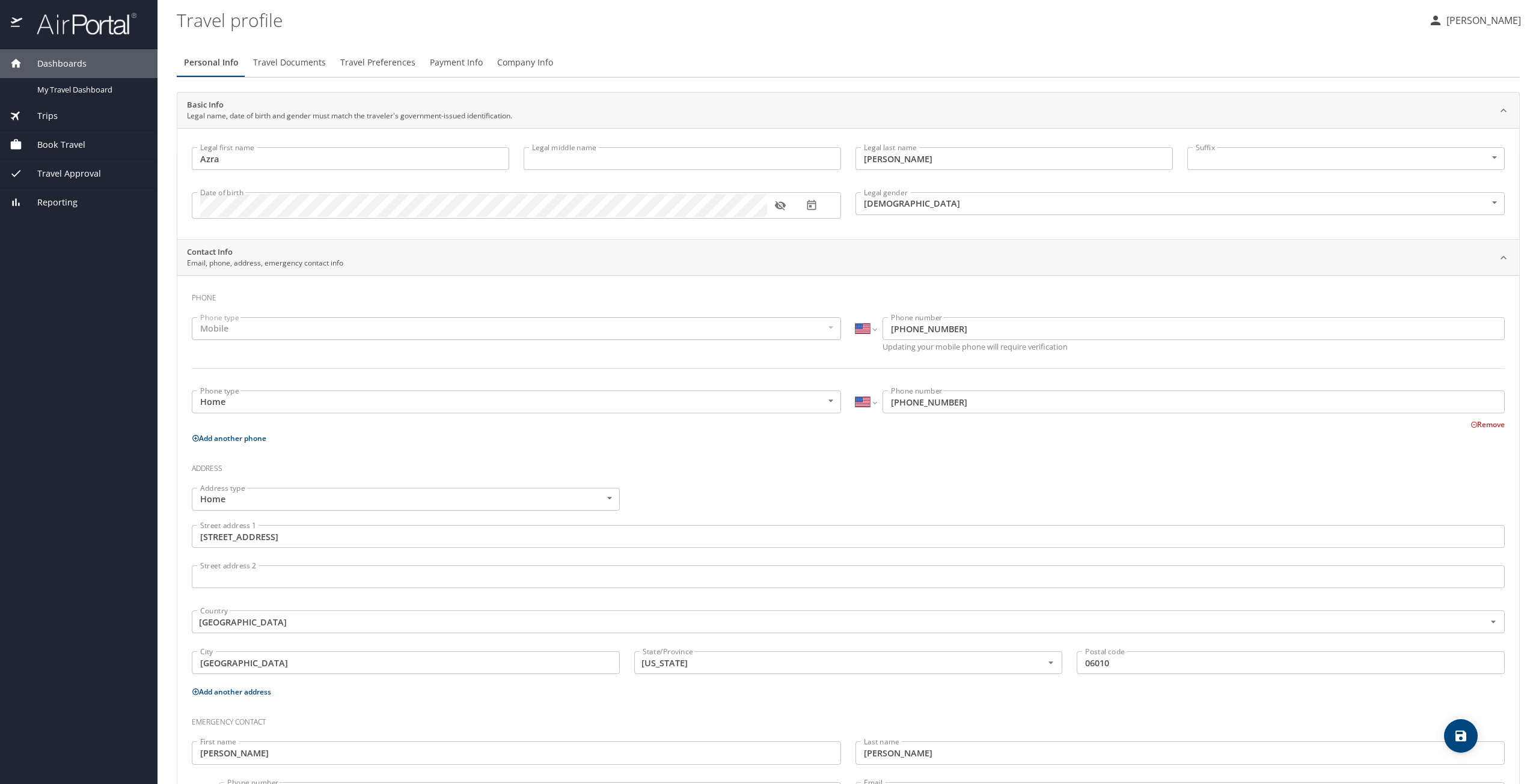
click at [301, 64] on span "Travel Documents" at bounding box center [289, 63] width 73 height 15
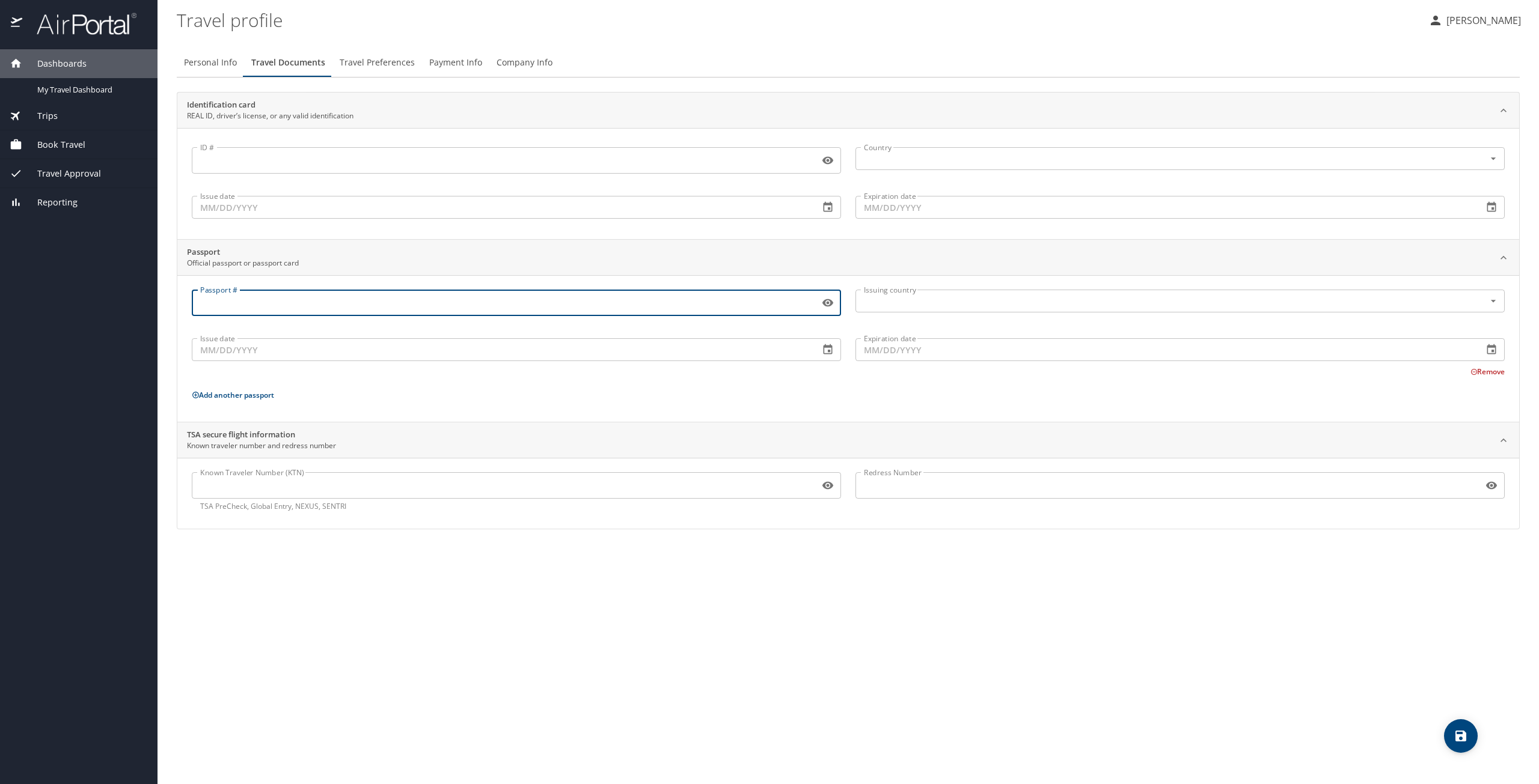
click at [262, 311] on input "Passport #" at bounding box center [503, 303] width 623 height 23
type input "b"
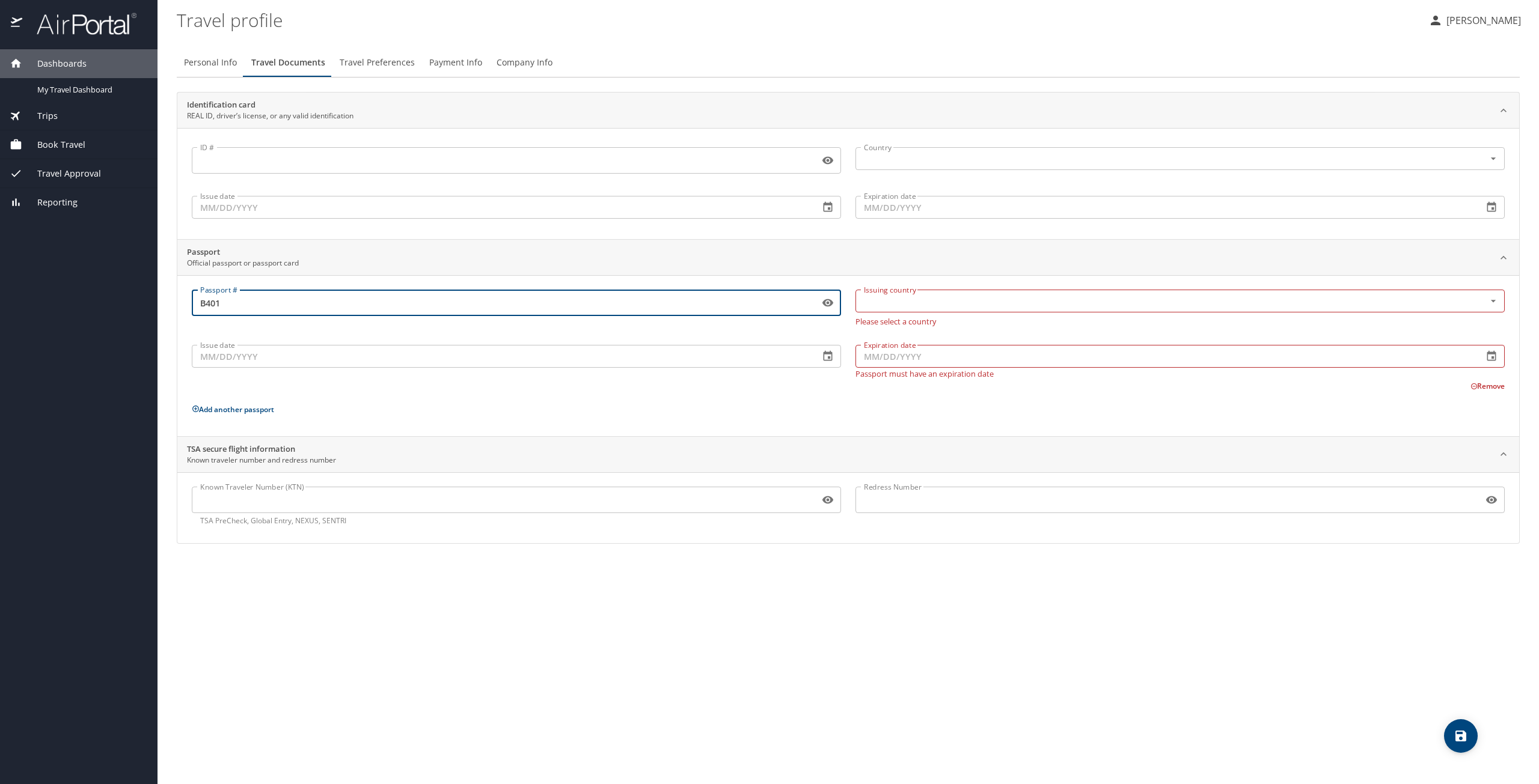
click at [324, 296] on input "B401" at bounding box center [503, 303] width 623 height 23
type input "B4015740"
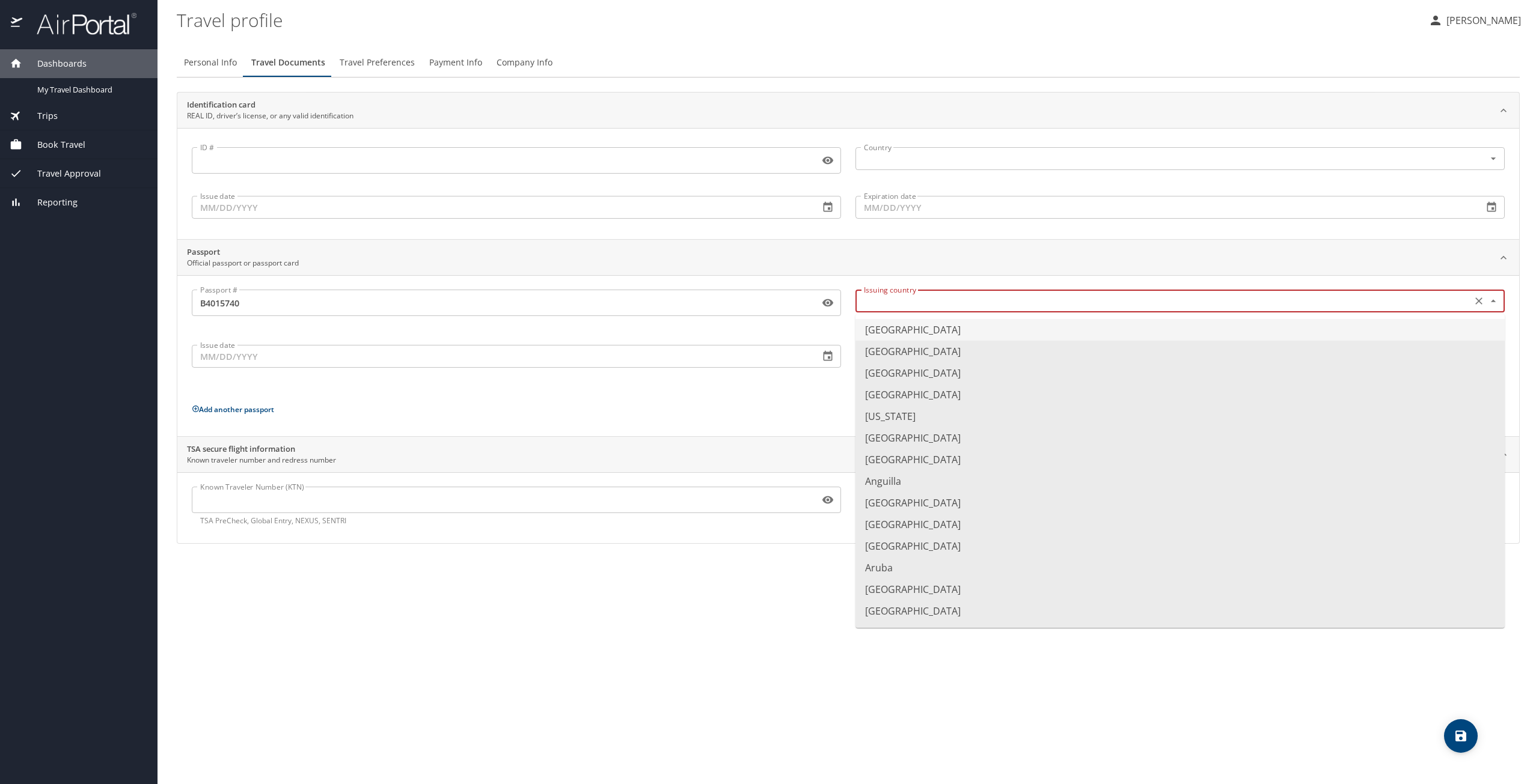
click at [939, 301] on input "text" at bounding box center [1162, 301] width 607 height 16
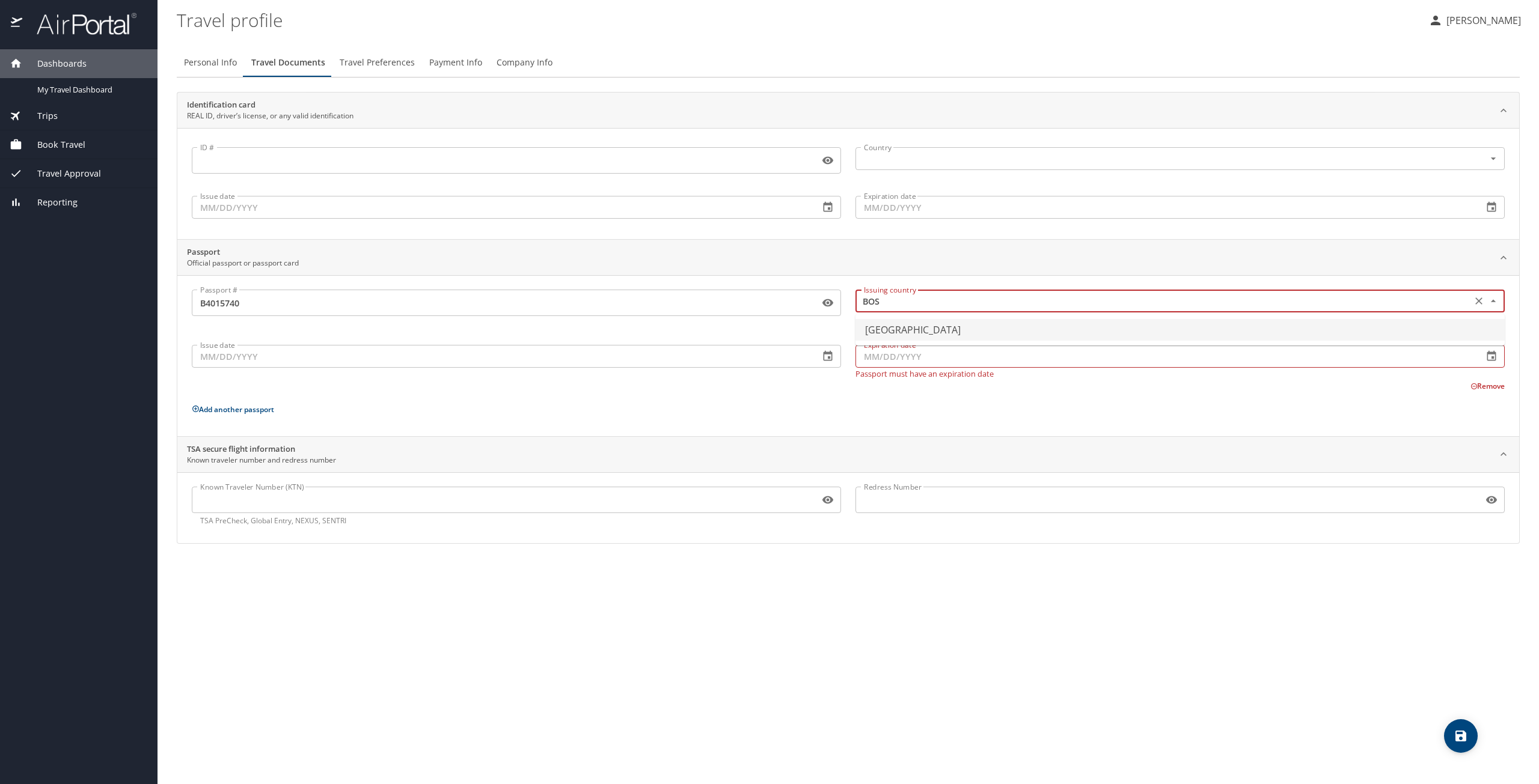
click at [932, 321] on li "Bosnia and Herzegovina" at bounding box center [1180, 330] width 649 height 21
type input "Bosnia and Herzegovina"
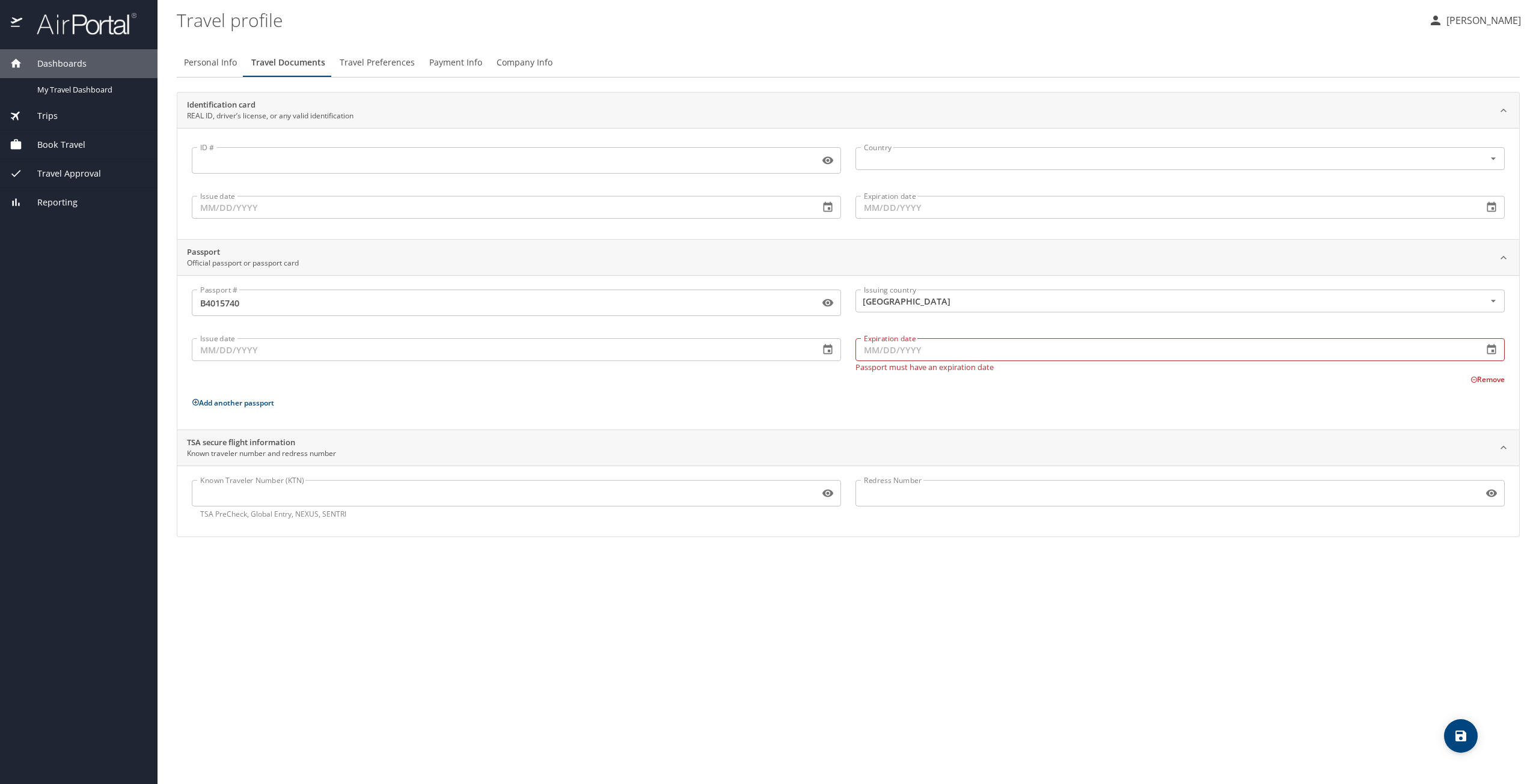
click at [1220, 325] on div "Issuing country Bosnia and Herzegovina Issuing country" at bounding box center [1180, 304] width 664 height 44
click at [378, 356] on input "Issue date" at bounding box center [501, 350] width 619 height 23
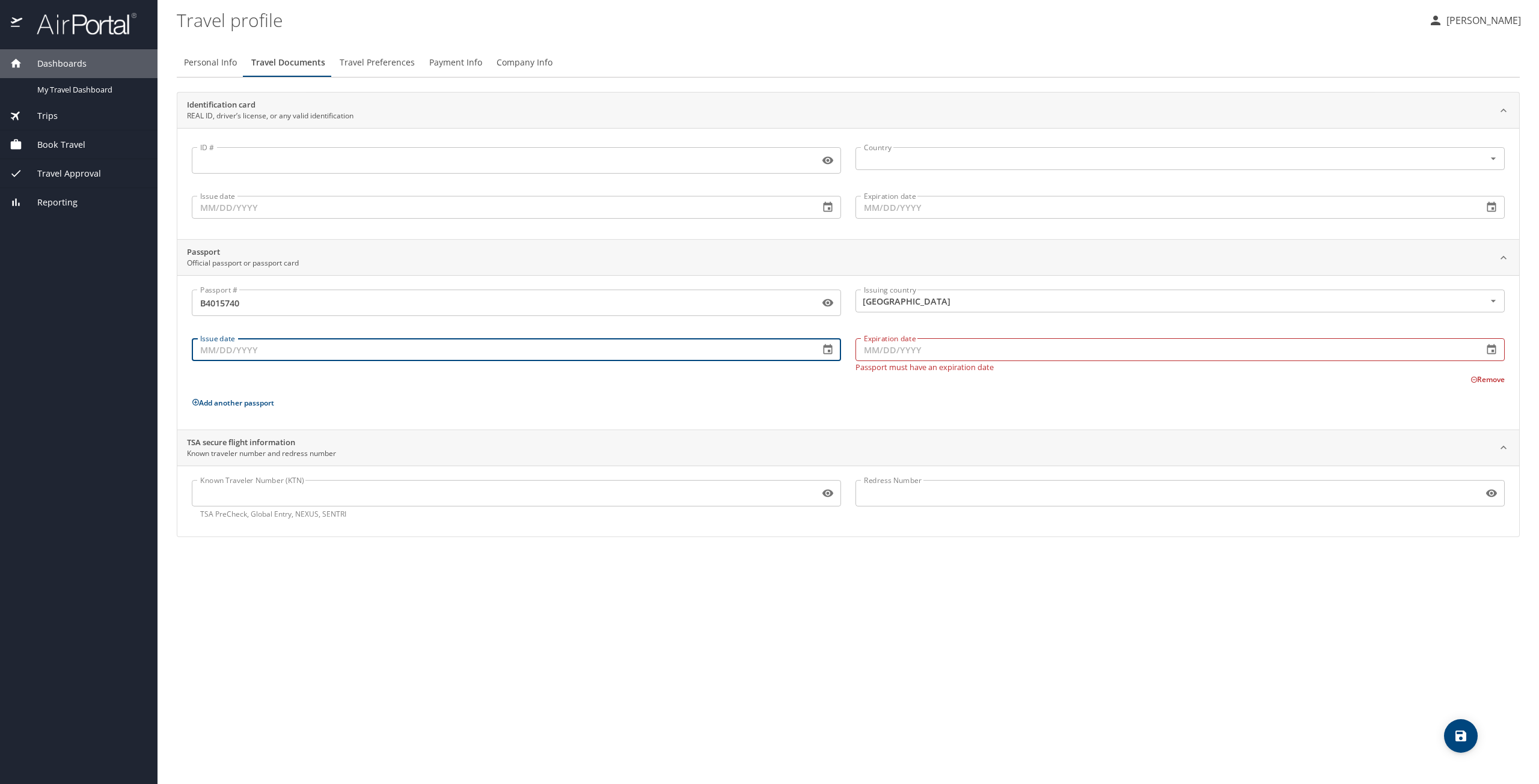
click at [826, 339] on button "button" at bounding box center [828, 350] width 27 height 27
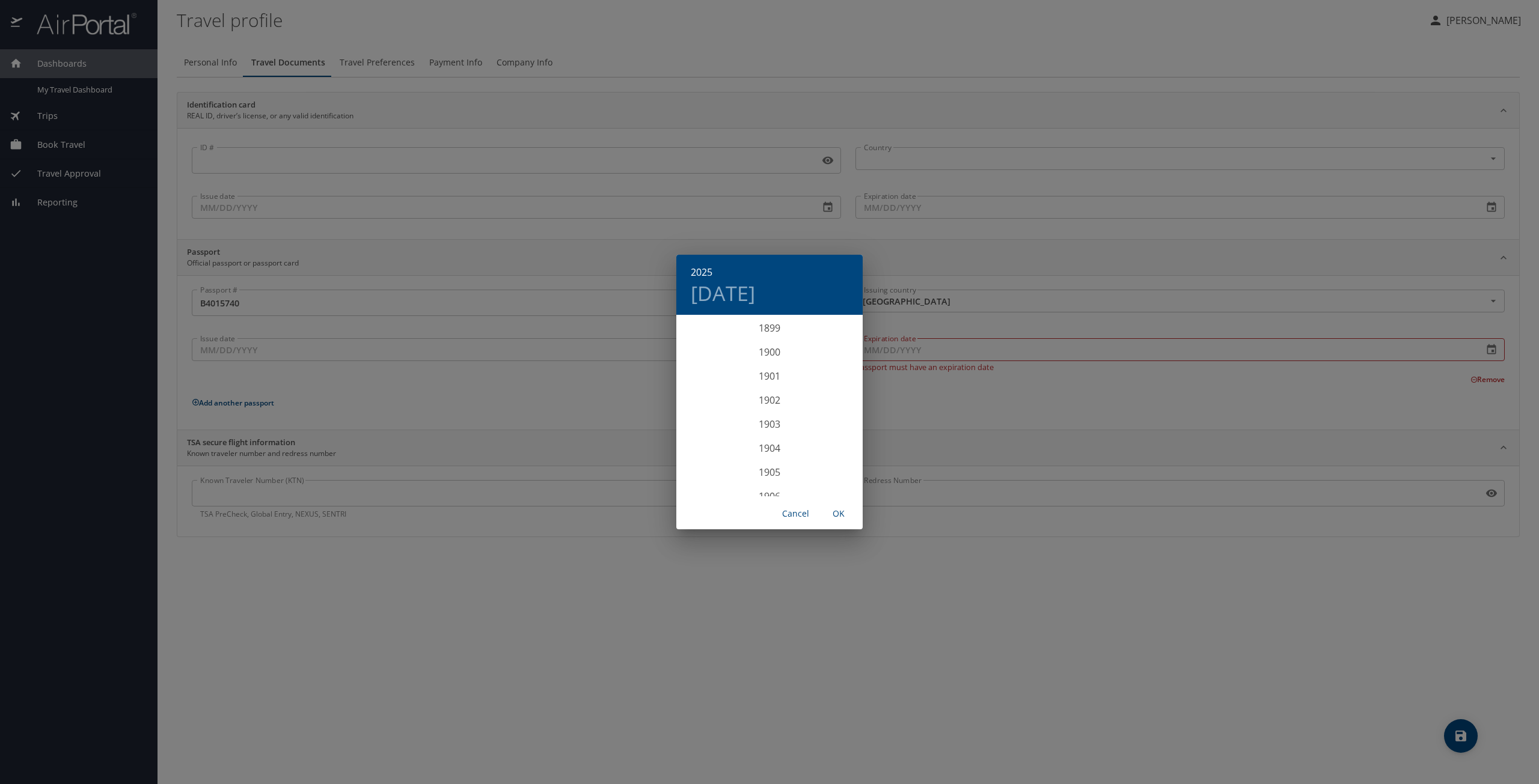
scroll to position [2957, 0]
click at [765, 375] on div "2024" at bounding box center [770, 377] width 186 height 24
click at [834, 432] on div "Sep" at bounding box center [832, 429] width 62 height 45
click at [718, 449] on button "23" at bounding box center [721, 443] width 21 height 21
click at [841, 516] on span "OK" at bounding box center [838, 514] width 29 height 15
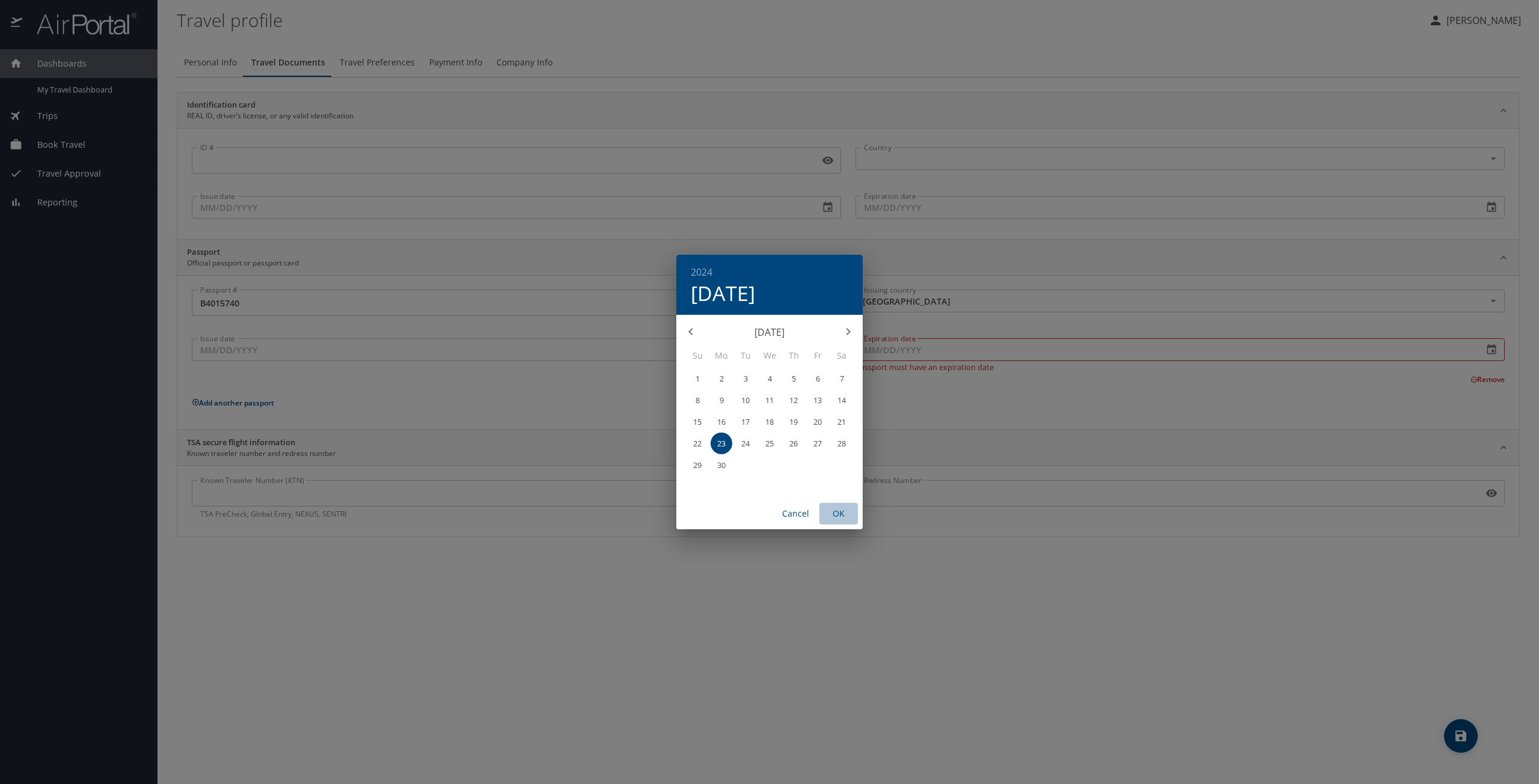
type input "09/23/2024"
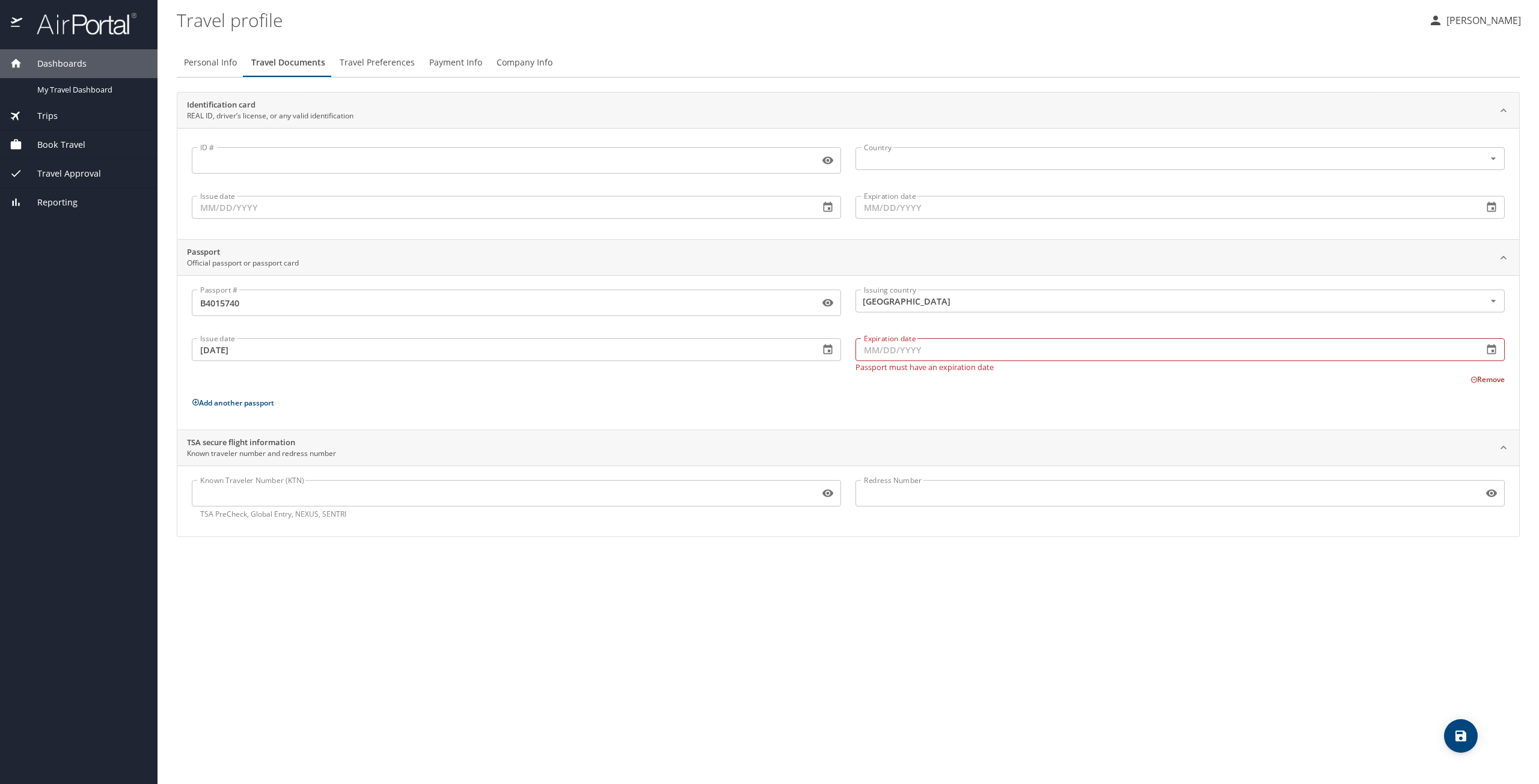
click at [908, 356] on input "Expiration date" at bounding box center [1165, 350] width 619 height 23
click at [1490, 349] on icon "button" at bounding box center [1492, 349] width 12 height 12
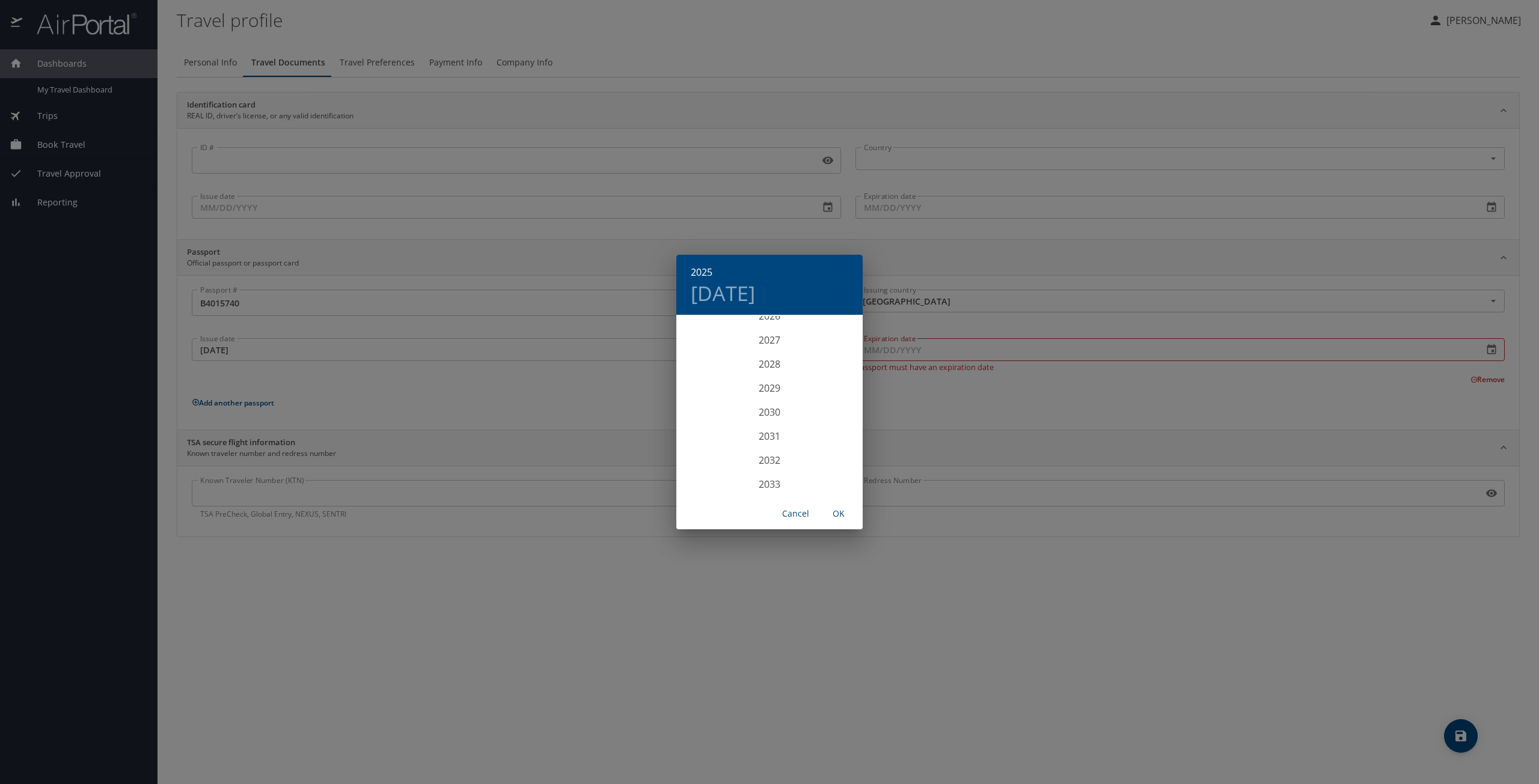
scroll to position [3138, 0]
click at [755, 445] on div "2034" at bounding box center [770, 448] width 186 height 24
click at [829, 431] on div "Sep" at bounding box center [832, 429] width 62 height 45
click at [839, 440] on p "23" at bounding box center [842, 443] width 8 height 7
click at [916, 423] on div "2034 Sat, Sep 23 September 2034 Su Mo Tu We Th Fr Sa 27 28 29 30 31 1 2 3 4 5 6…" at bounding box center [770, 392] width 1539 height 784
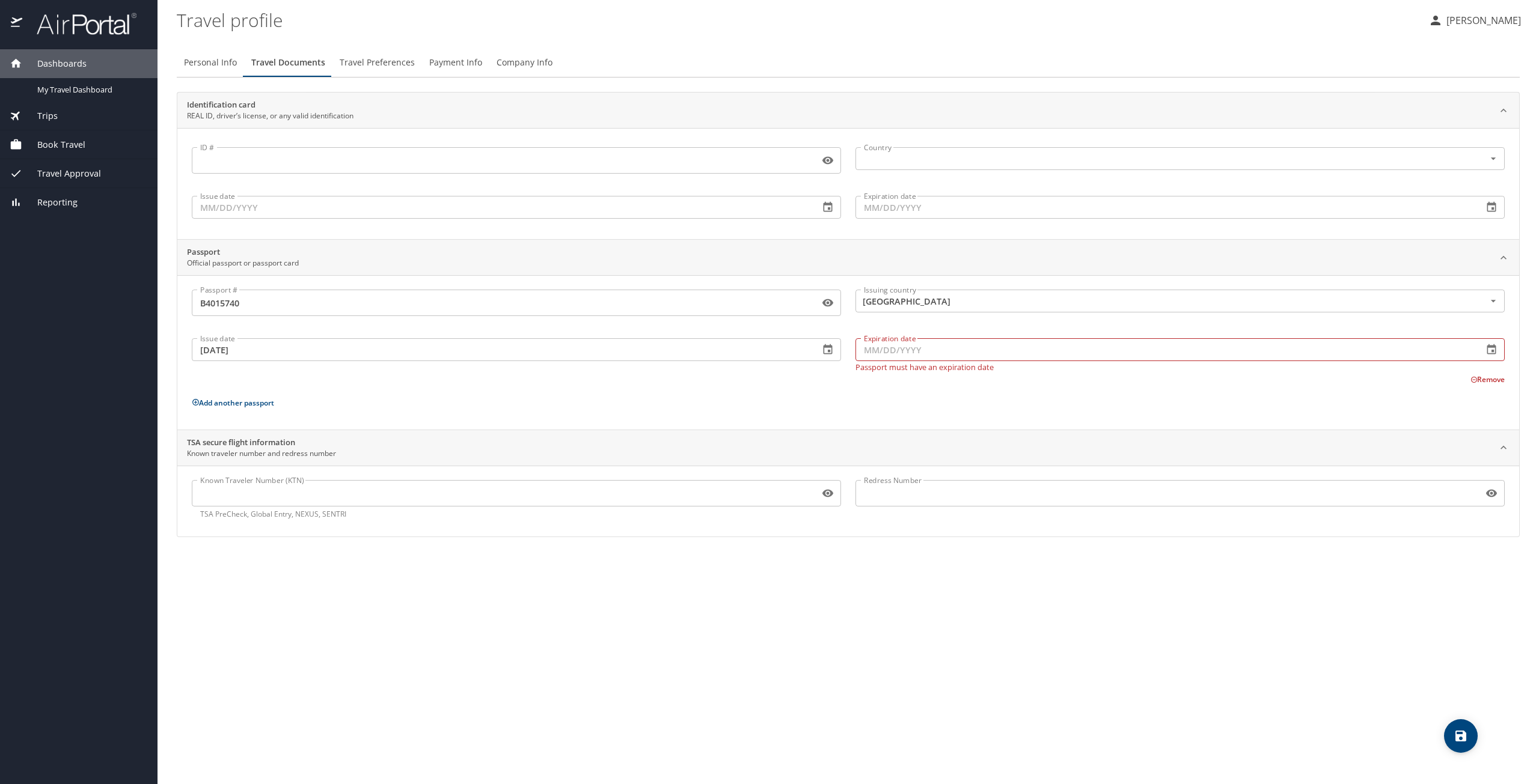
click at [902, 354] on input "Expiration date" at bounding box center [1165, 350] width 619 height 23
click at [1491, 345] on icon "button" at bounding box center [1493, 349] width 9 height 10
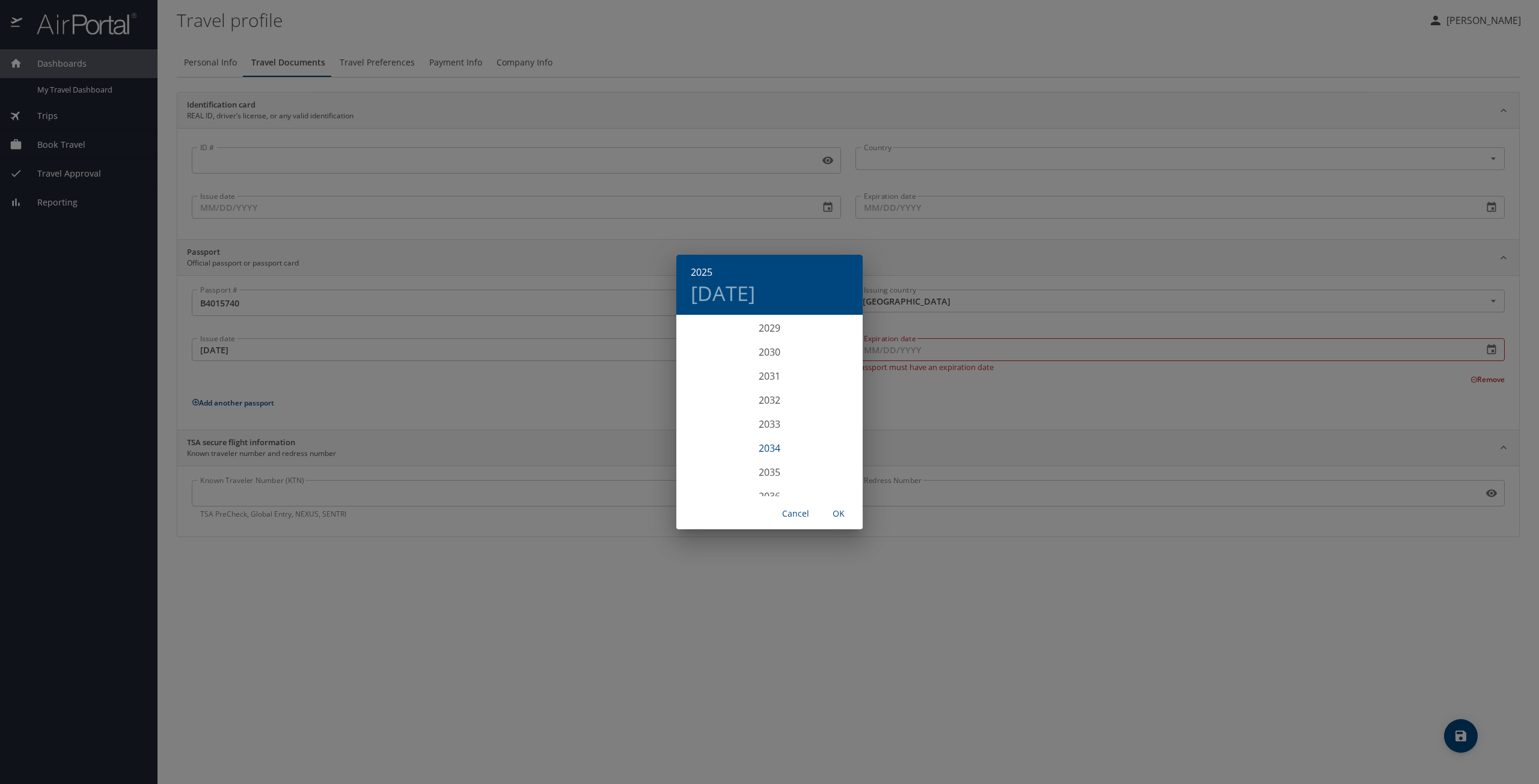
click at [772, 444] on div "2034" at bounding box center [770, 448] width 186 height 24
click at [832, 434] on div "Sep" at bounding box center [832, 429] width 62 height 45
click at [848, 442] on span "23" at bounding box center [841, 443] width 21 height 7
click at [841, 513] on span "OK" at bounding box center [838, 514] width 29 height 15
type input "09/23/2034"
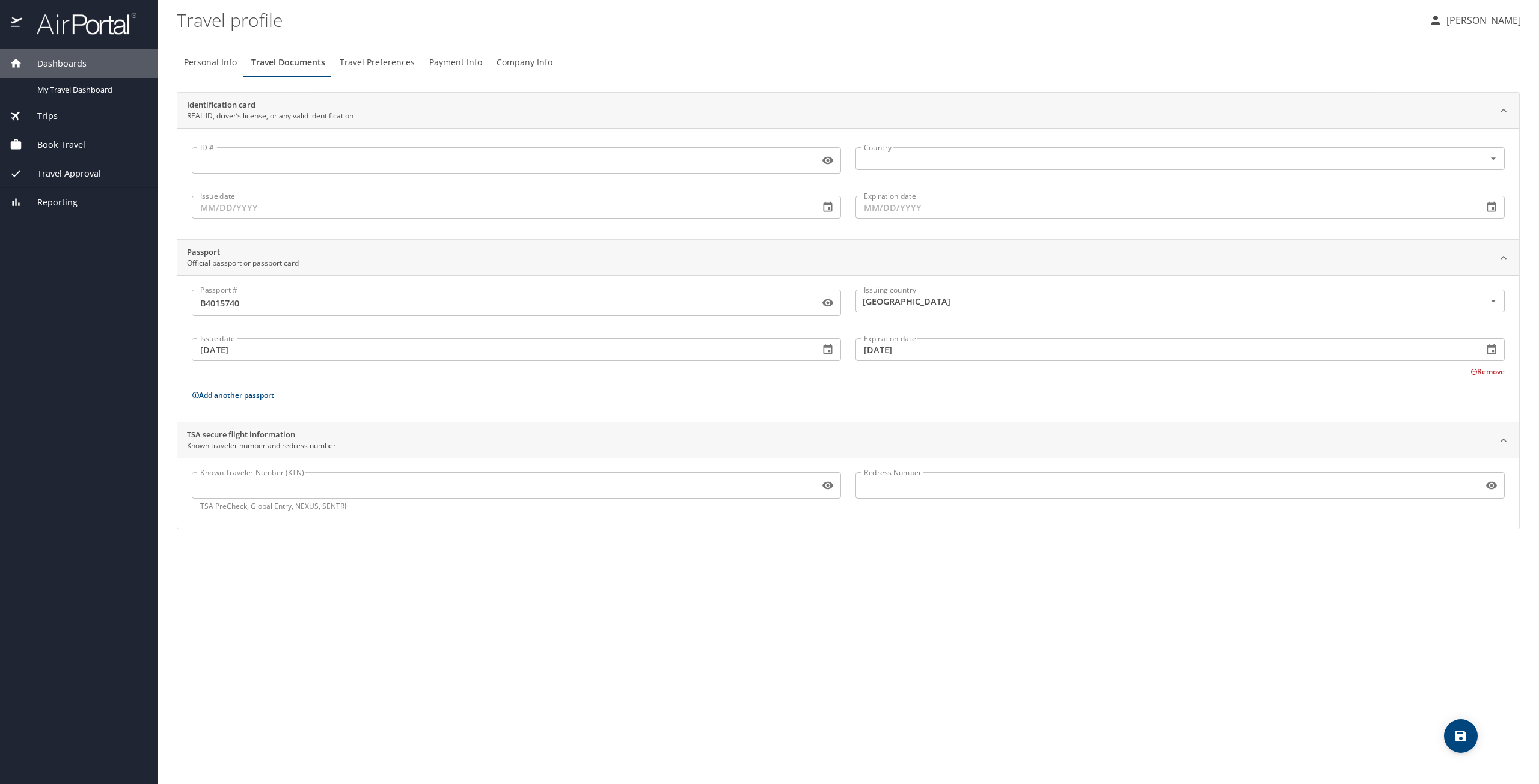
click at [1130, 635] on div "Personal Info Travel Documents Travel Preferences Payment Info Company Info Ide…" at bounding box center [848, 412] width 1344 height 746
click at [229, 61] on span "Personal Info" at bounding box center [210, 63] width 53 height 15
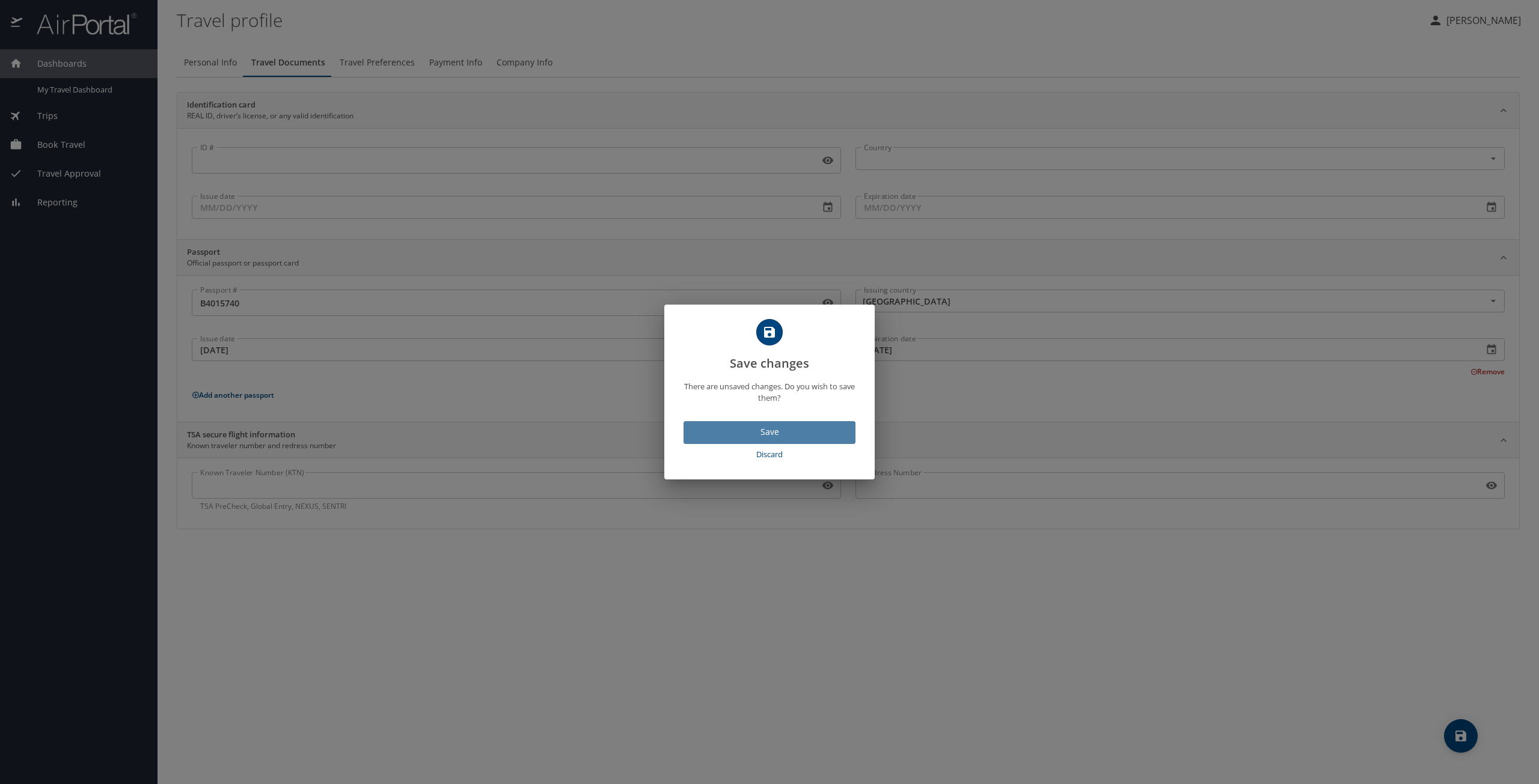
click at [758, 433] on span "Save" at bounding box center [770, 432] width 153 height 15
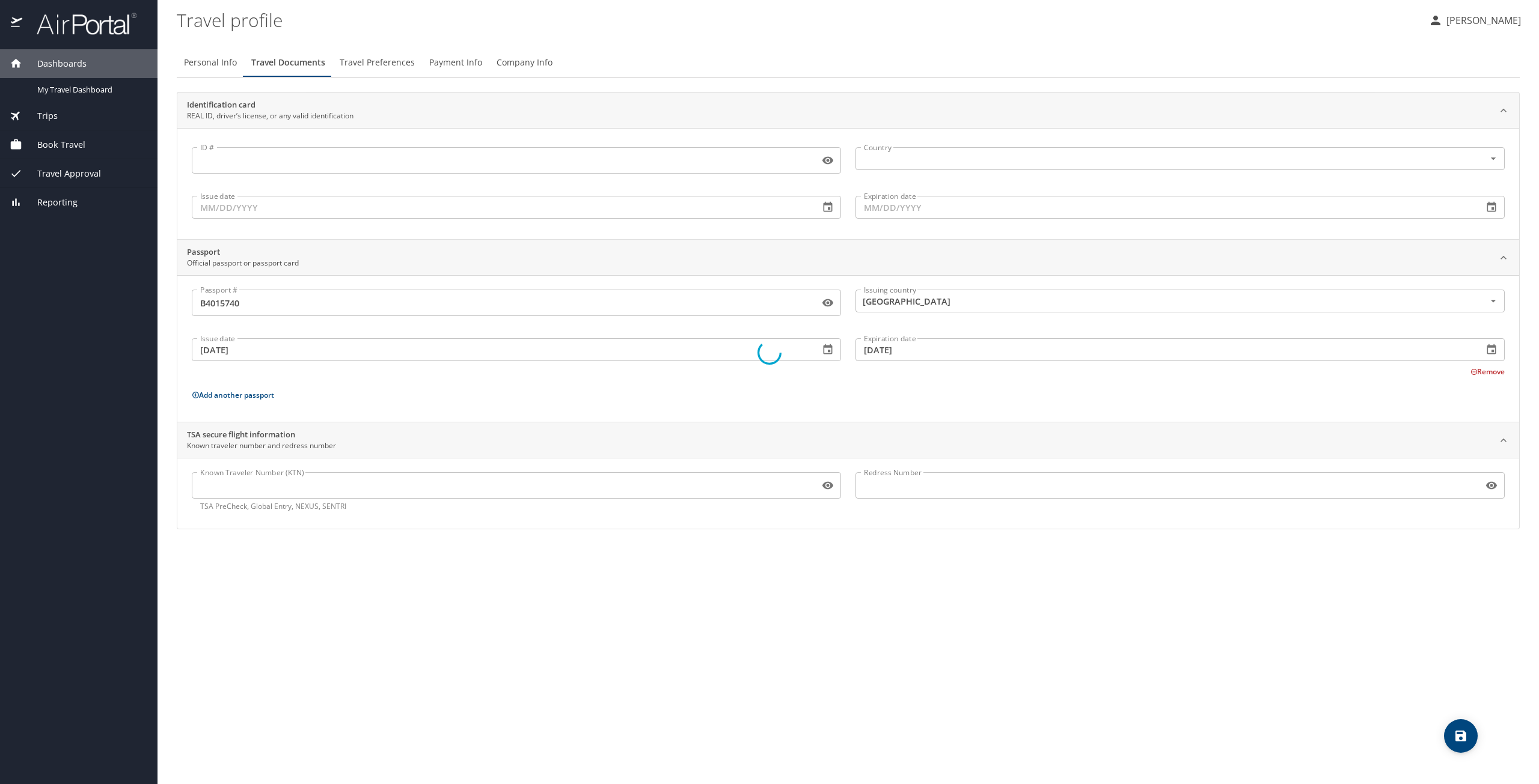
select select "US"
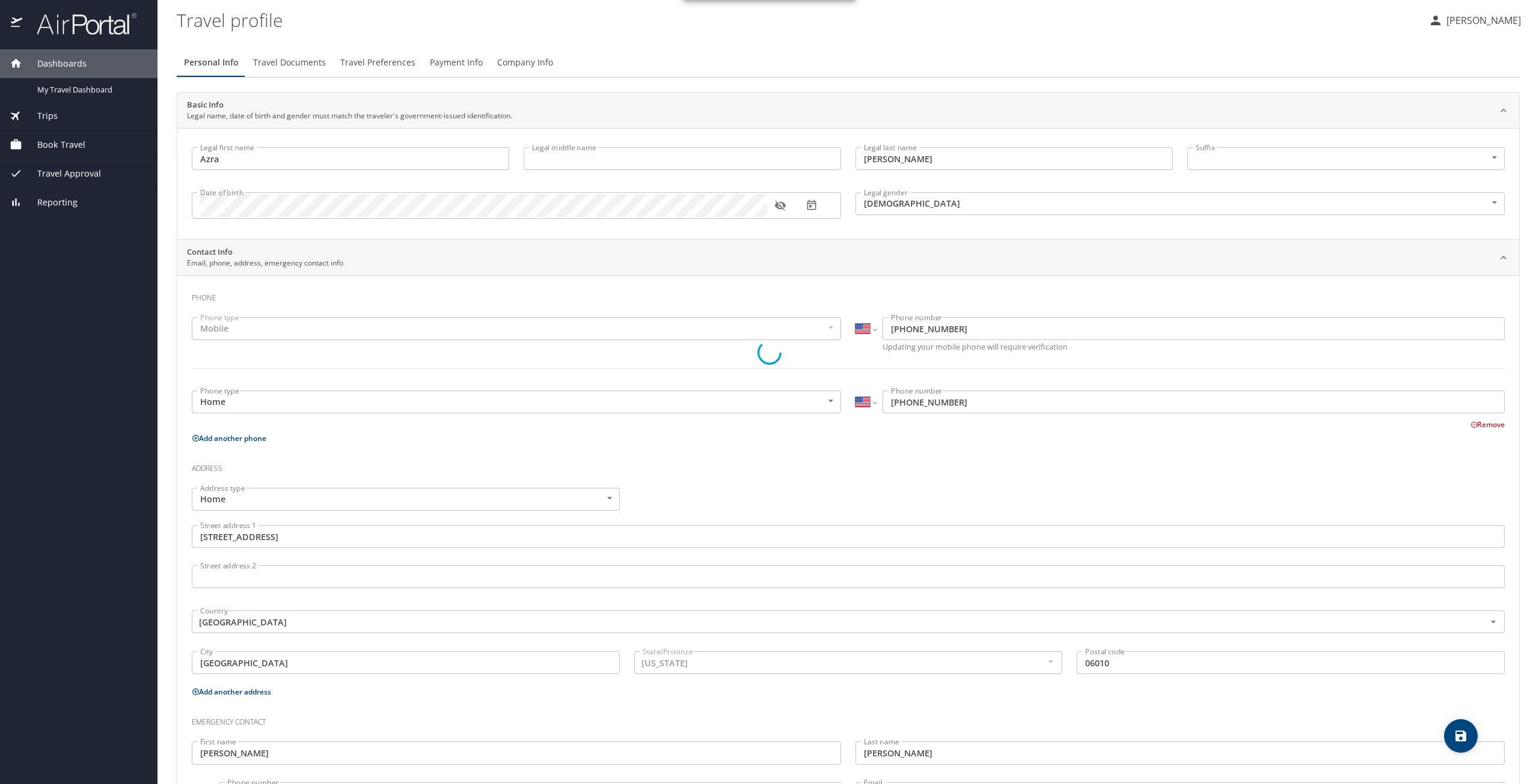
select select "US"
click at [293, 68] on span "Travel Documents" at bounding box center [289, 63] width 73 height 15
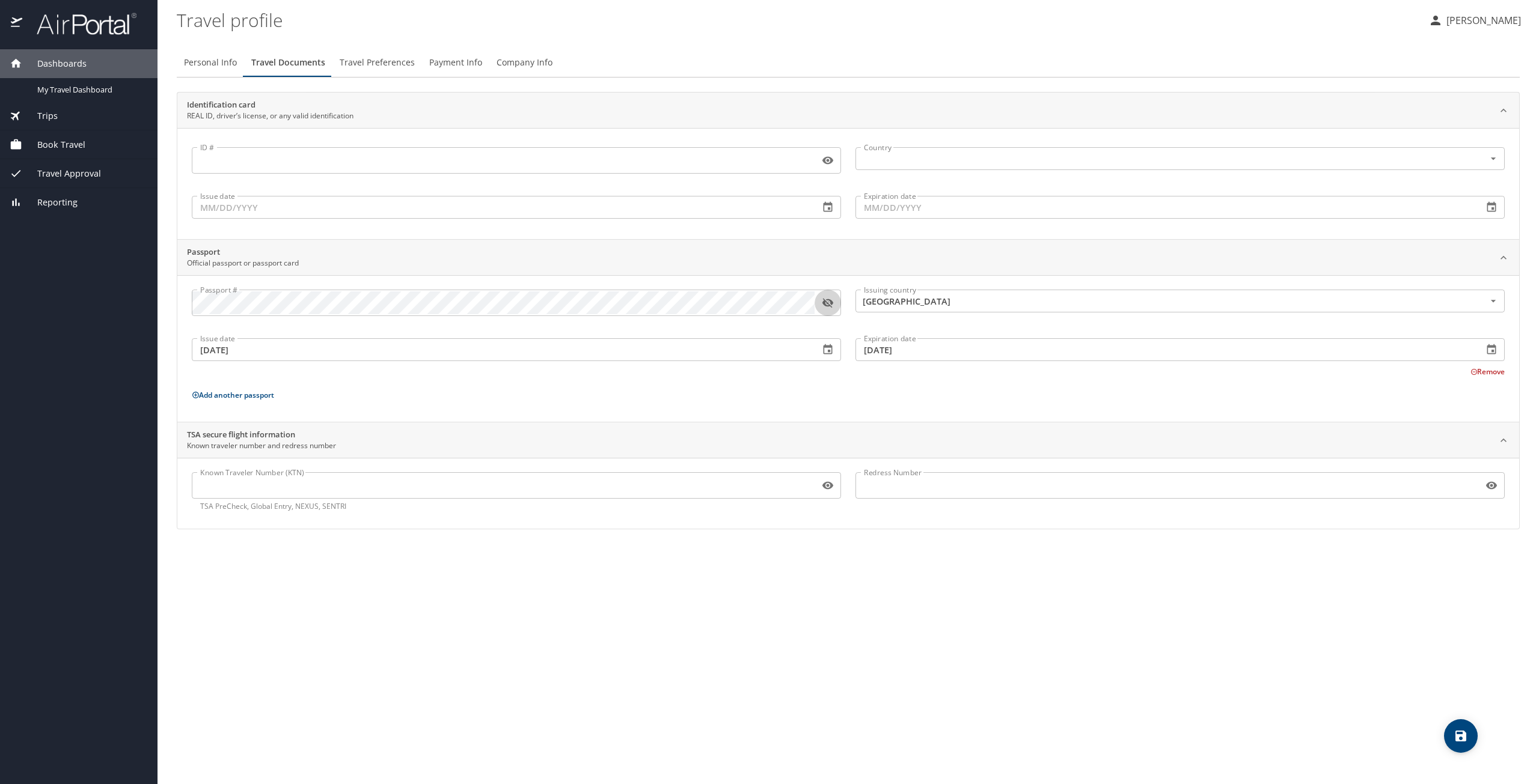
click at [825, 300] on icon "button" at bounding box center [828, 304] width 11 height 9
click at [543, 392] on p "Add another passport" at bounding box center [848, 395] width 1313 height 15
click at [323, 280] on div "Passport # Passport # Issuing country Bosnia and Herzegovina Issuing country Is…" at bounding box center [848, 348] width 1342 height 146
click at [536, 399] on p "Add another passport" at bounding box center [848, 395] width 1313 height 15
click at [1458, 735] on icon "save" at bounding box center [1461, 737] width 11 height 11
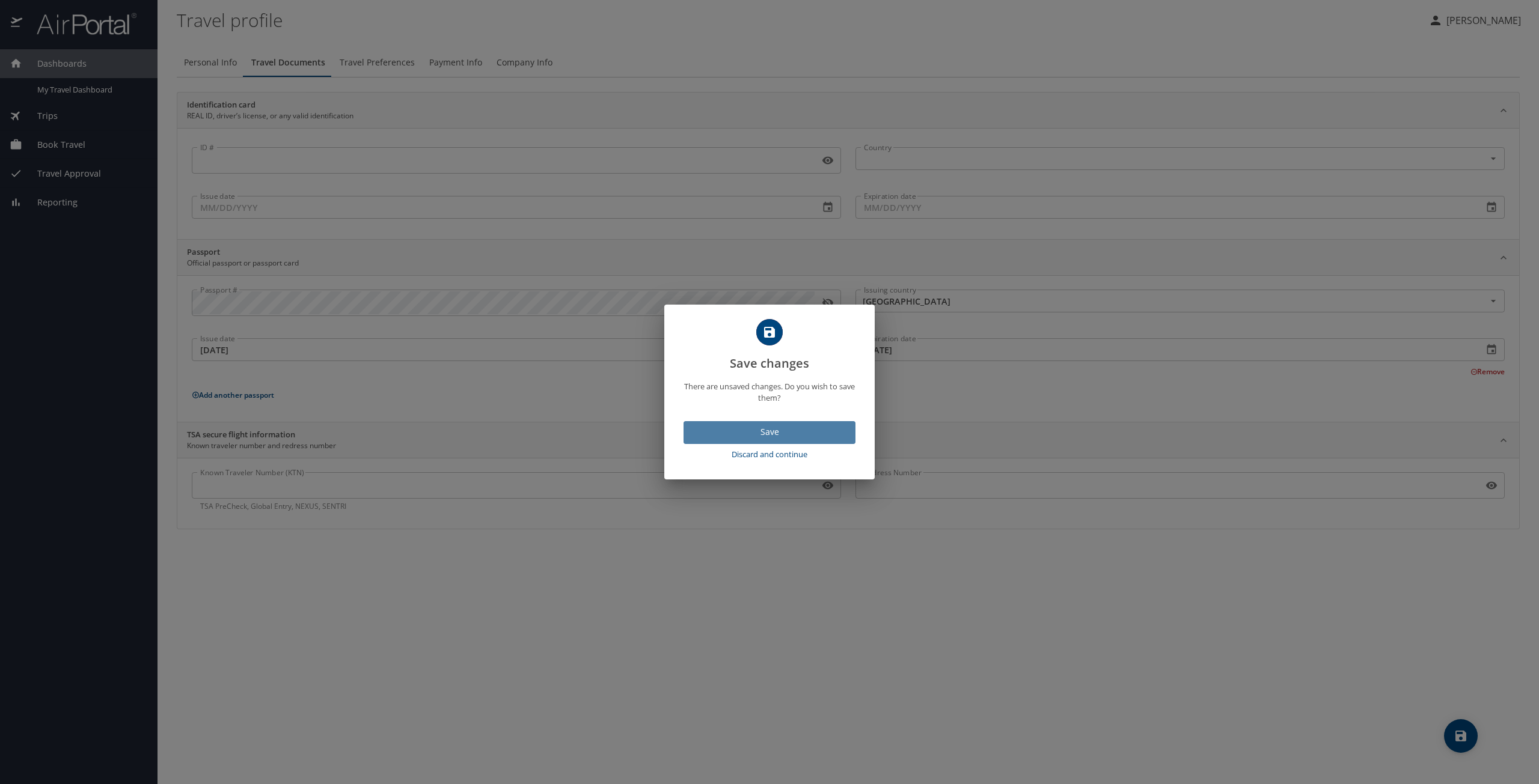
click at [766, 426] on span "Save" at bounding box center [770, 432] width 153 height 15
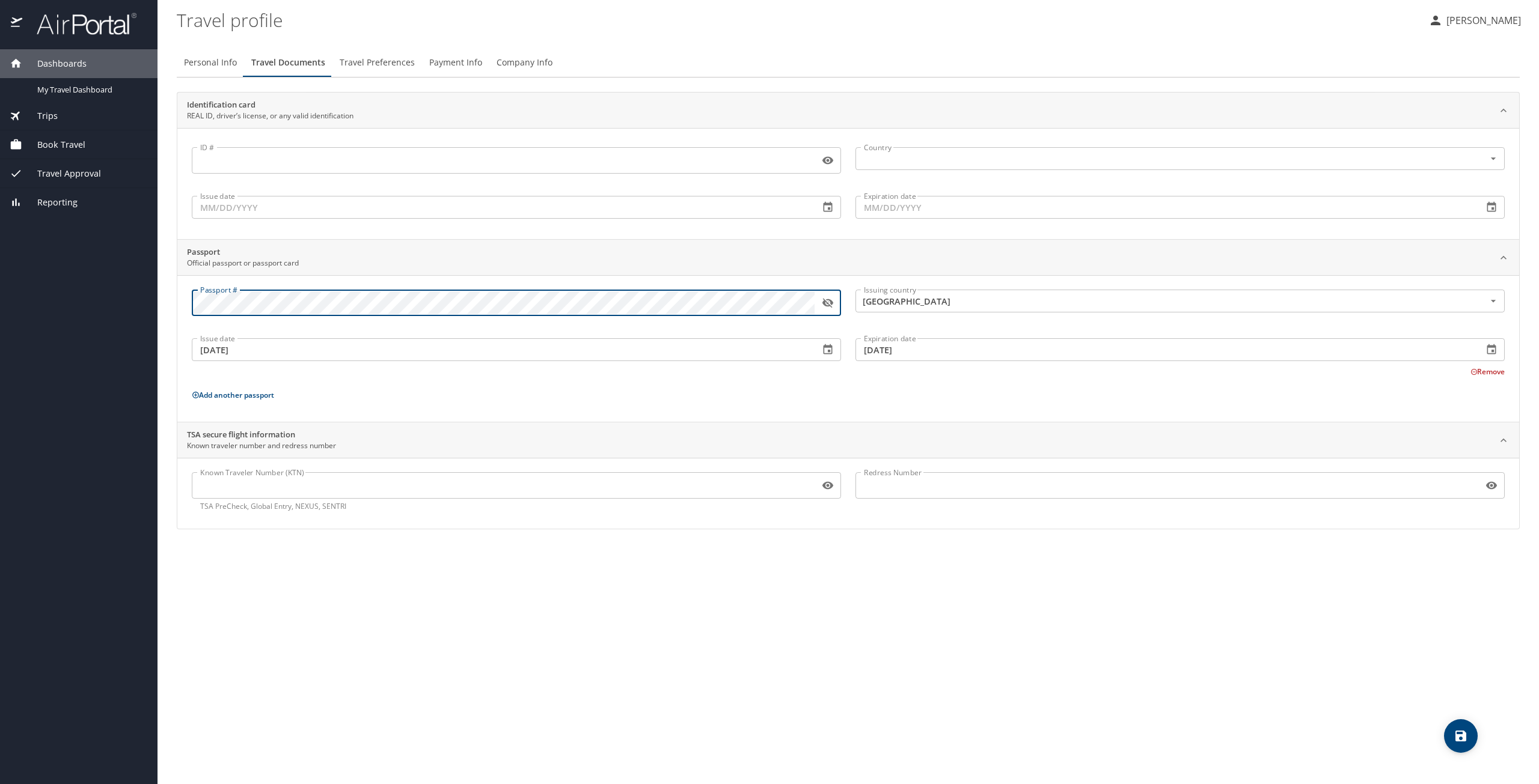
click at [831, 301] on icon "button" at bounding box center [828, 304] width 11 height 9
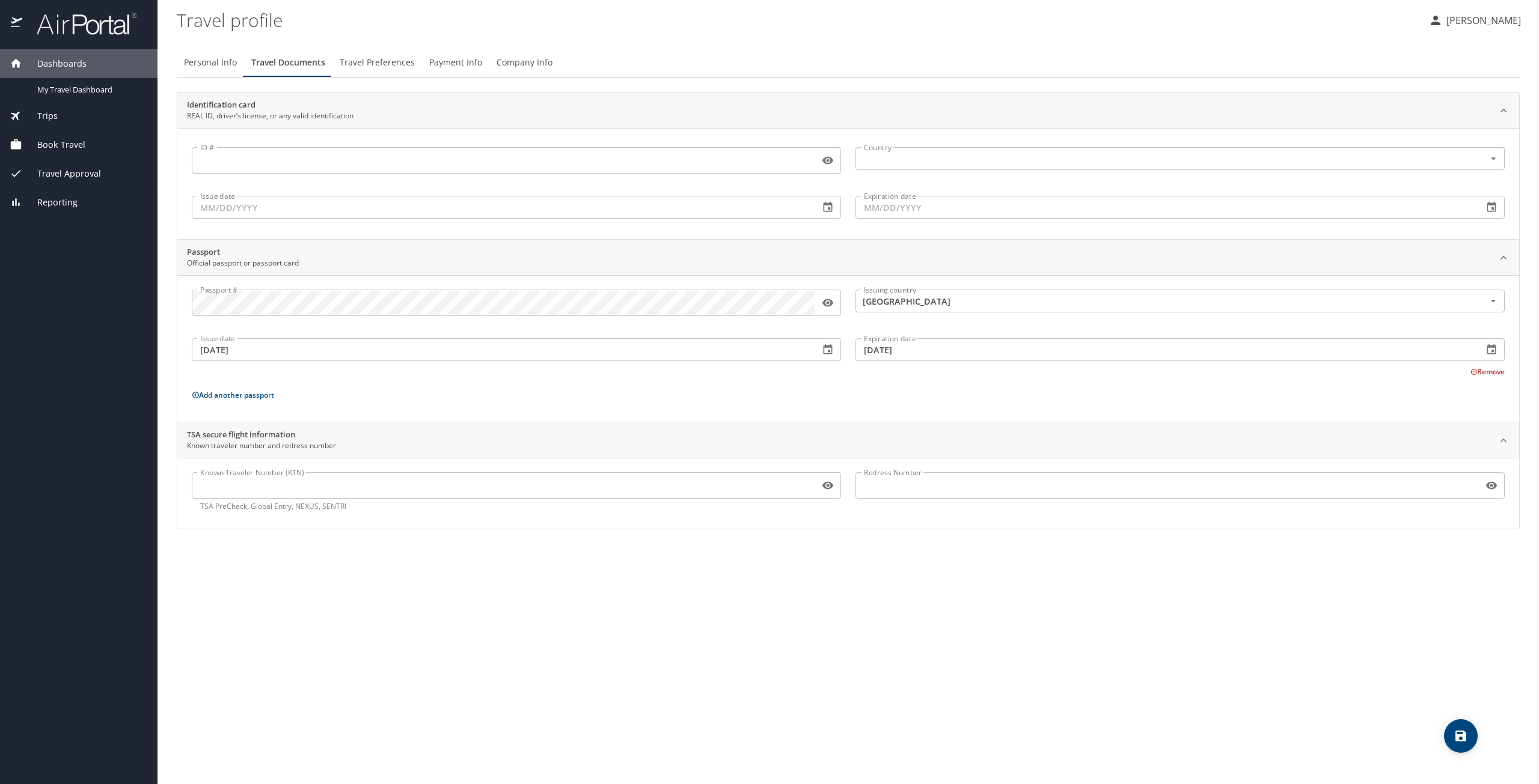
click at [831, 299] on icon "button" at bounding box center [828, 303] width 12 height 12
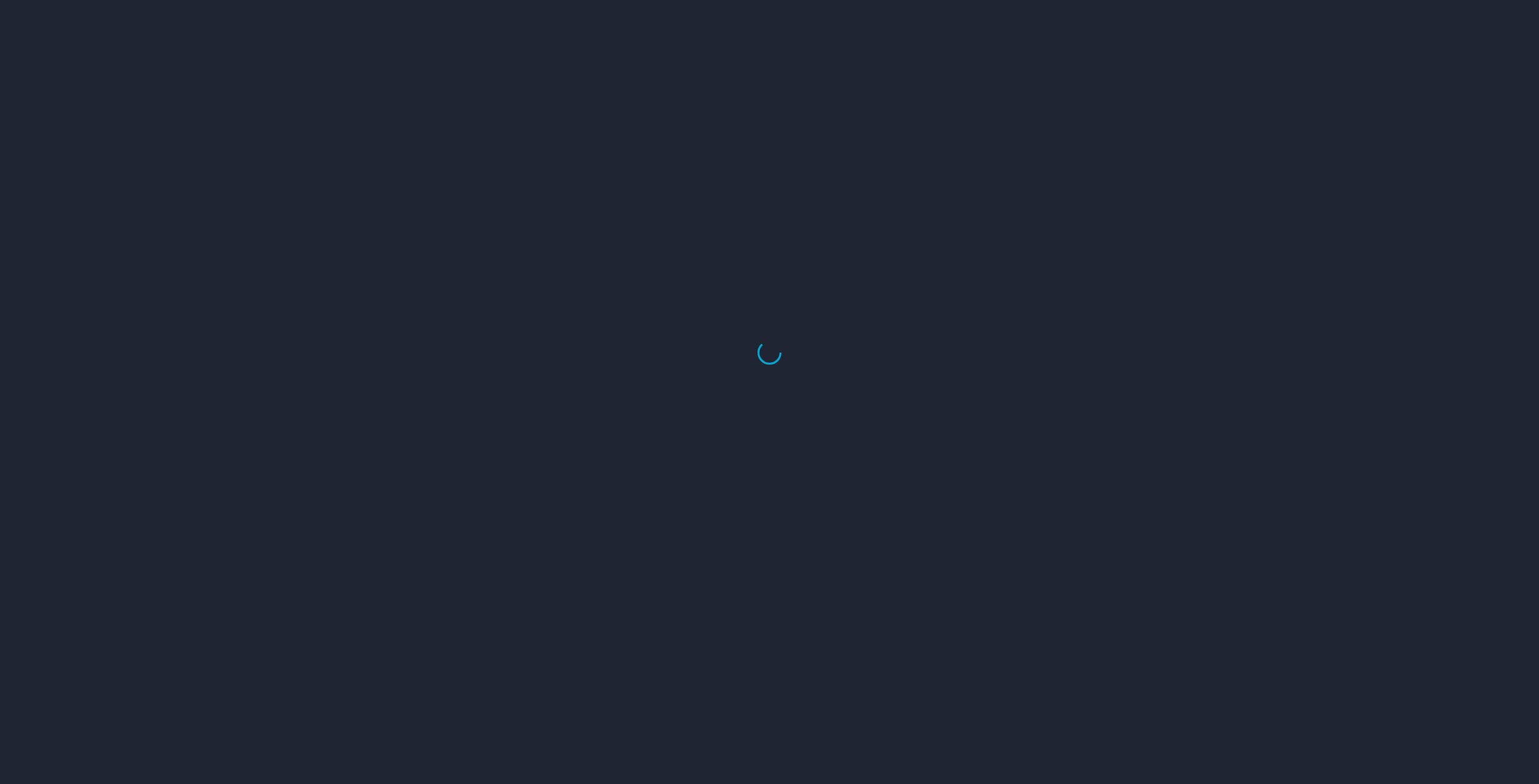
select select "US"
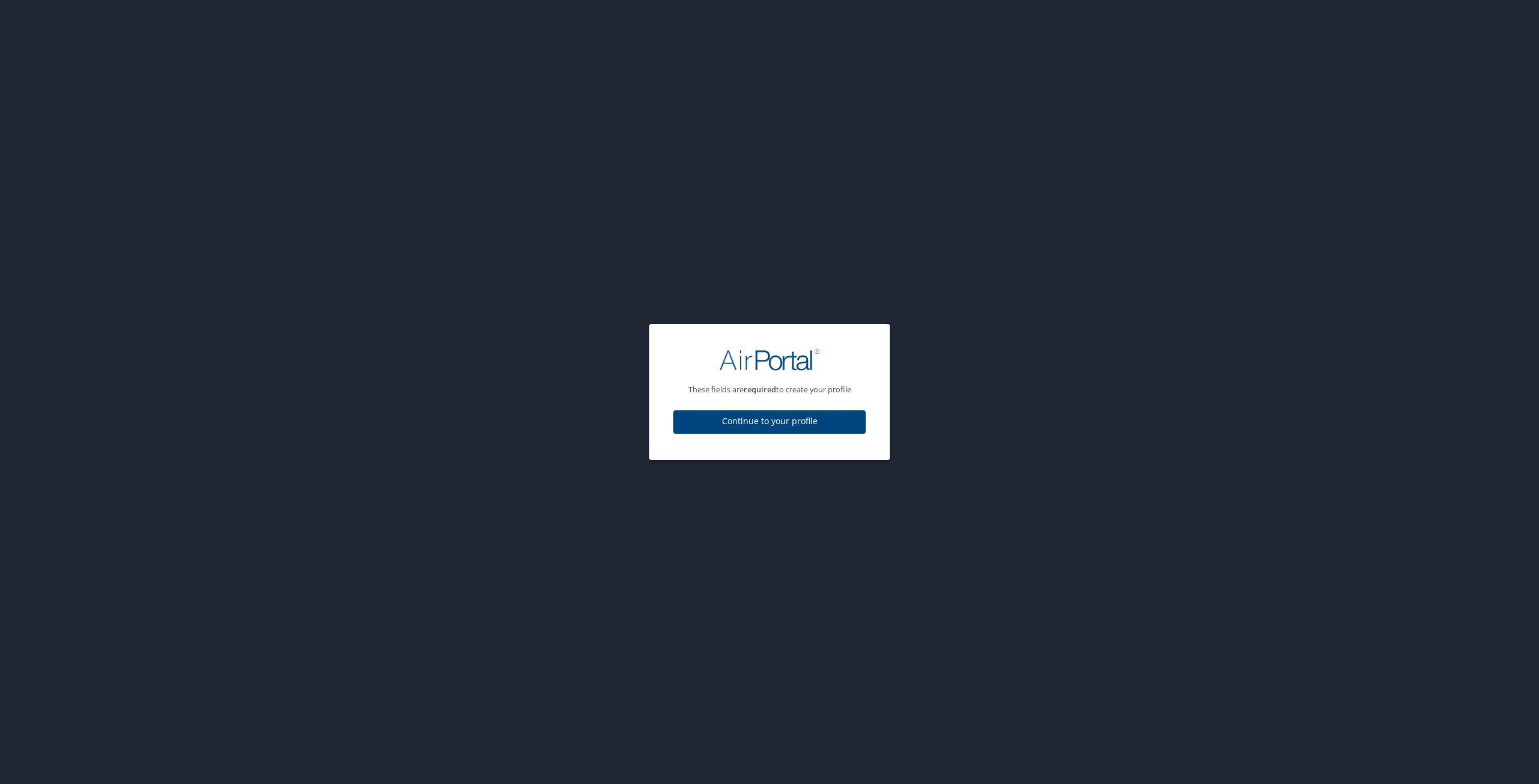
click at [802, 424] on span "Continue to your profile" at bounding box center [770, 421] width 173 height 15
select select "US"
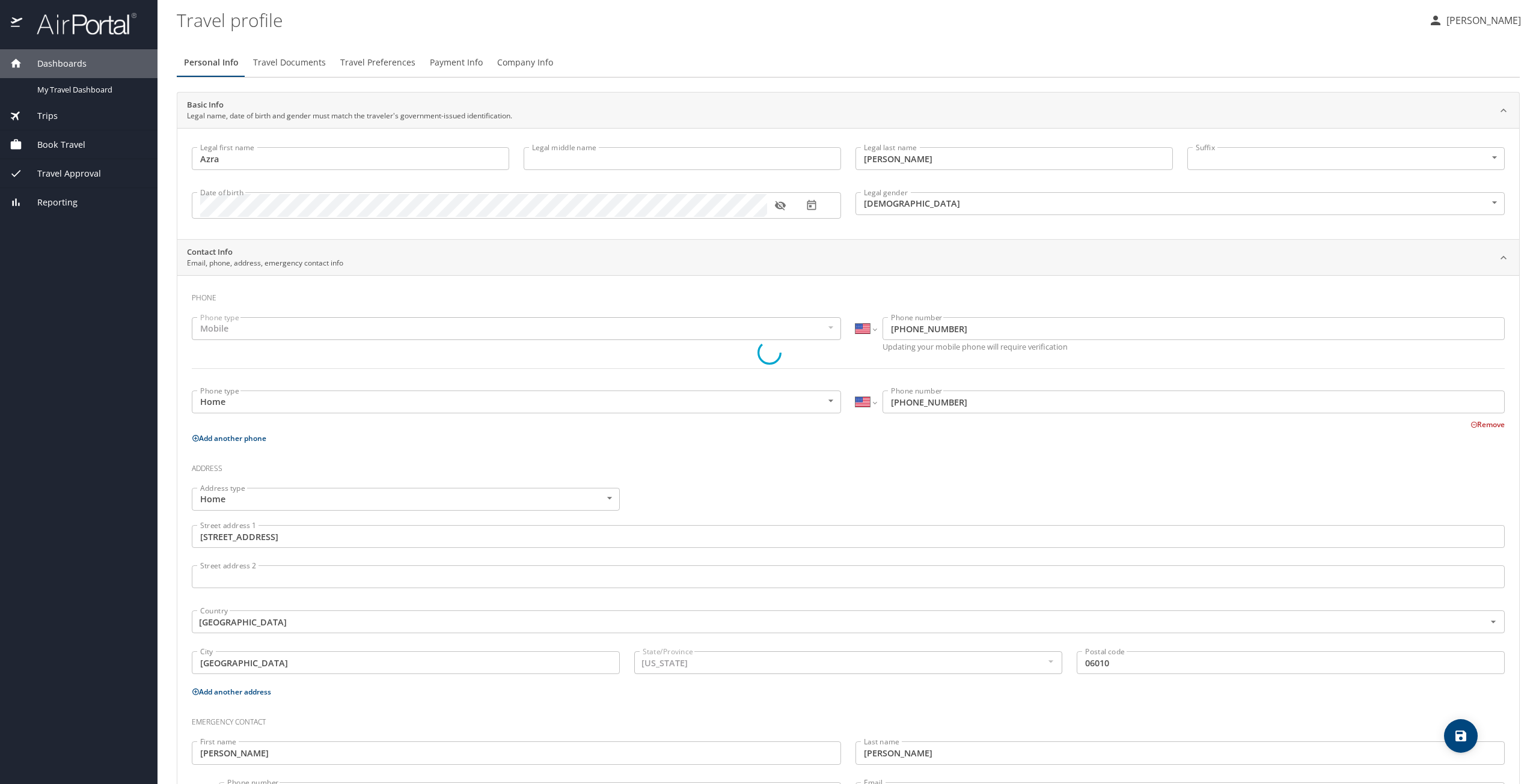
select select "US"
click at [315, 58] on span "Travel Documents" at bounding box center [289, 63] width 73 height 15
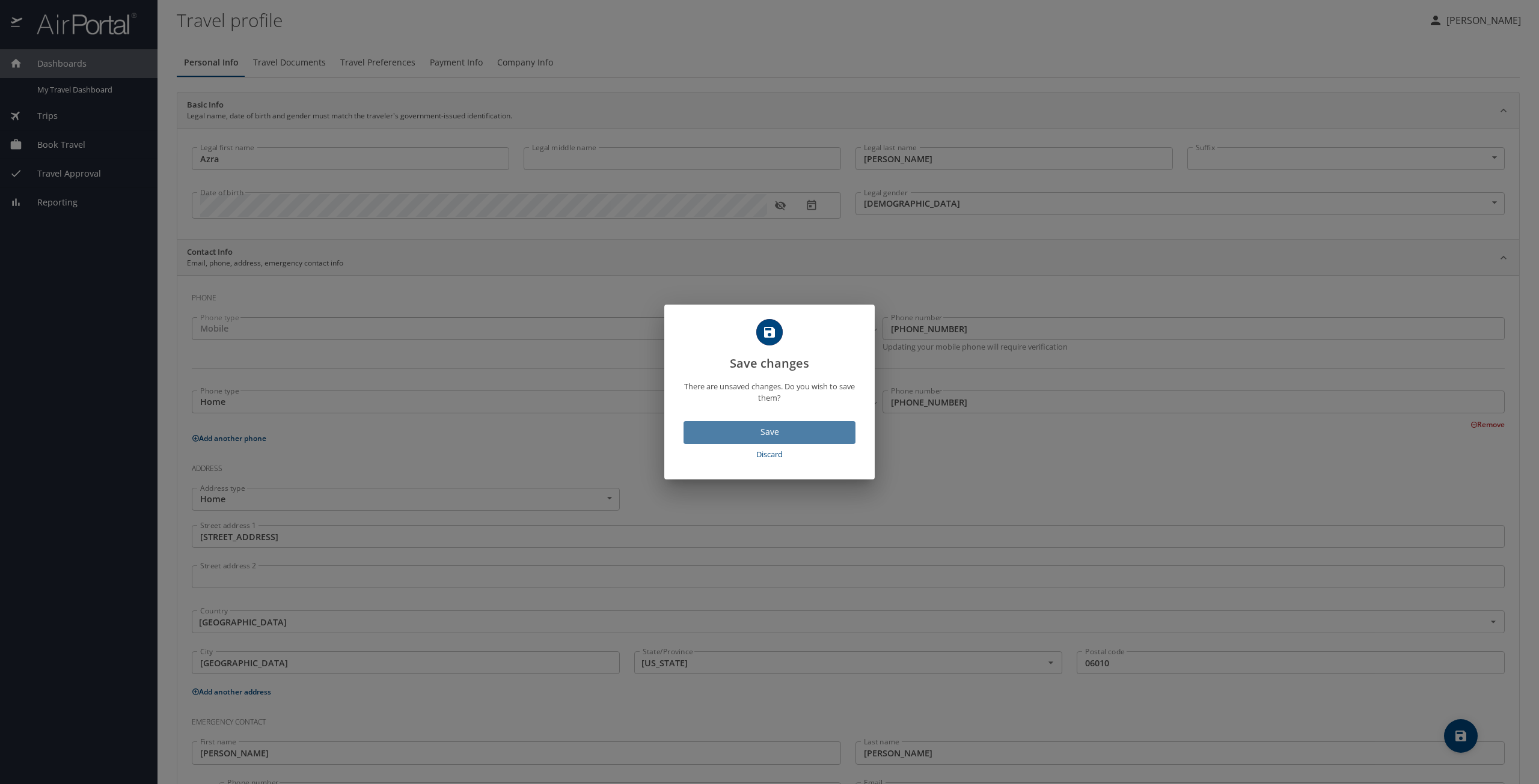
click at [807, 440] on span "Save" at bounding box center [770, 432] width 153 height 15
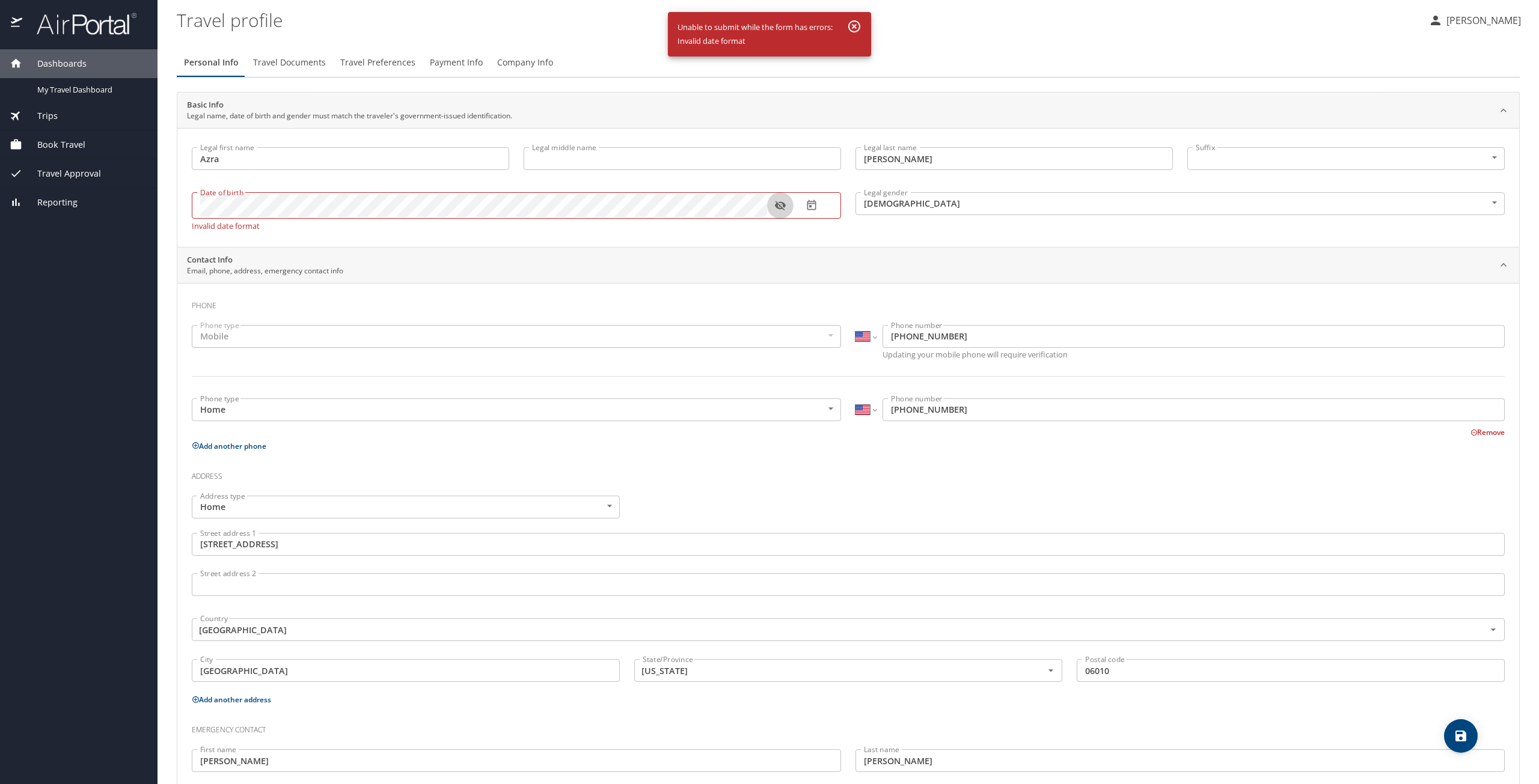
click at [781, 208] on icon "button" at bounding box center [780, 205] width 12 height 12
click at [813, 205] on icon "button" at bounding box center [811, 205] width 12 height 12
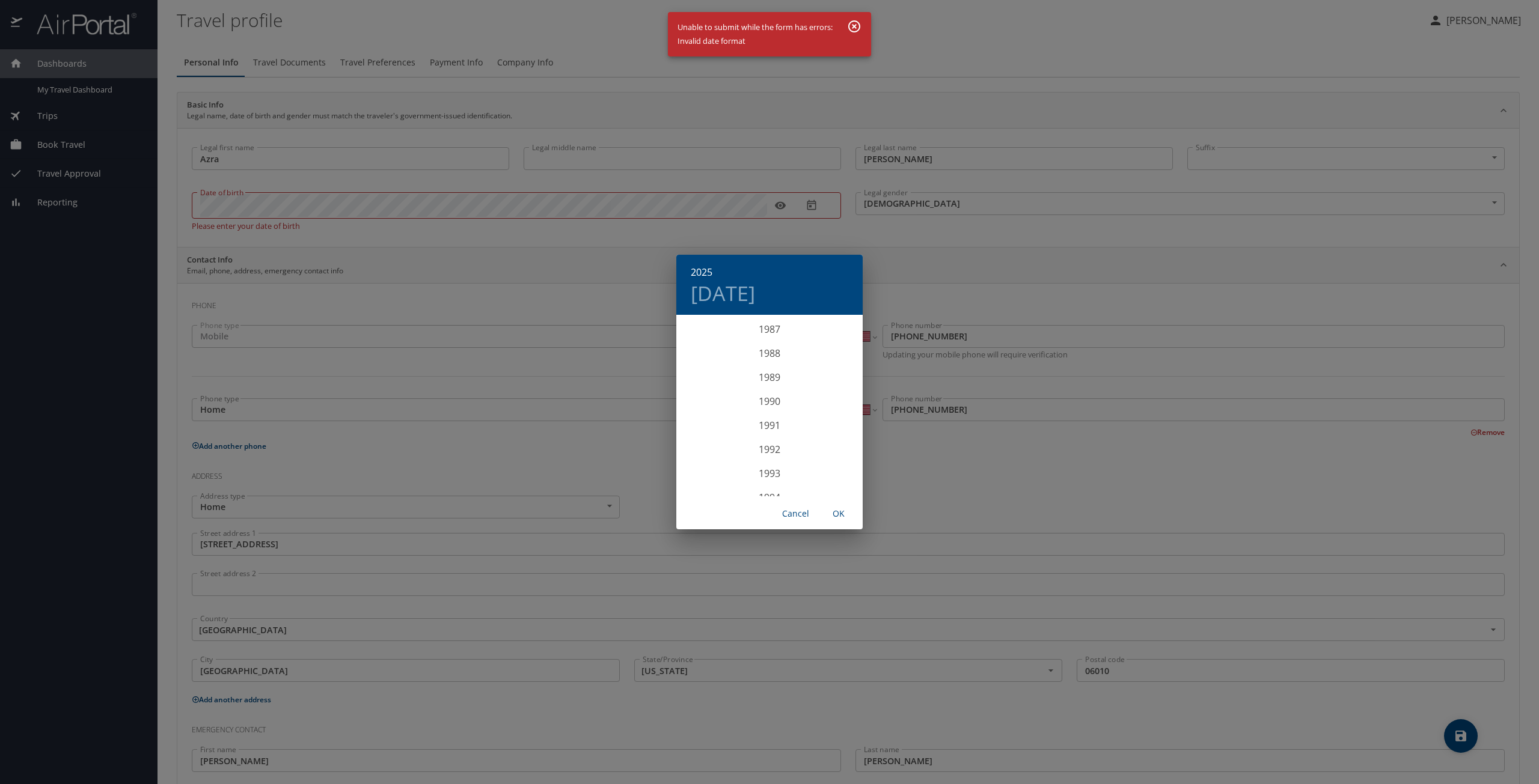
scroll to position [2056, 0]
click at [770, 387] on div "1987" at bounding box center [770, 389] width 186 height 24
click at [830, 473] on div "Dec" at bounding box center [832, 474] width 62 height 45
click at [840, 442] on p "26" at bounding box center [842, 443] width 8 height 7
click at [838, 513] on span "OK" at bounding box center [838, 514] width 29 height 15
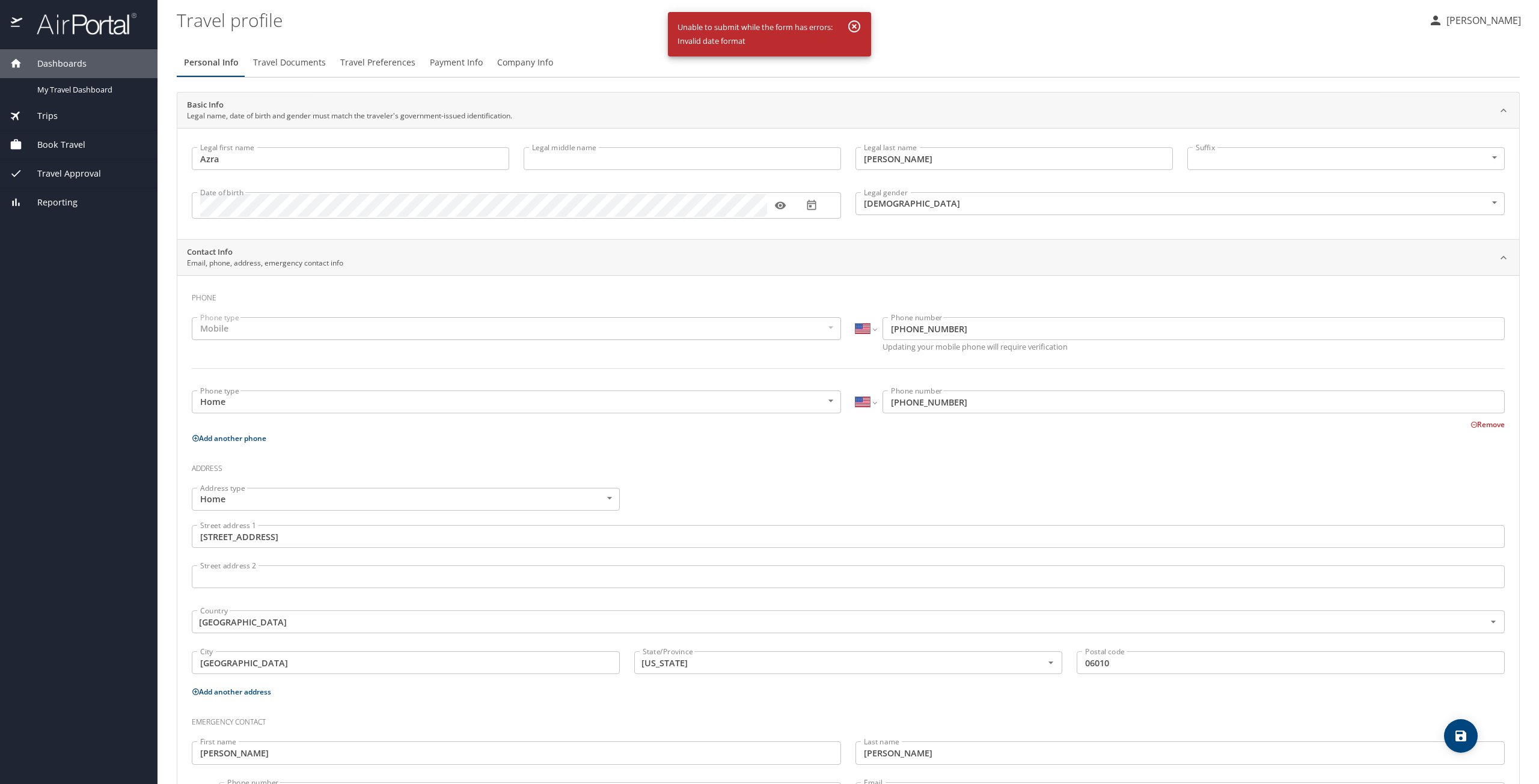
click at [1466, 738] on icon "save" at bounding box center [1461, 737] width 11 height 11
select select "US"
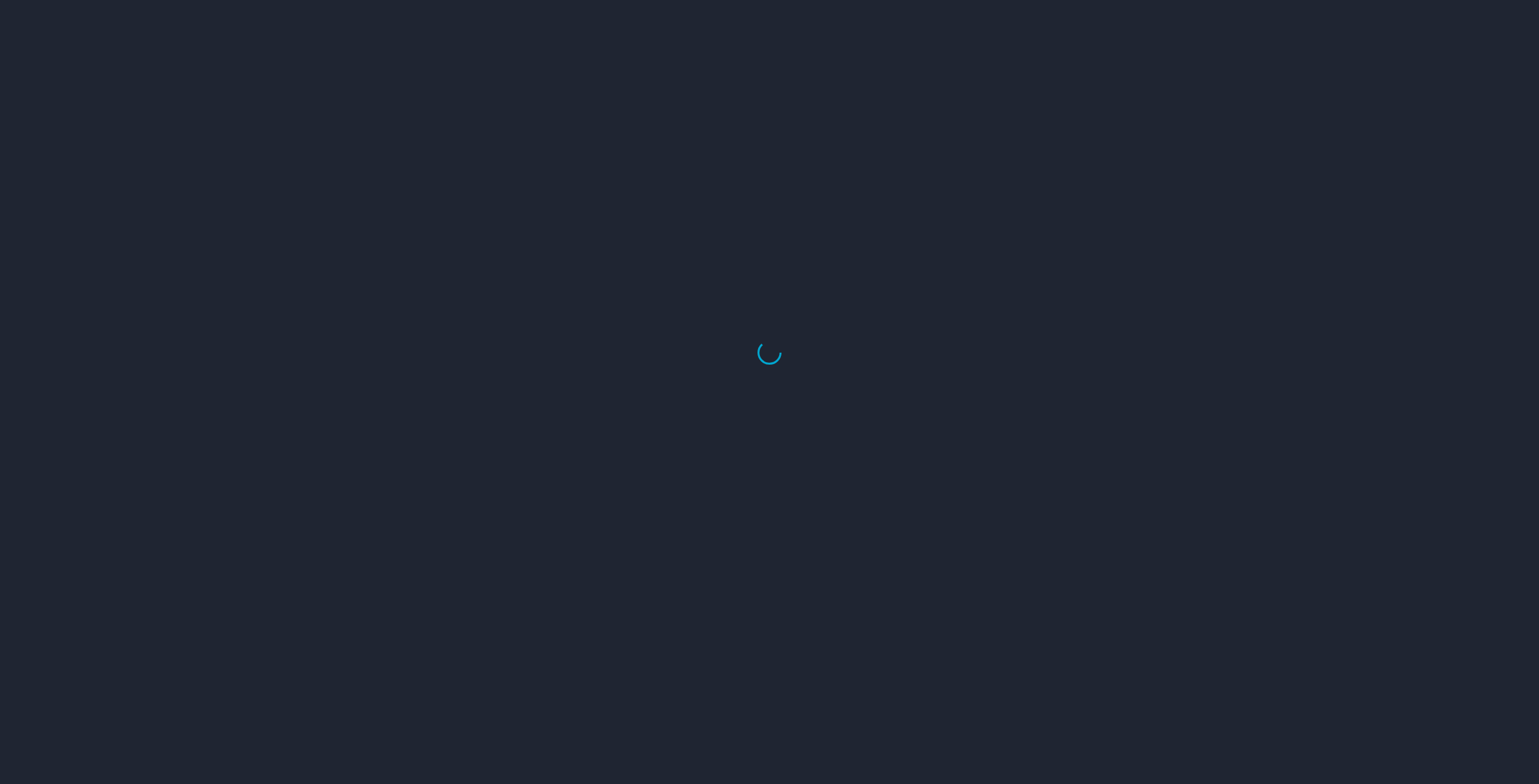
select select "US"
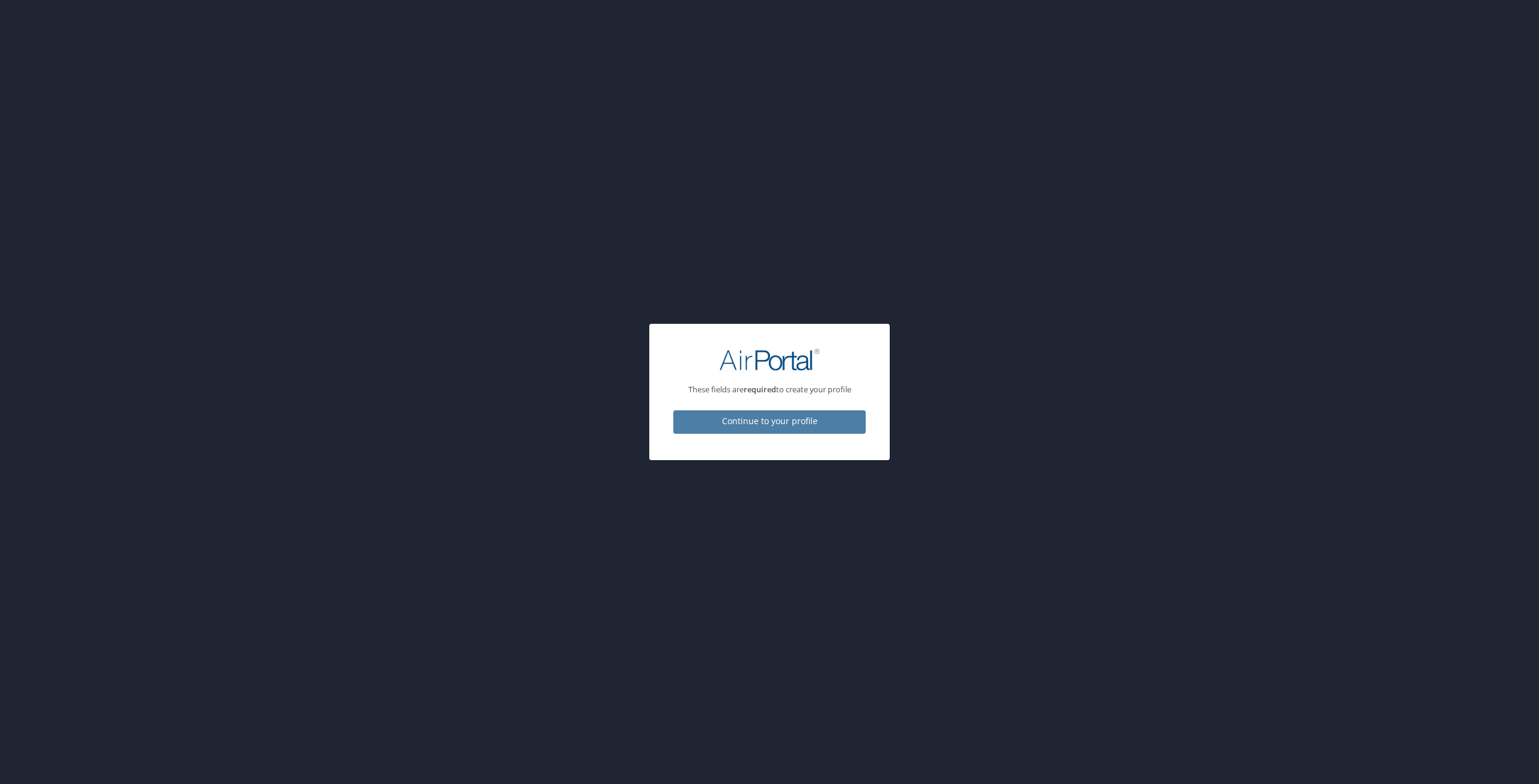
click at [832, 421] on span "Continue to your profile" at bounding box center [770, 421] width 173 height 15
select select "US"
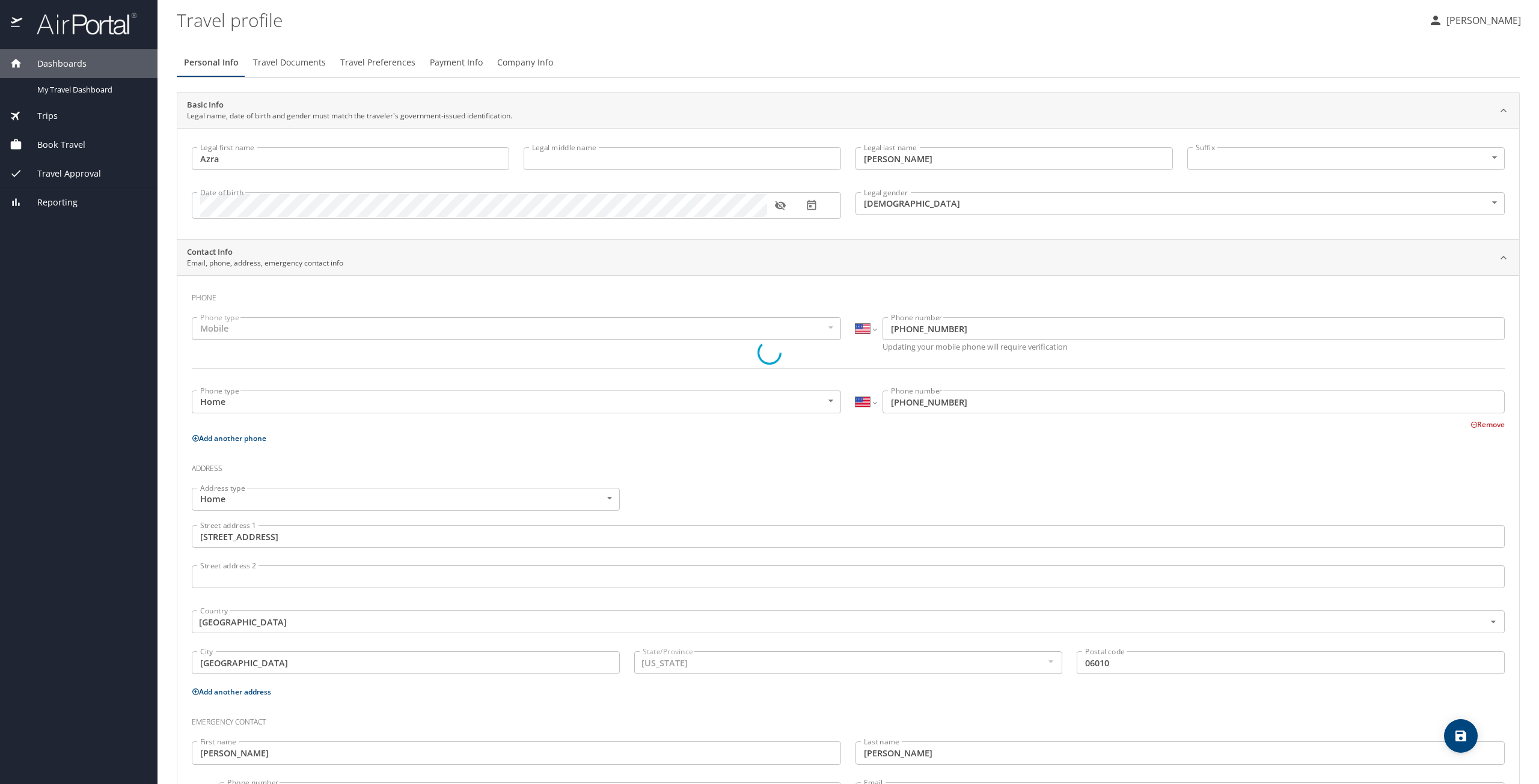
select select "US"
click at [778, 205] on icon "button" at bounding box center [780, 205] width 12 height 12
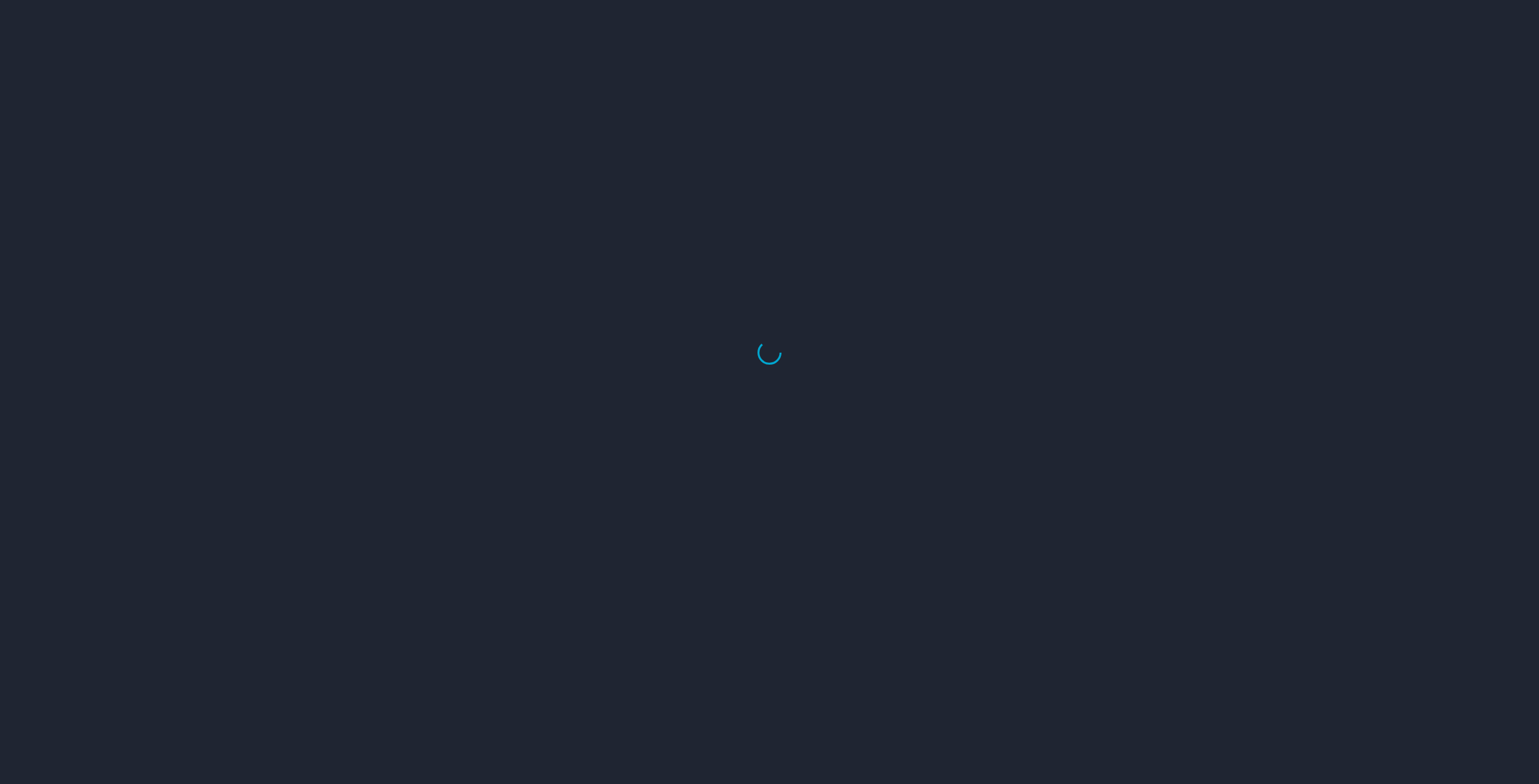
select select "US"
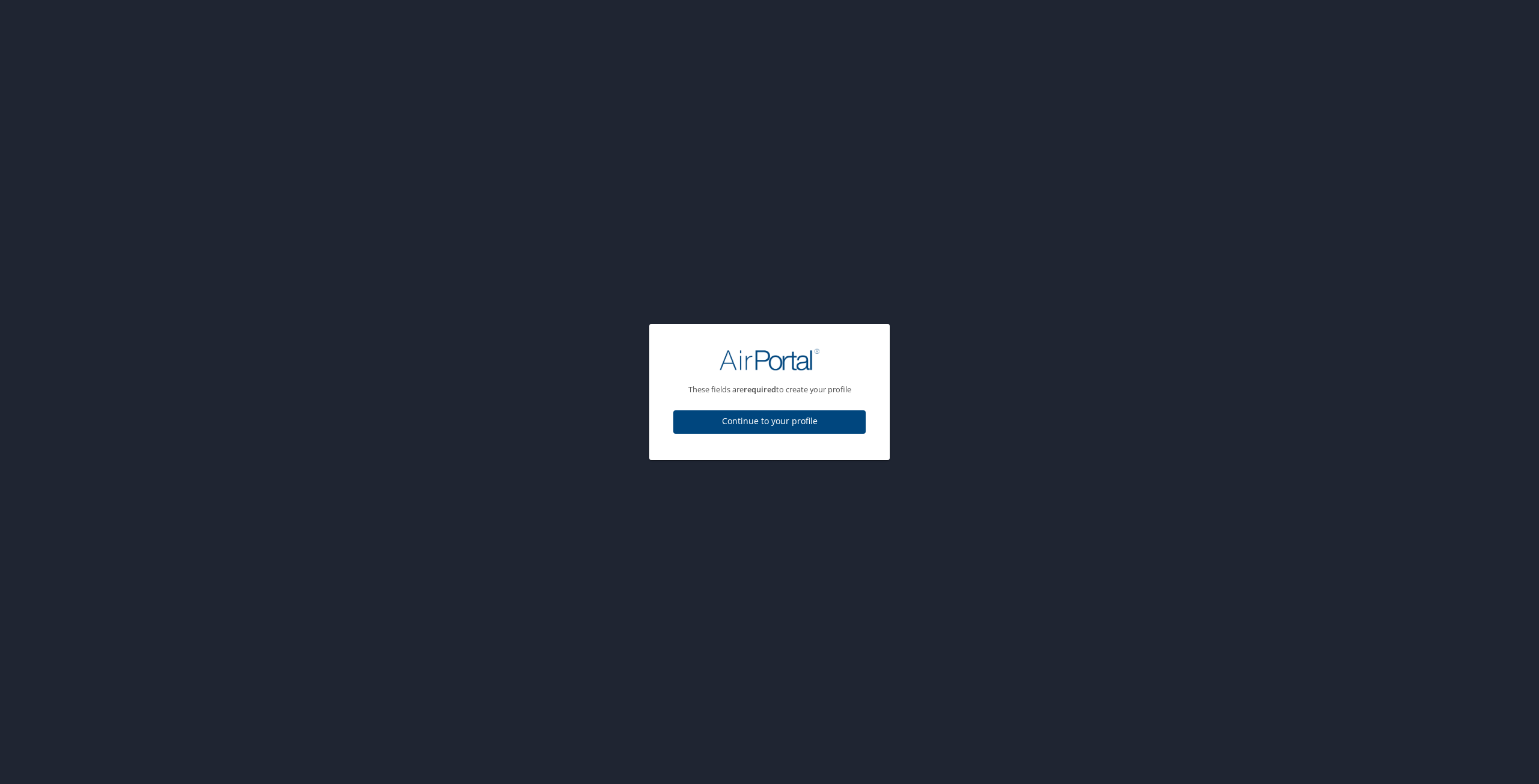
click at [849, 419] on span "Continue to your profile" at bounding box center [770, 421] width 173 height 15
select select "US"
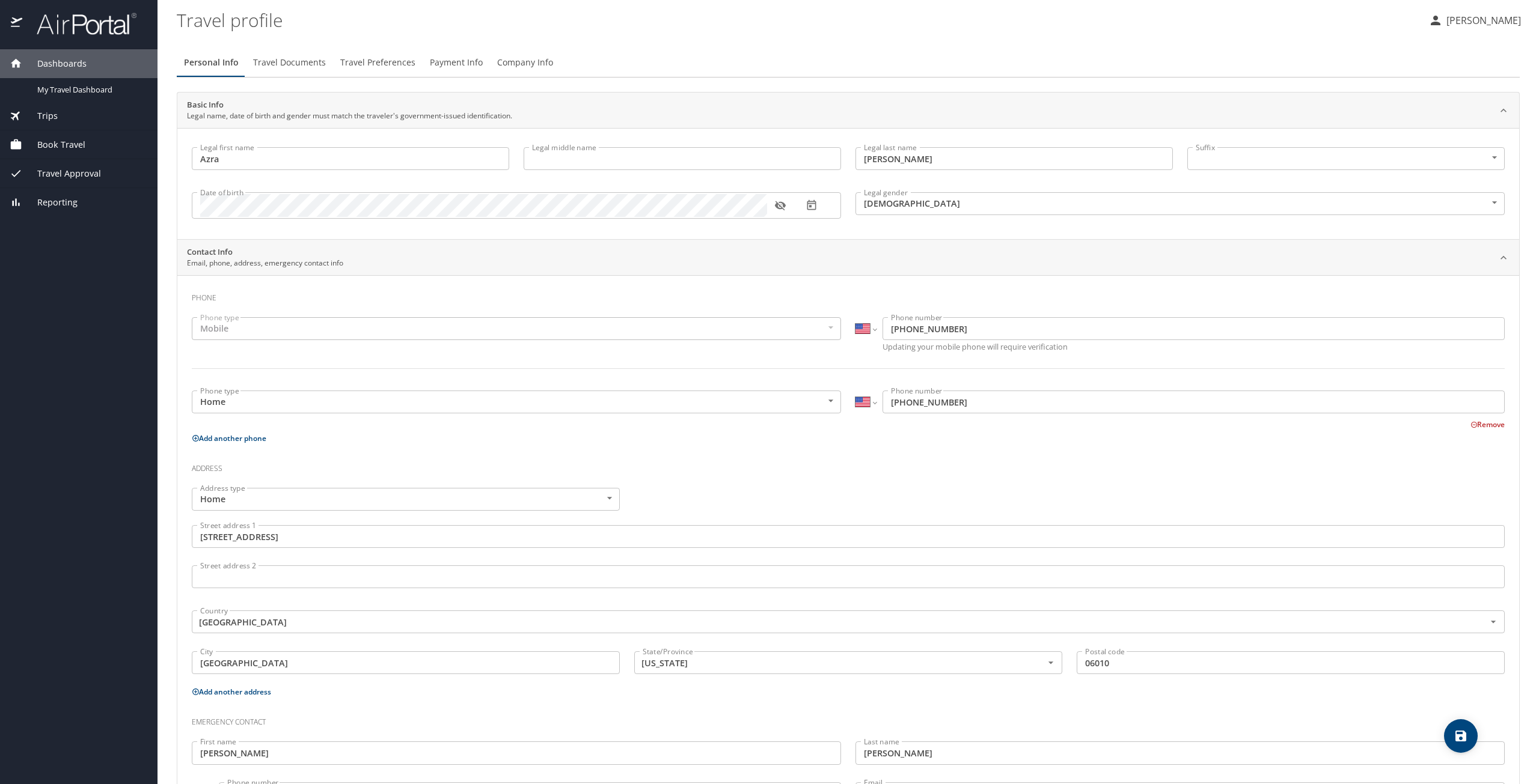
click at [776, 206] on icon "button" at bounding box center [780, 206] width 11 height 9
click at [776, 206] on icon "button" at bounding box center [780, 205] width 11 height 7
click at [301, 55] on button "Travel Documents" at bounding box center [290, 62] width 87 height 29
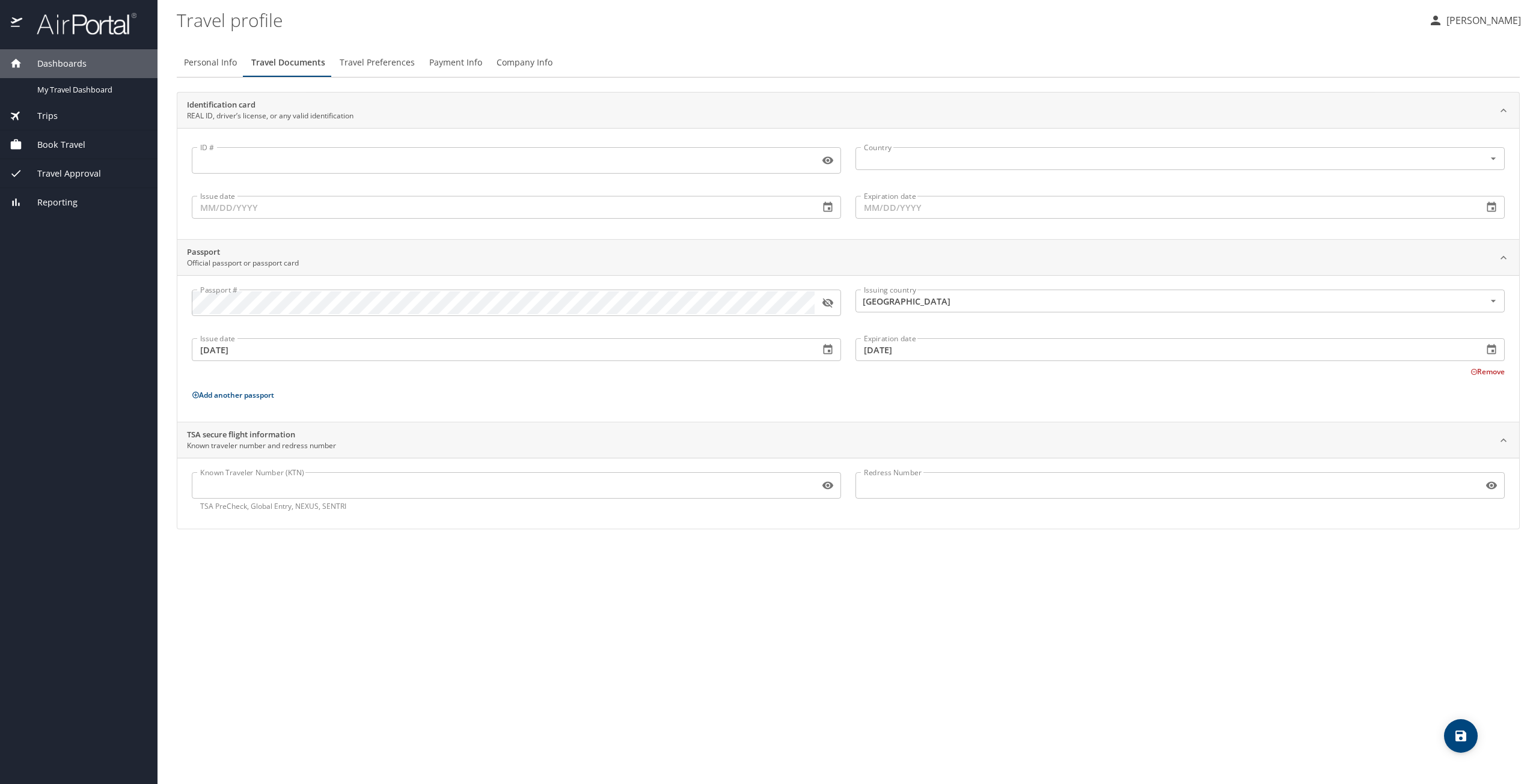
click at [834, 296] on button "button" at bounding box center [828, 303] width 27 height 27
click at [220, 54] on button "Personal Info" at bounding box center [210, 62] width 68 height 29
select select "US"
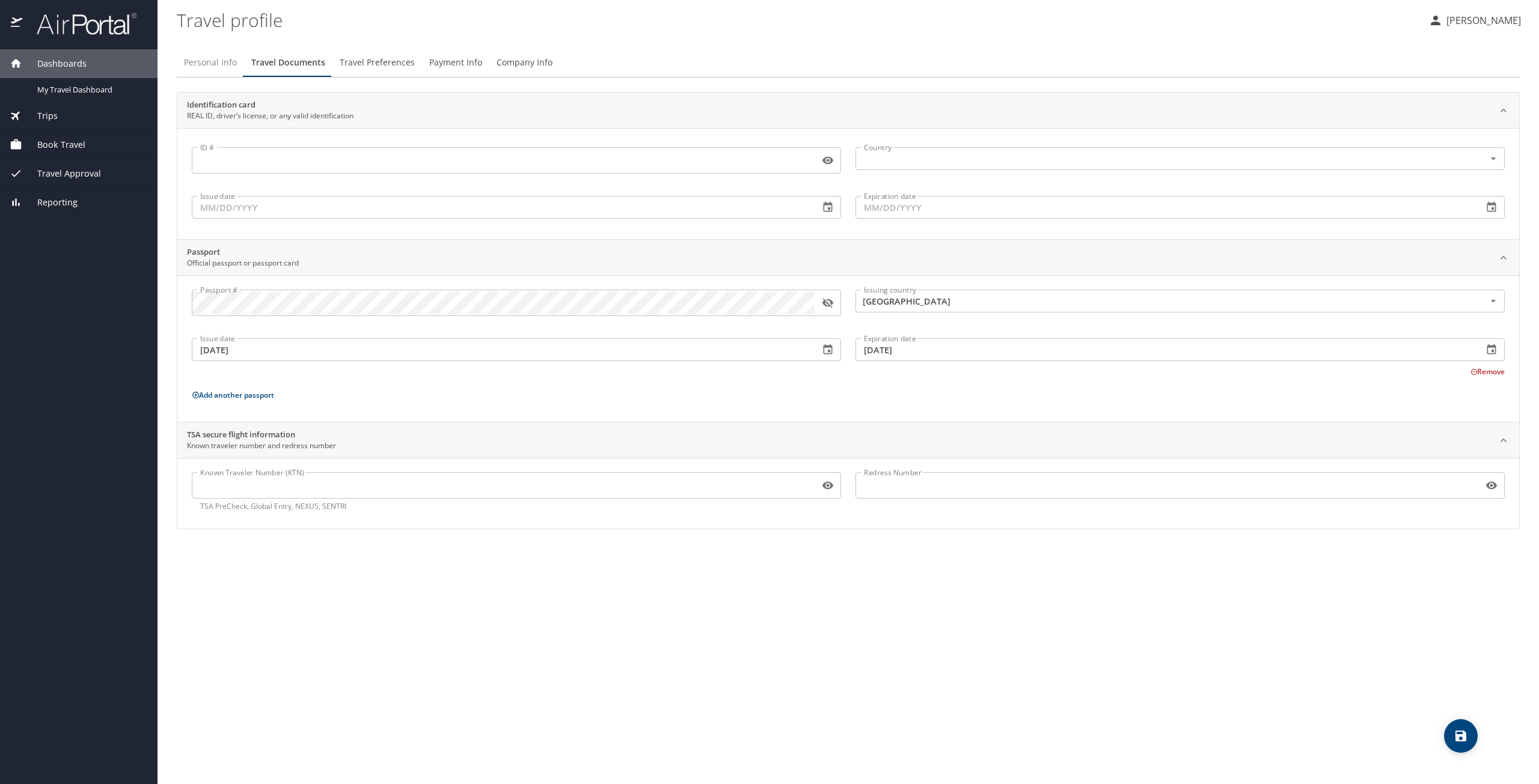
select select "US"
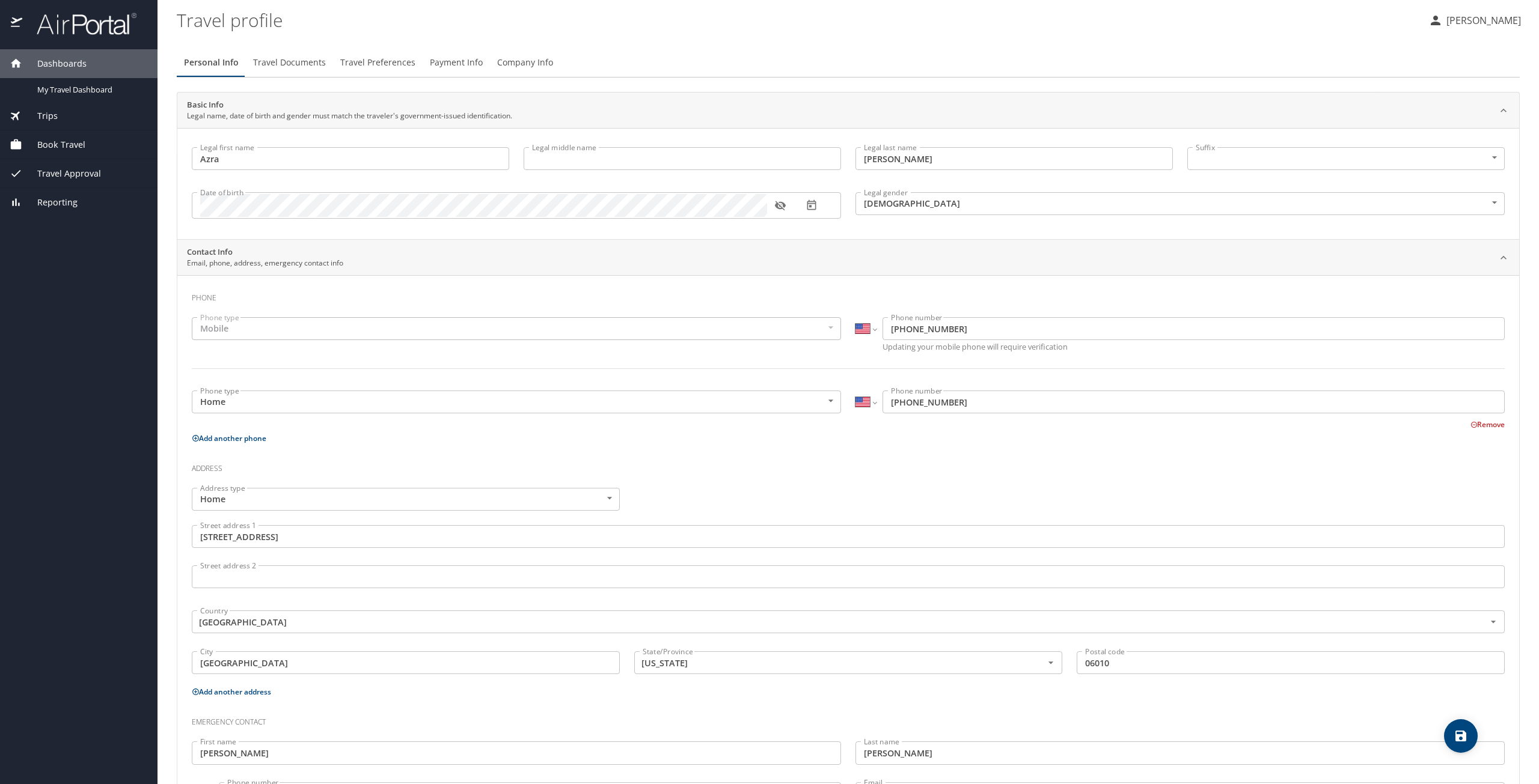
click at [776, 201] on icon "button" at bounding box center [780, 205] width 12 height 12
click at [380, 59] on span "Travel Preferences" at bounding box center [378, 63] width 75 height 15
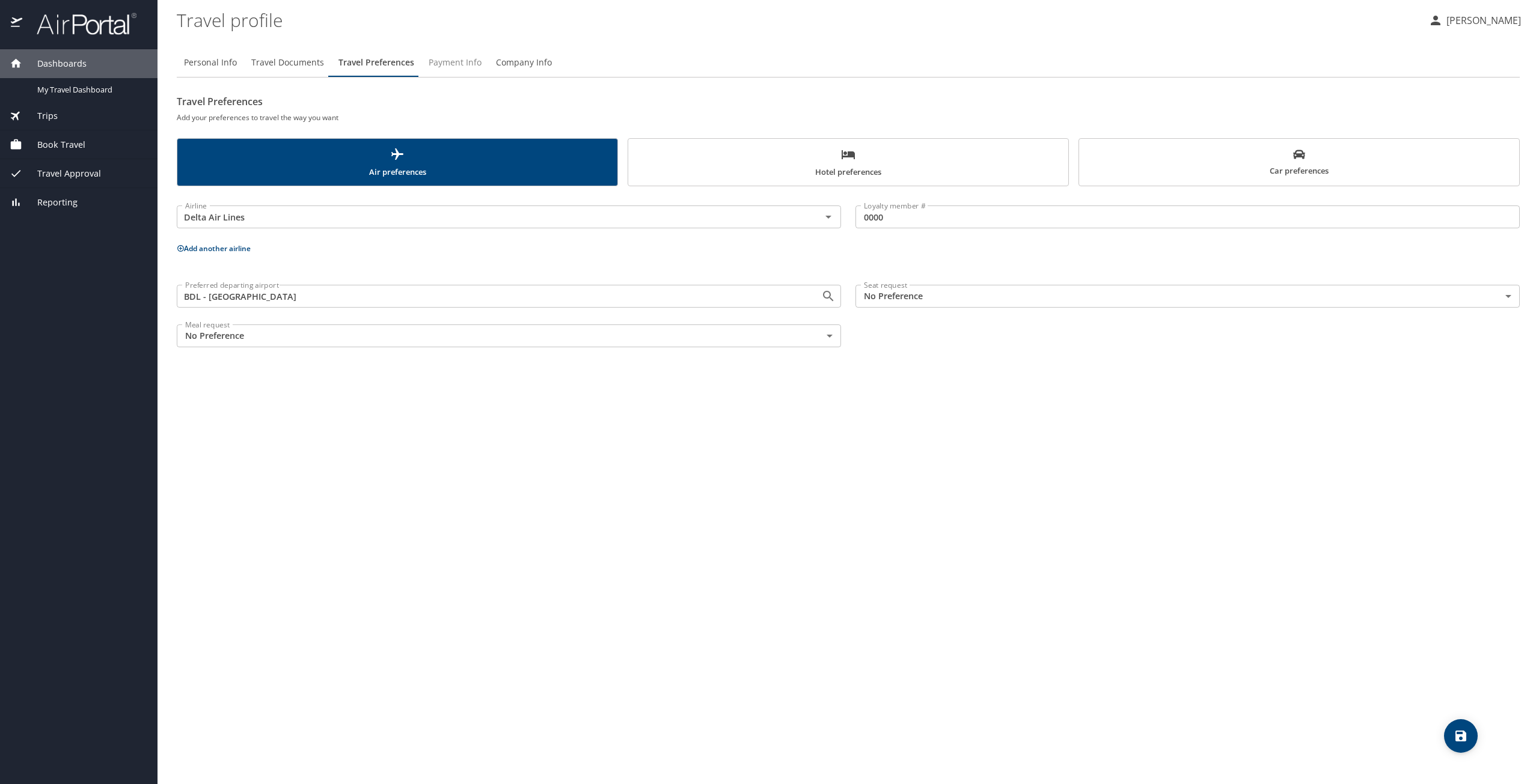
click at [442, 55] on button "Payment Info" at bounding box center [455, 62] width 68 height 29
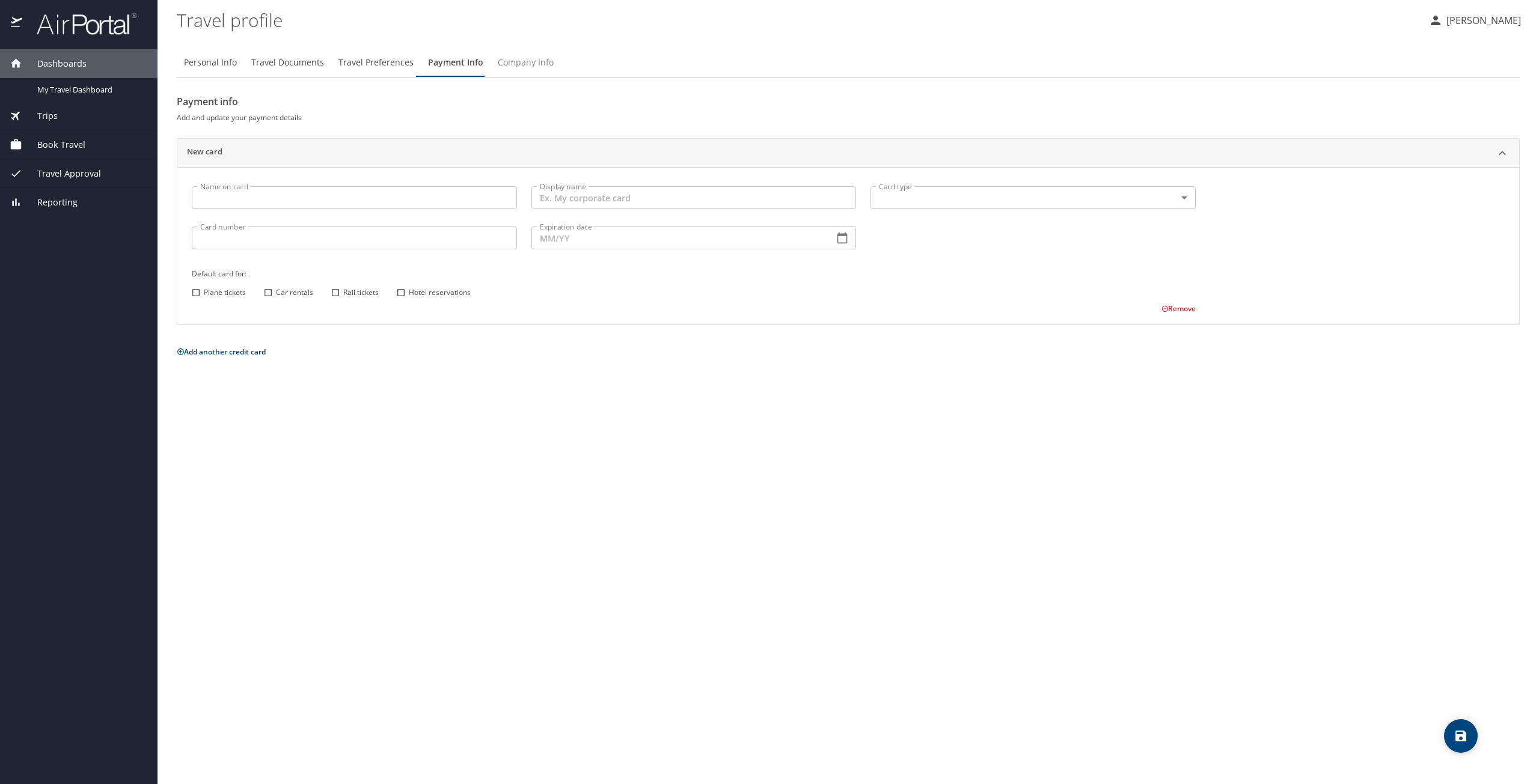
click at [524, 60] on span "Company Info" at bounding box center [526, 63] width 56 height 15
click at [832, 104] on icon "Open" at bounding box center [829, 104] width 15 height 15
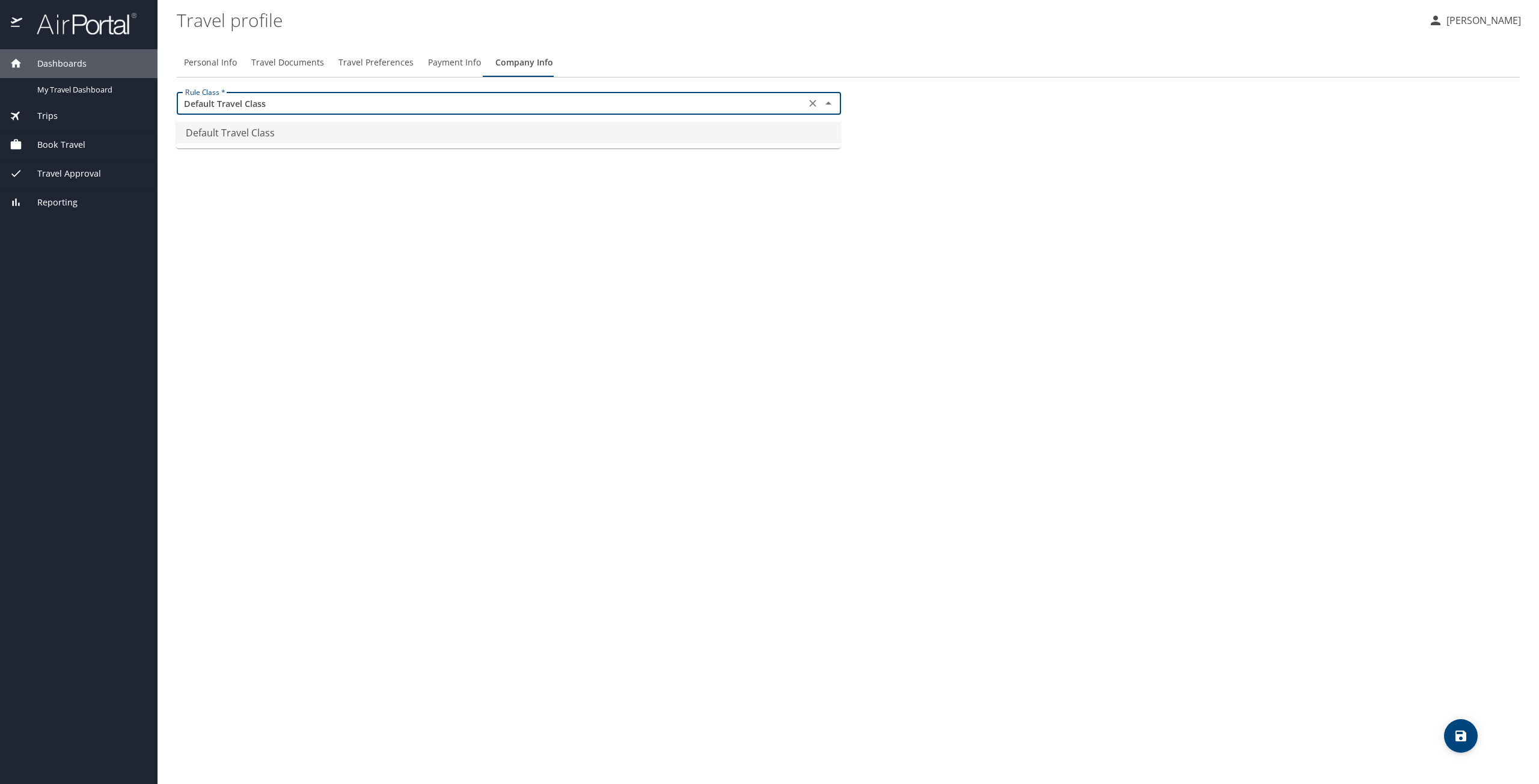
click at [832, 103] on icon "Close" at bounding box center [829, 104] width 15 height 15
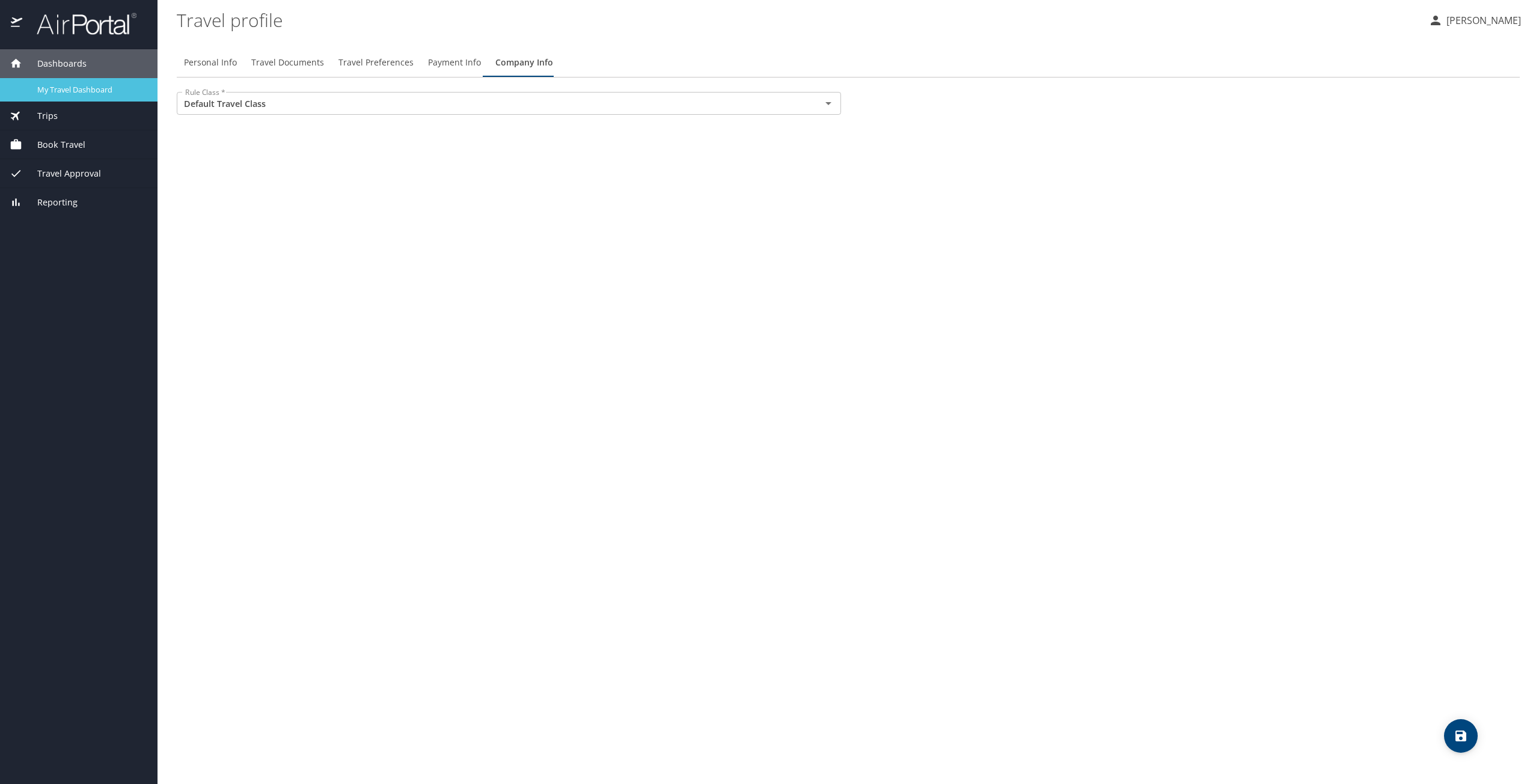
click at [105, 85] on span "My Travel Dashboard" at bounding box center [90, 90] width 106 height 11
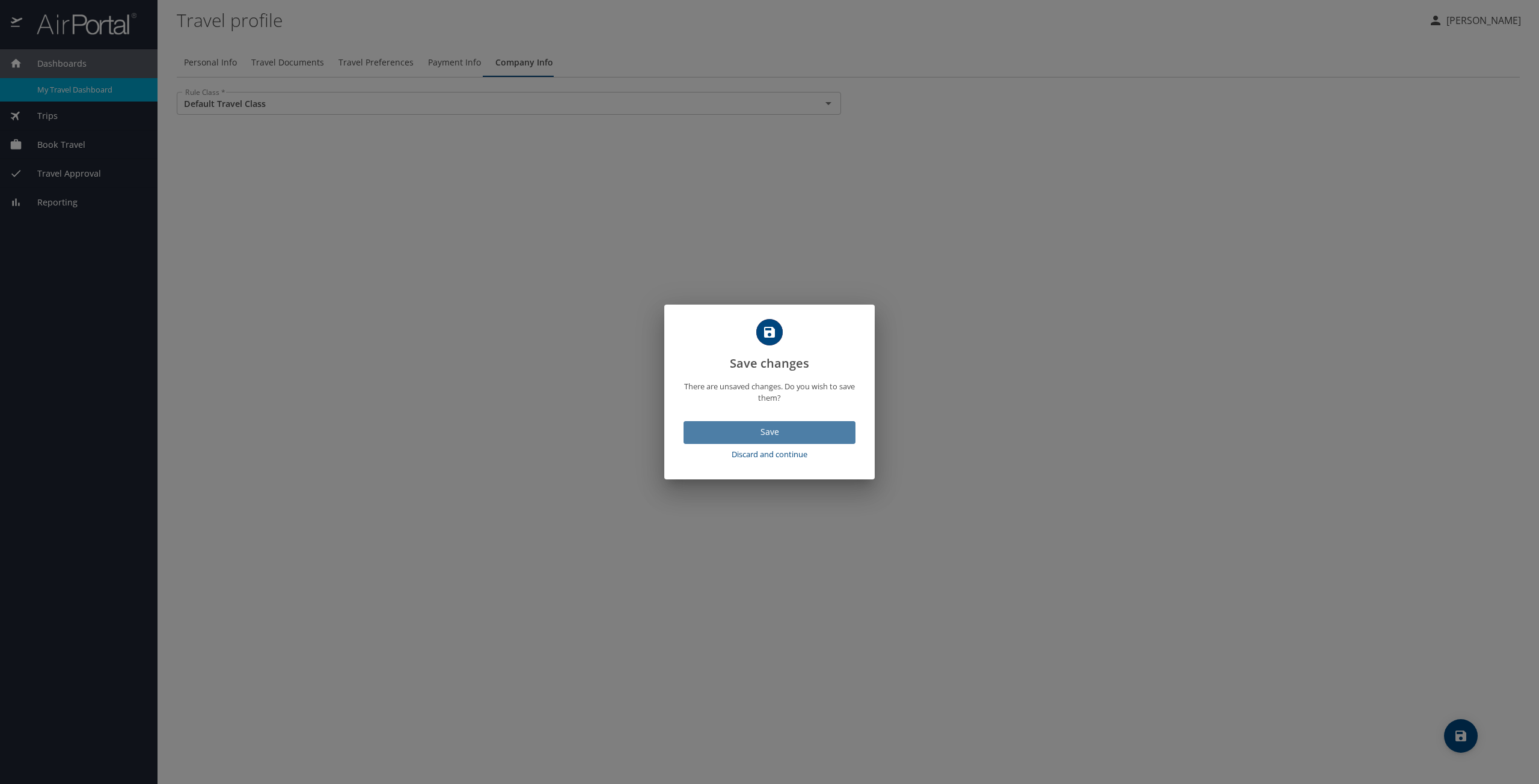
click at [754, 438] on span "Save" at bounding box center [770, 432] width 153 height 15
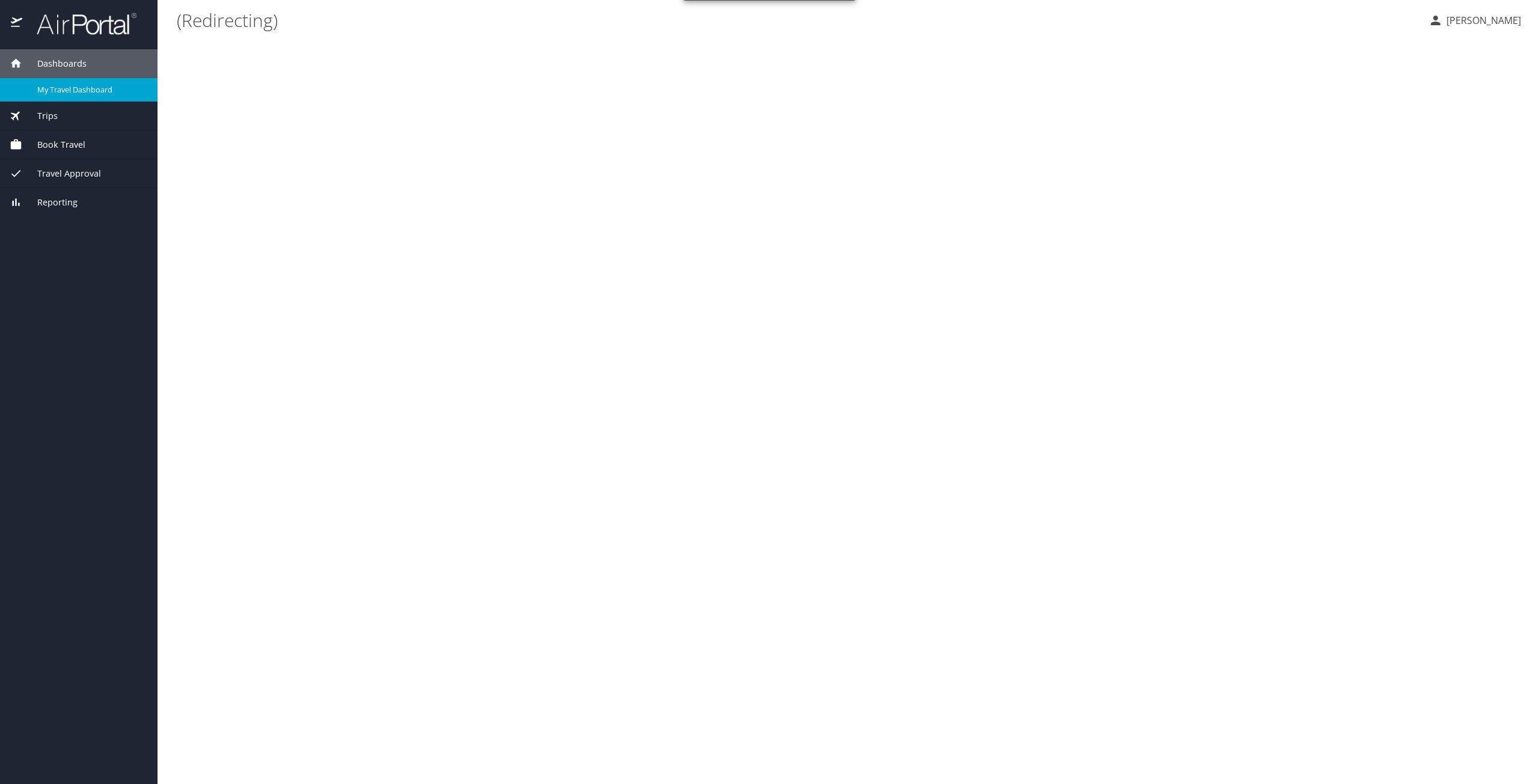
select select "US"
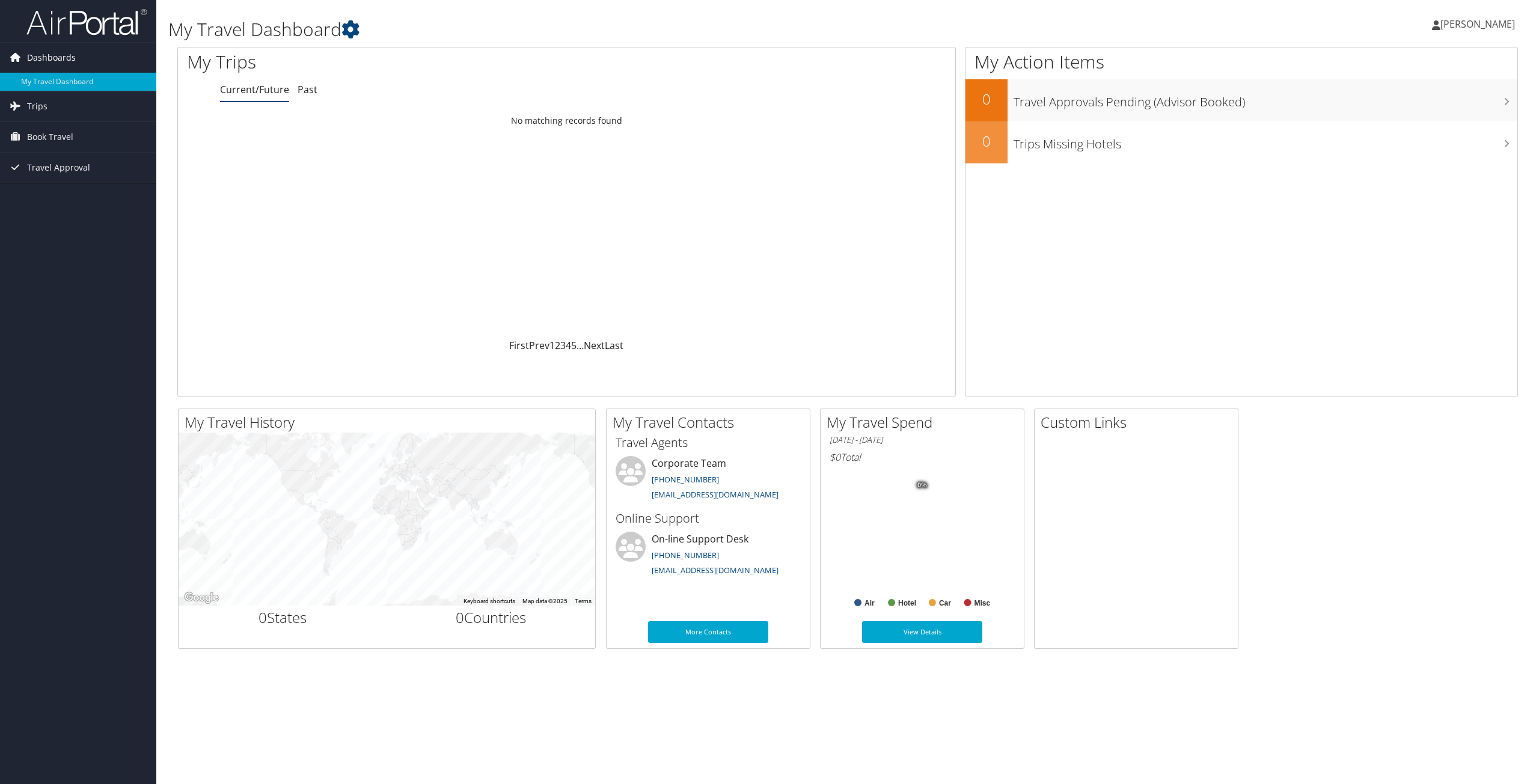
click at [56, 54] on span "Dashboards" at bounding box center [51, 57] width 49 height 30
click at [56, 54] on span "Dashboards" at bounding box center [51, 57] width 49 height 30
click at [48, 163] on span "Travel Approval" at bounding box center [58, 168] width 63 height 30
click at [33, 56] on span "Dashboards" at bounding box center [51, 57] width 49 height 30
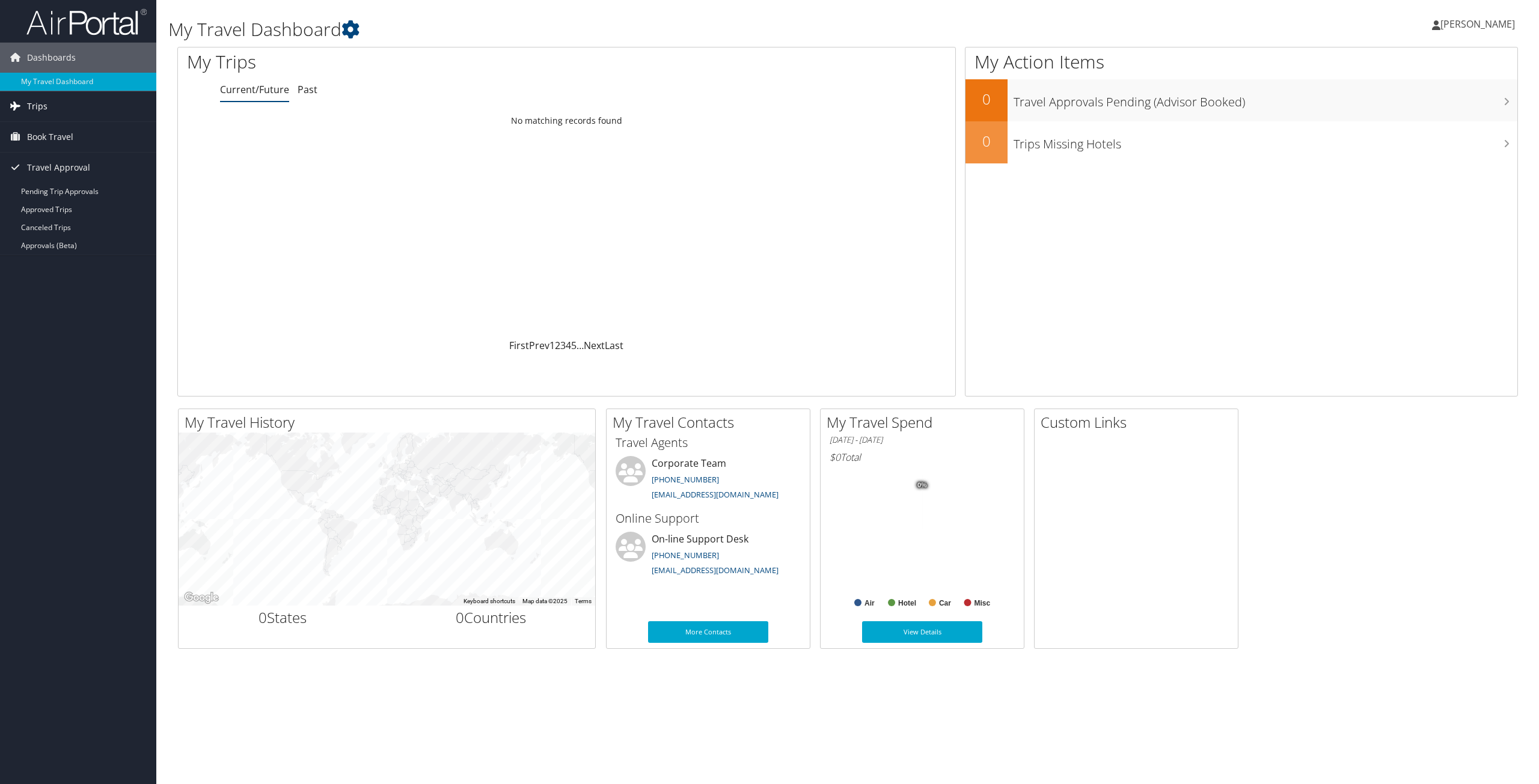
click at [30, 106] on span "Trips" at bounding box center [37, 106] width 20 height 30
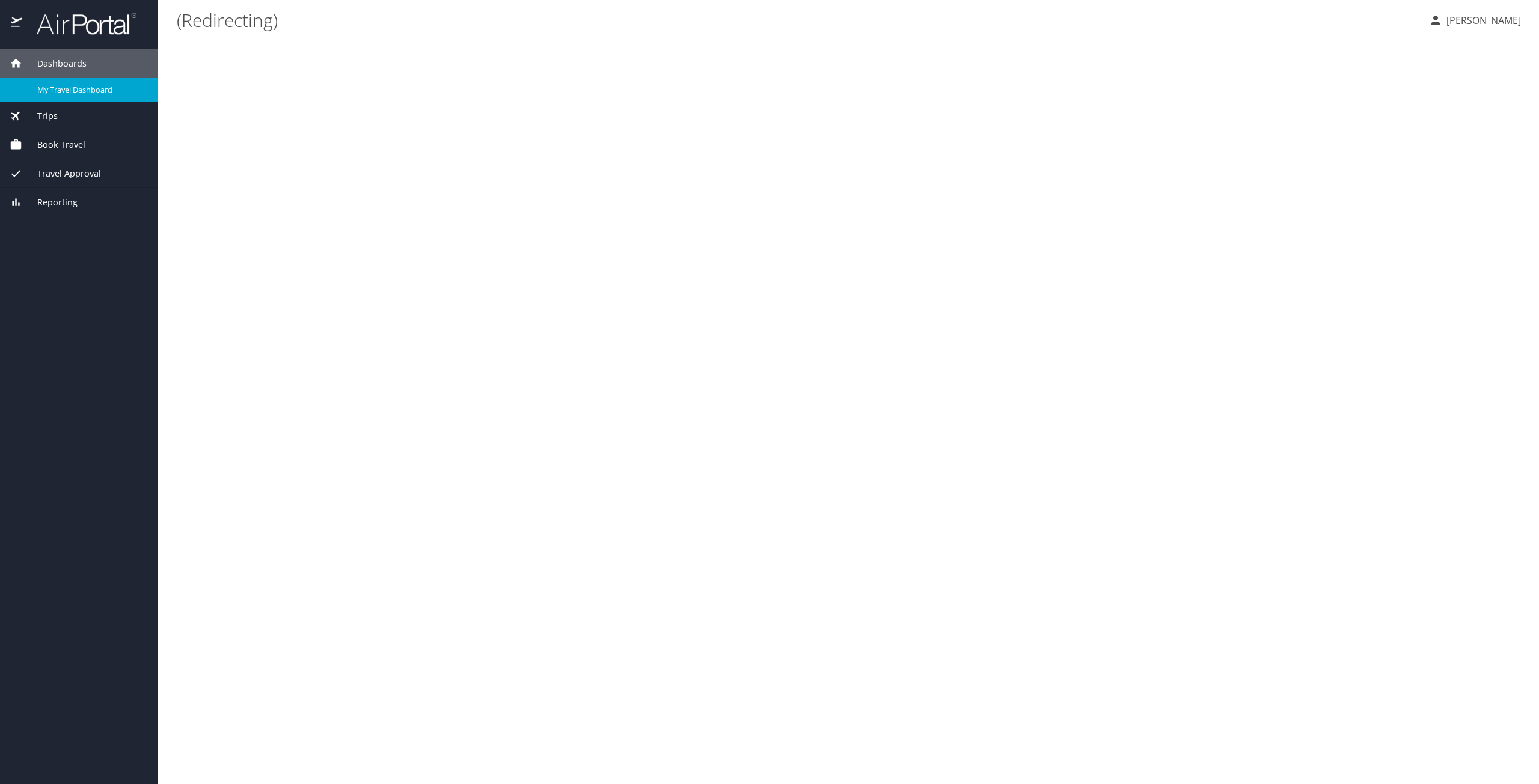
select select "US"
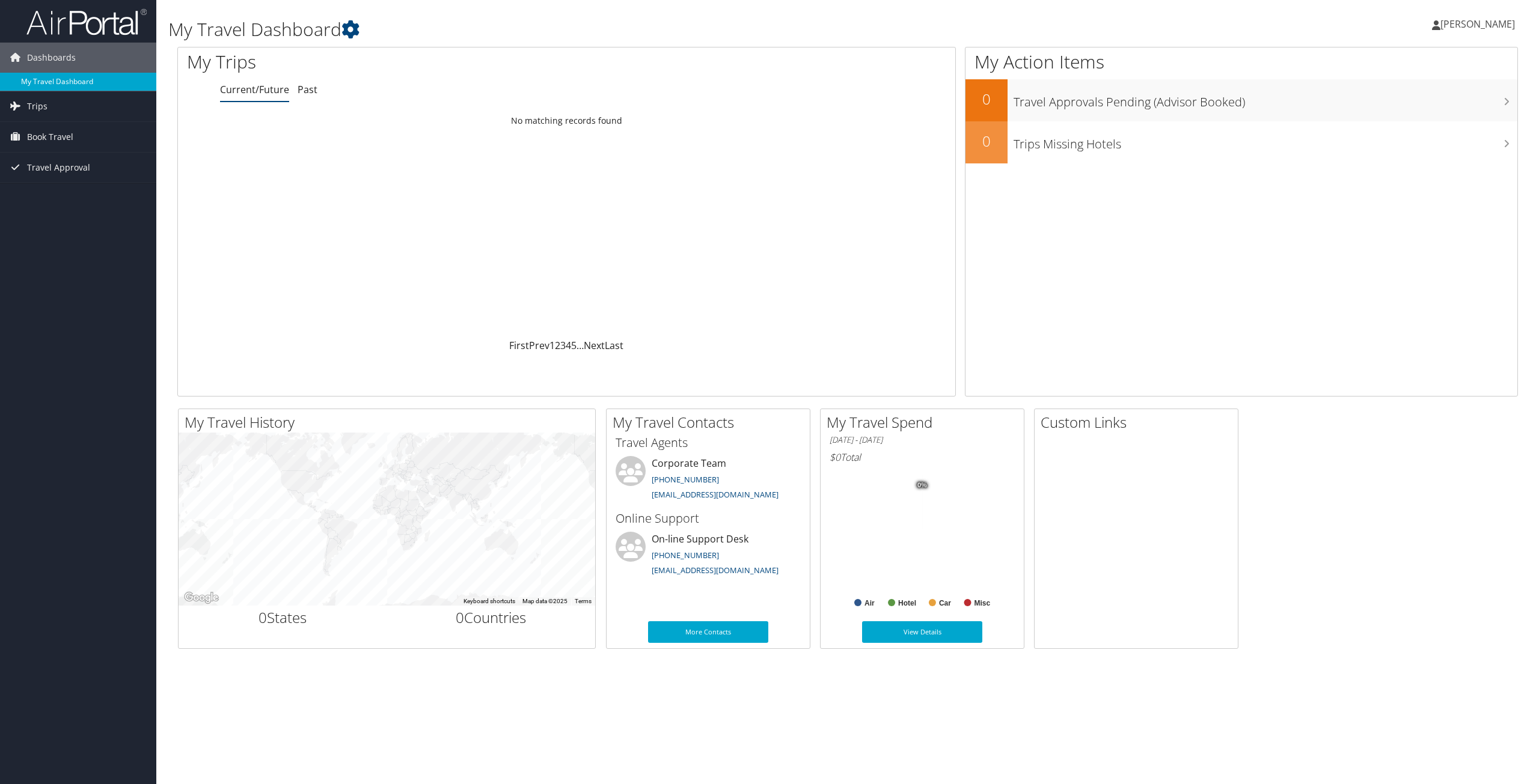
click at [71, 78] on link "My Travel Dashboard" at bounding box center [78, 81] width 156 height 18
click at [45, 164] on span "Travel Approval" at bounding box center [58, 168] width 63 height 30
click at [47, 164] on span "Travel Approval" at bounding box center [58, 168] width 63 height 30
click at [1489, 23] on span "[PERSON_NAME]" at bounding box center [1478, 24] width 75 height 13
click at [1420, 103] on link "View Travel Profile" at bounding box center [1447, 107] width 134 height 20
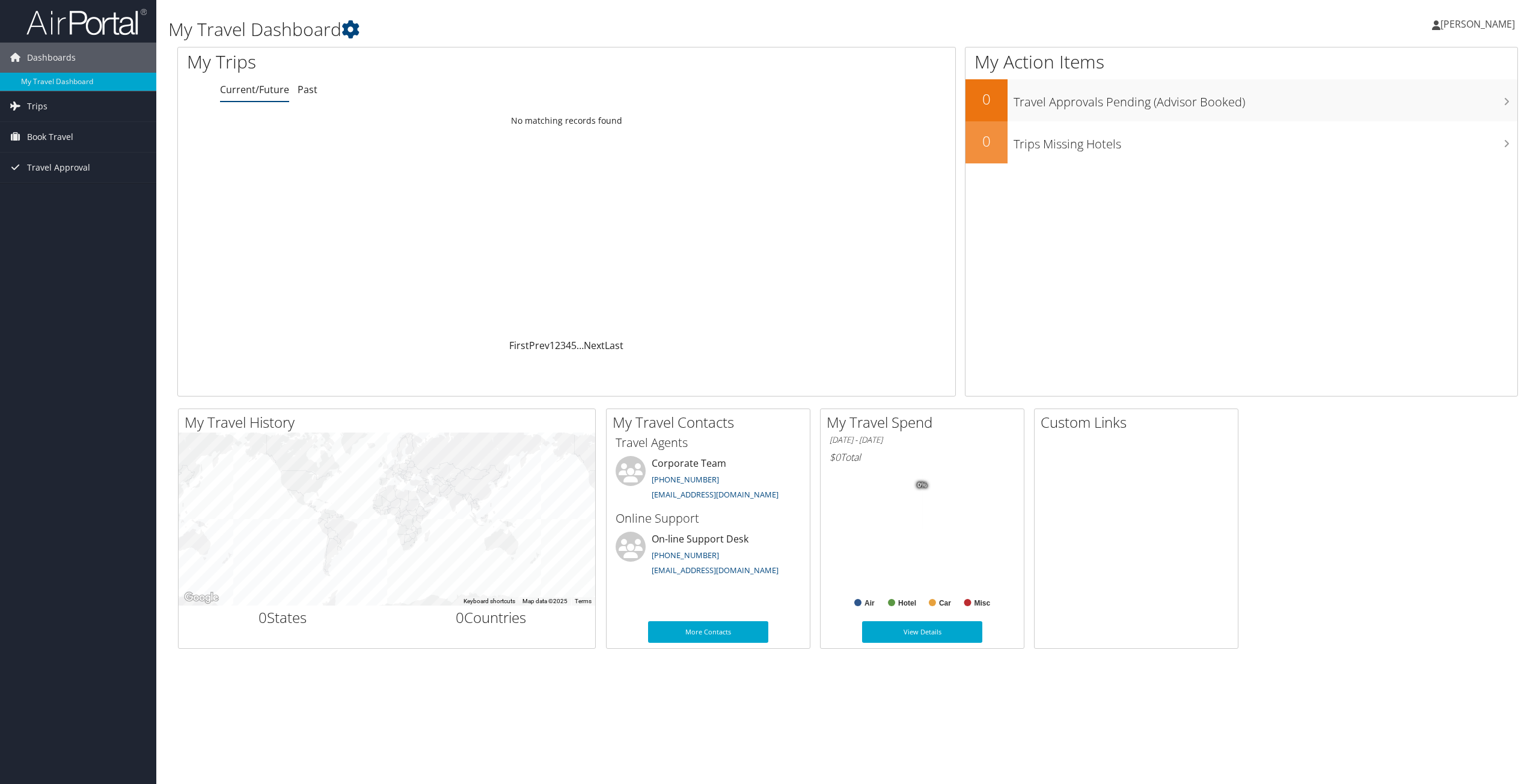
click at [1493, 18] on span "Azra Makas" at bounding box center [1478, 24] width 75 height 13
click at [1423, 66] on link "My Settings" at bounding box center [1447, 66] width 134 height 20
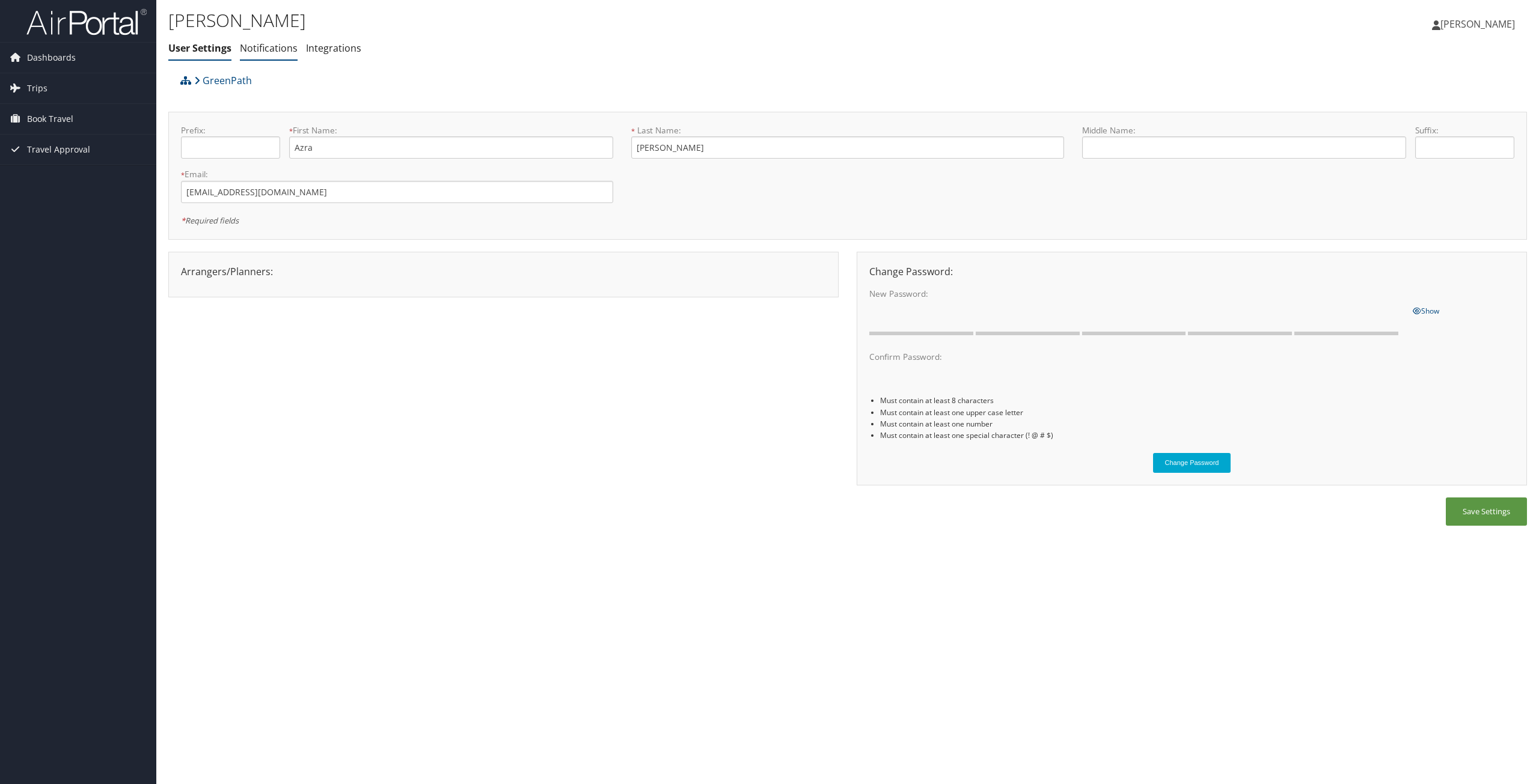
click at [277, 47] on link "Notifications" at bounding box center [269, 48] width 57 height 13
